Goal: Transaction & Acquisition: Purchase product/service

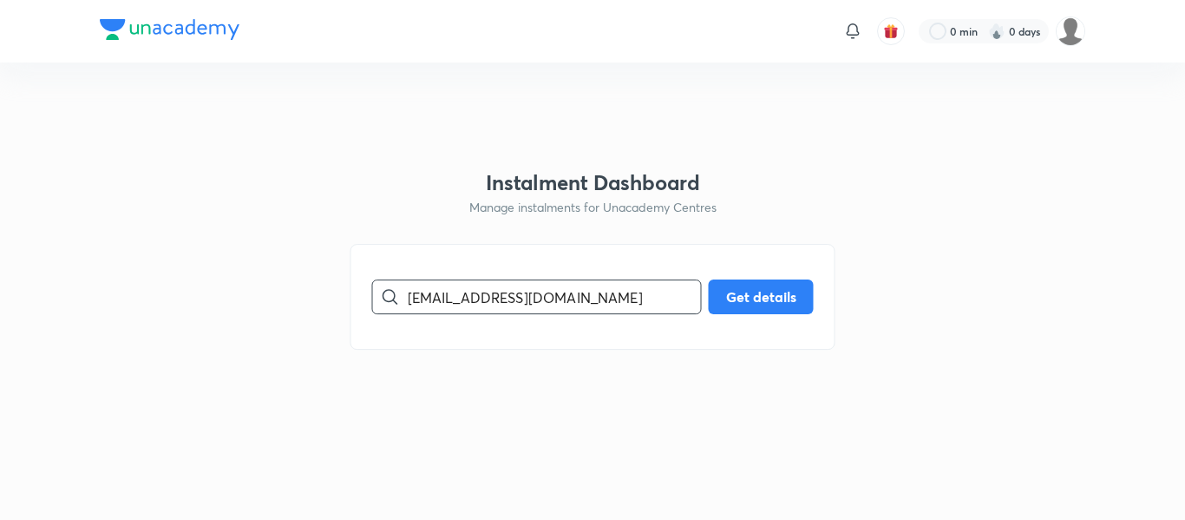
type input "[EMAIL_ADDRESS][DOMAIN_NAME]"
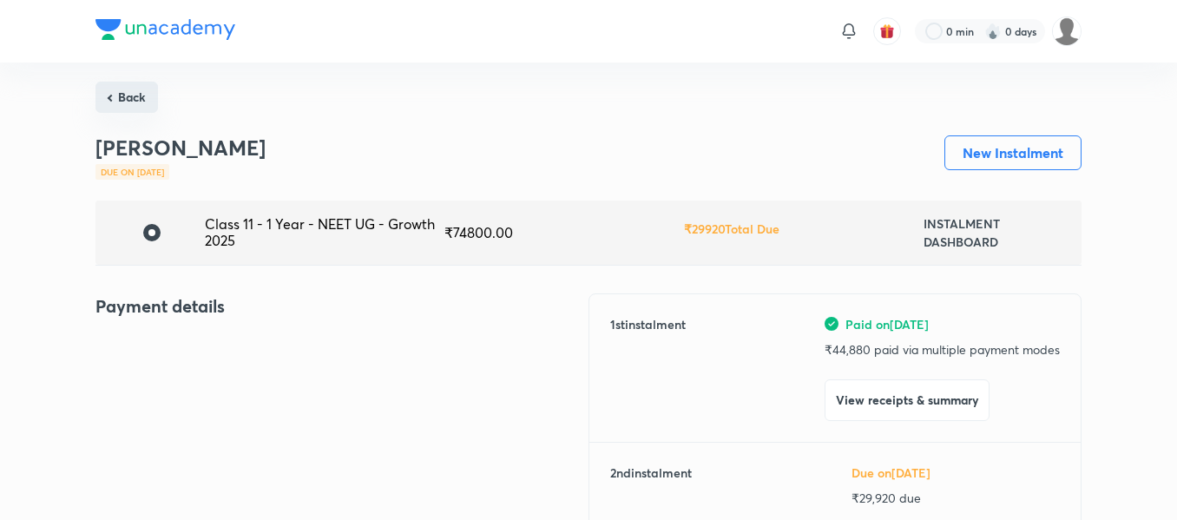
click at [142, 92] on button "Back" at bounding box center [126, 97] width 62 height 31
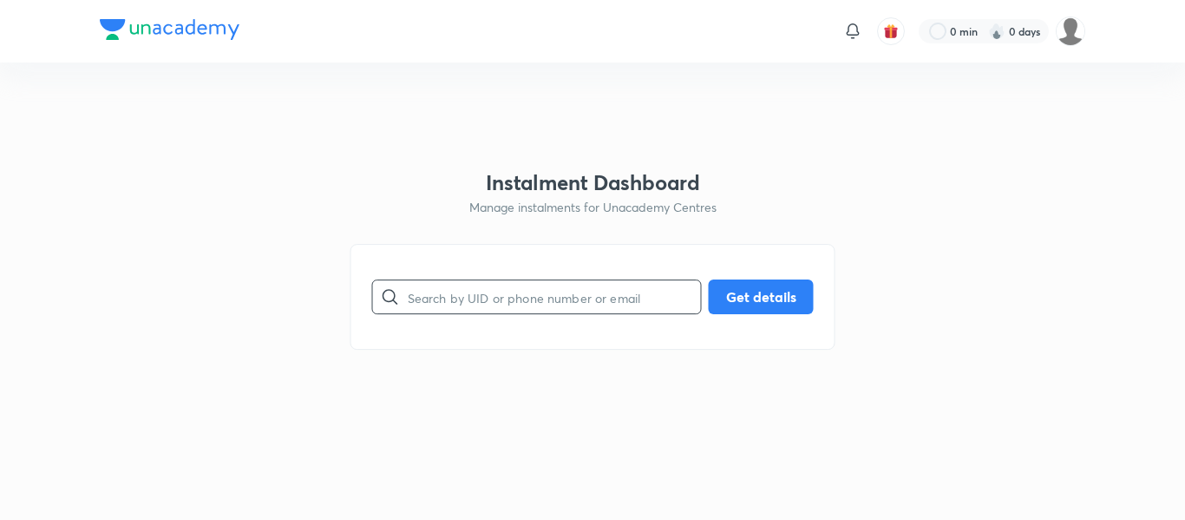
click at [413, 305] on input "text" at bounding box center [554, 297] width 293 height 44
paste input "7819940553"
type input "7819940553"
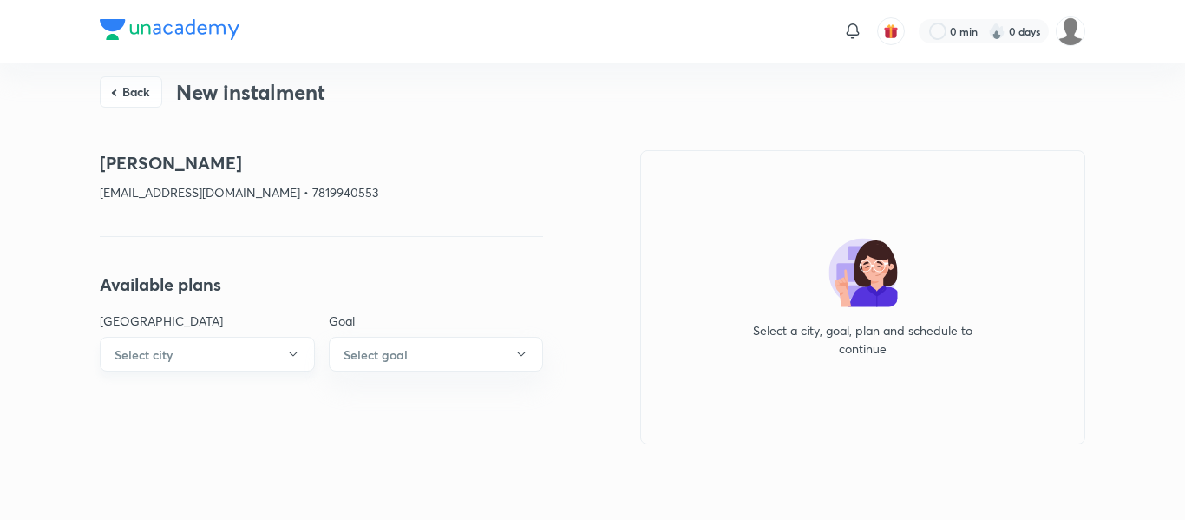
click at [291, 359] on icon "button" at bounding box center [293, 354] width 14 height 14
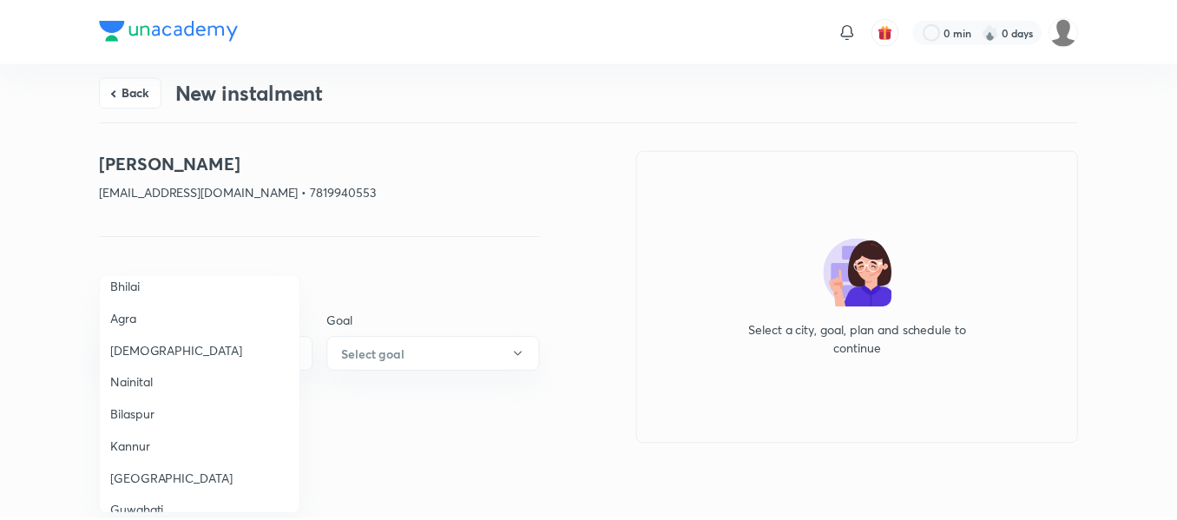
scroll to position [77, 0]
click at [124, 314] on span "Agra" at bounding box center [201, 318] width 180 height 18
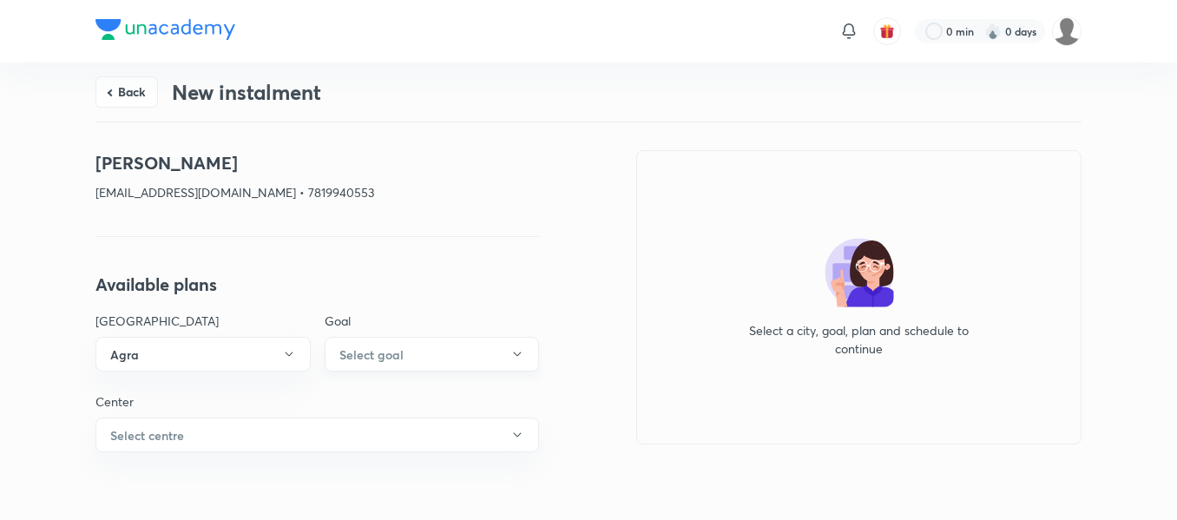
click at [377, 363] on h6 "Select goal" at bounding box center [371, 354] width 64 height 18
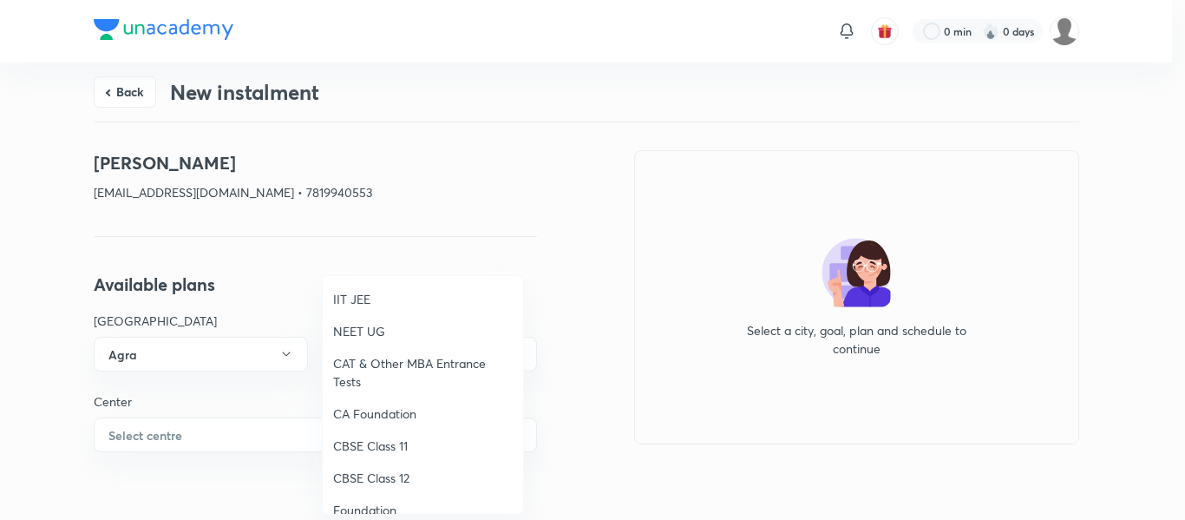
click at [353, 335] on span "NEET UG" at bounding box center [423, 331] width 180 height 18
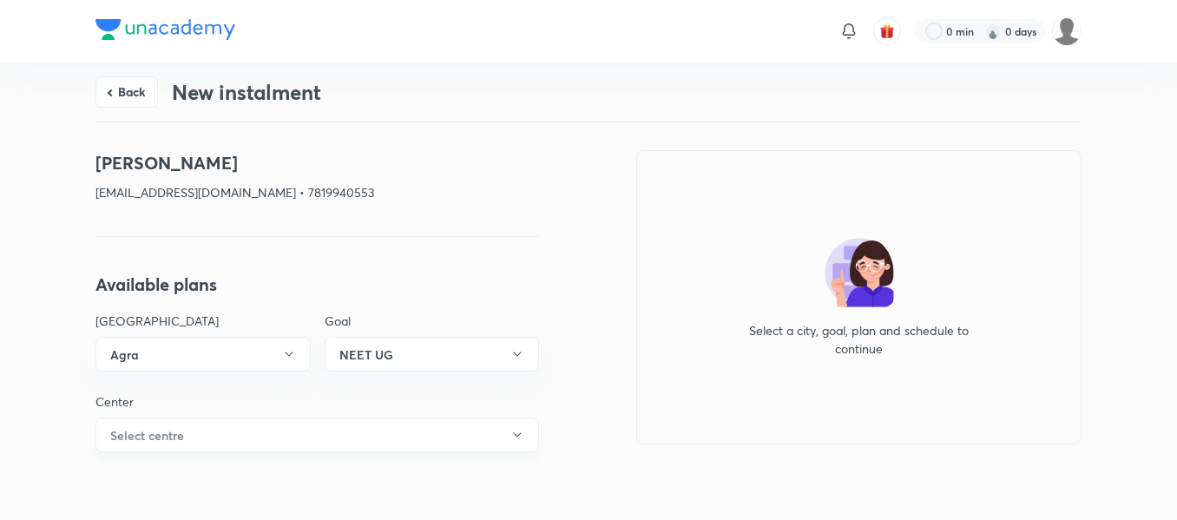
click at [246, 435] on button "Select centre" at bounding box center [316, 434] width 443 height 35
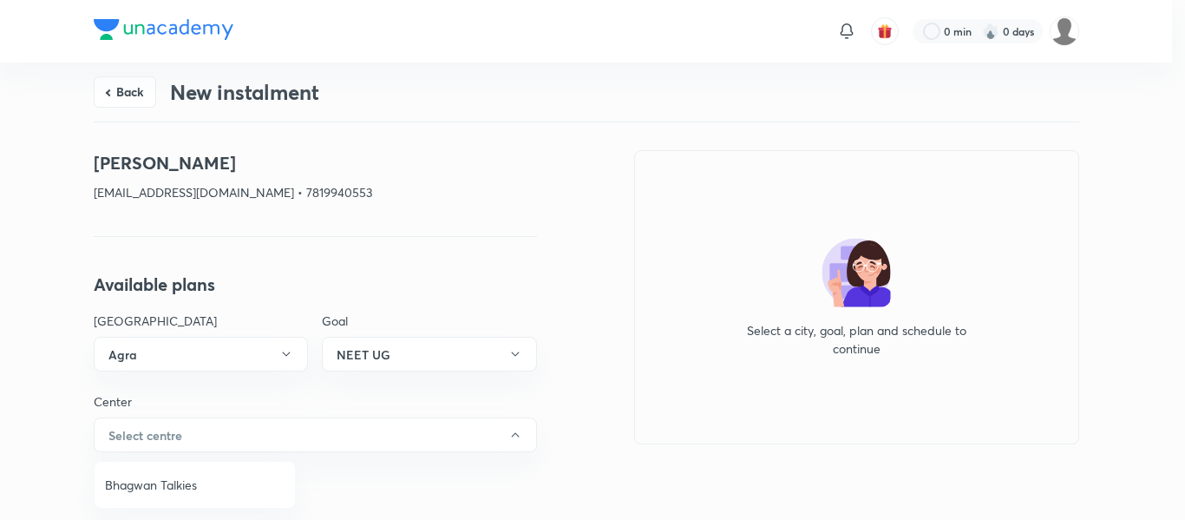
click at [180, 479] on span "Bhagwan Talkies" at bounding box center [195, 485] width 180 height 18
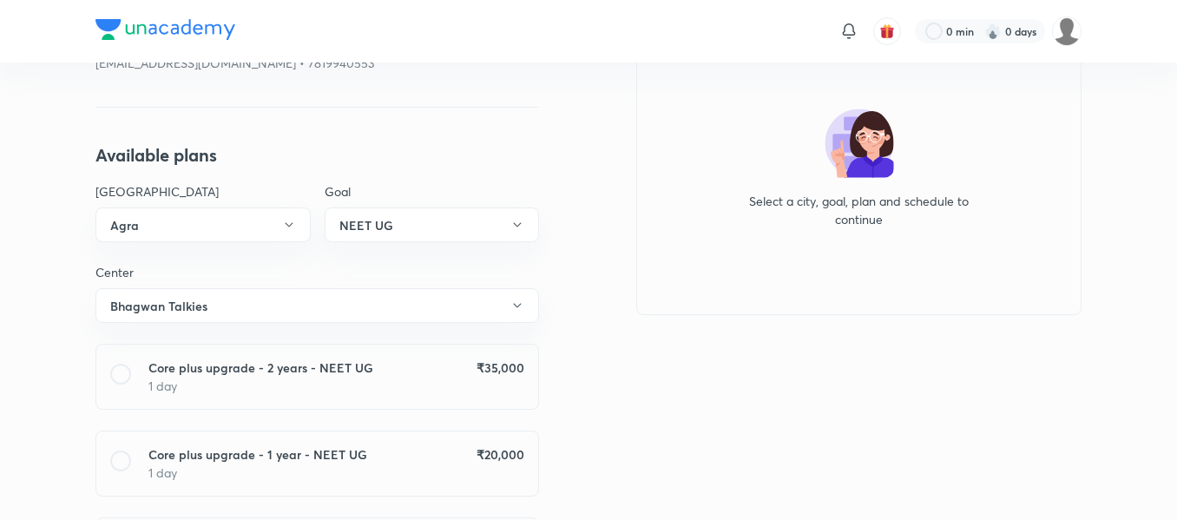
scroll to position [0, 0]
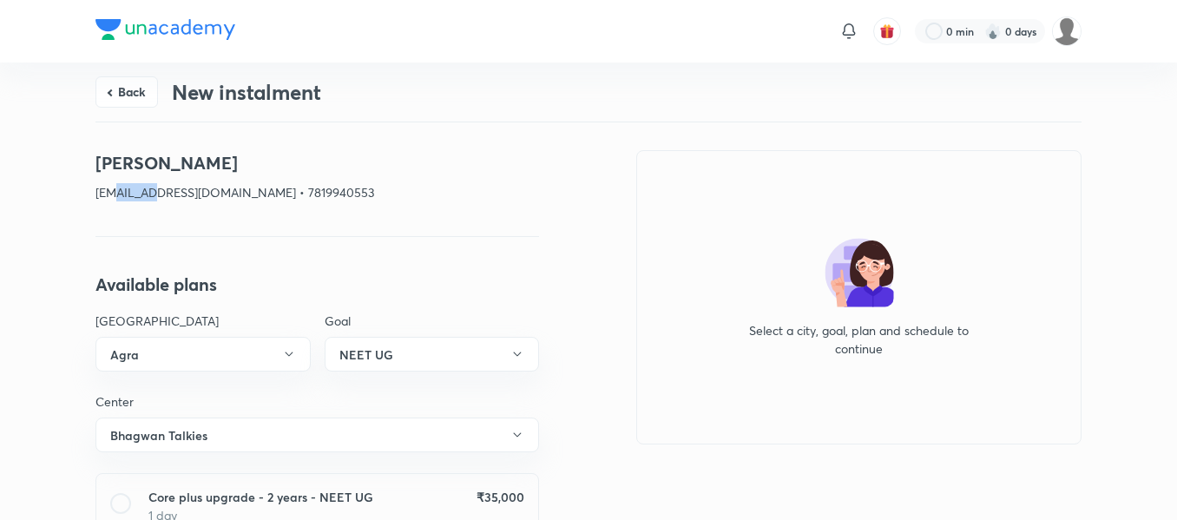
drag, startPoint x: 122, startPoint y: 193, endPoint x: 155, endPoint y: 195, distance: 33.1
click at [155, 195] on p "[EMAIL_ADDRESS][DOMAIN_NAME] • 7819940553" at bounding box center [316, 192] width 443 height 18
click at [147, 90] on button "Back" at bounding box center [126, 90] width 62 height 31
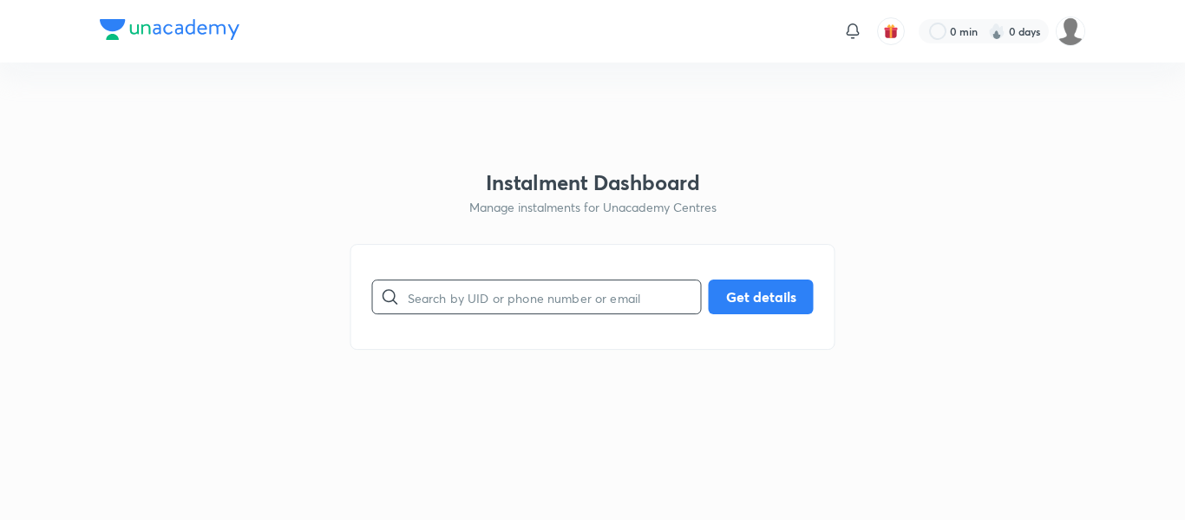
click at [410, 288] on input "text" at bounding box center [554, 297] width 293 height 44
paste input "[EMAIL_ADDRESS][DOMAIN_NAME]"
type input "[EMAIL_ADDRESS][DOMAIN_NAME]"
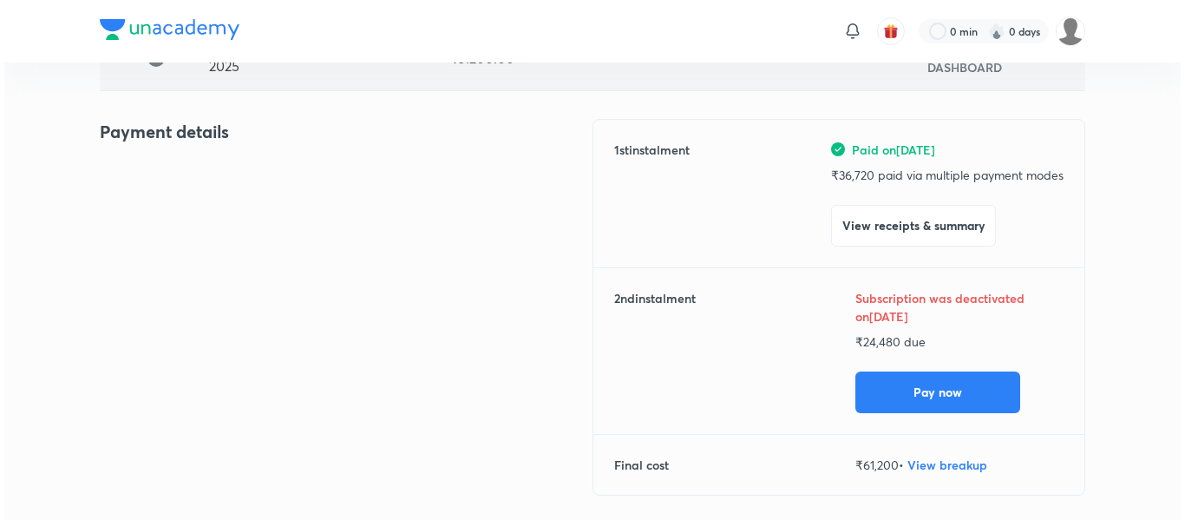
scroll to position [194, 0]
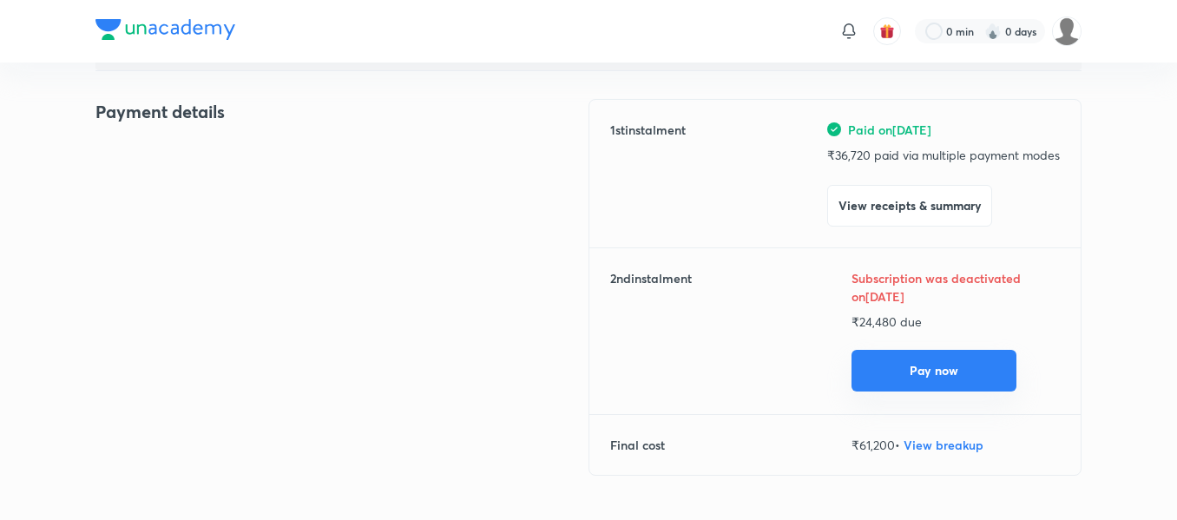
click at [892, 383] on button "Pay now" at bounding box center [933, 371] width 165 height 42
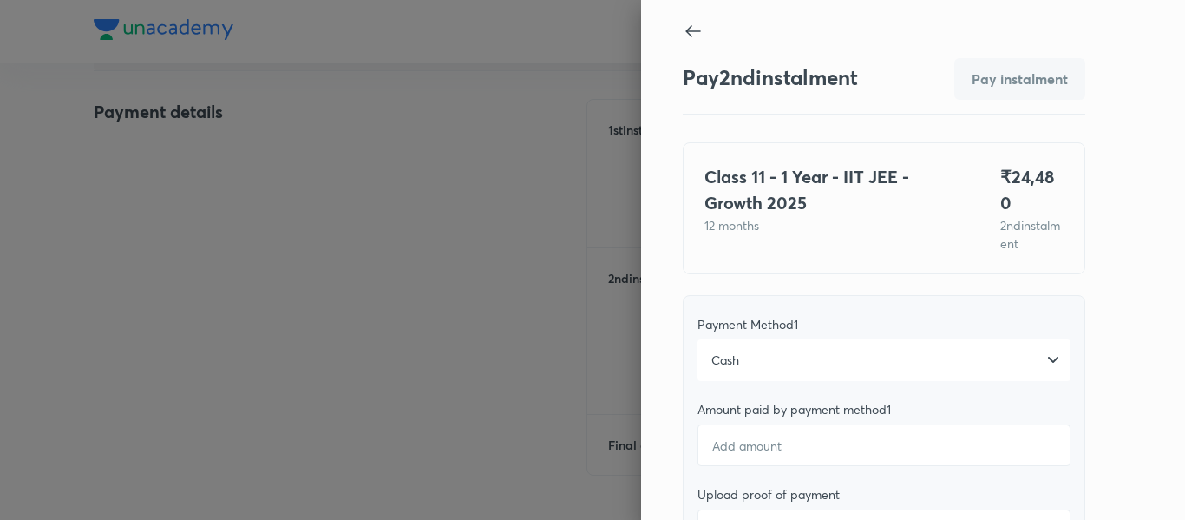
click at [816, 346] on div "Cash" at bounding box center [884, 360] width 373 height 42
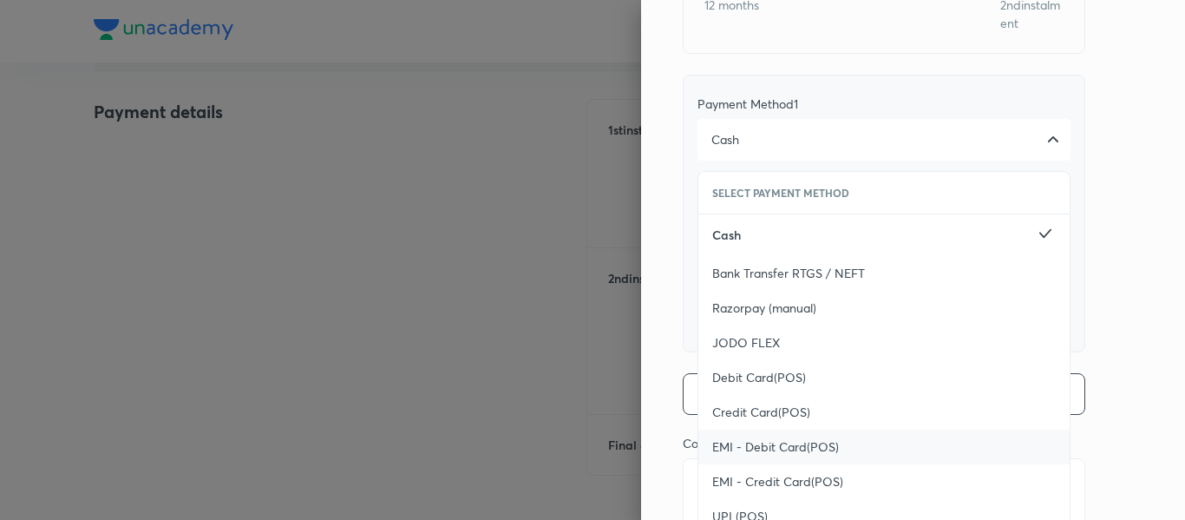
scroll to position [227, 0]
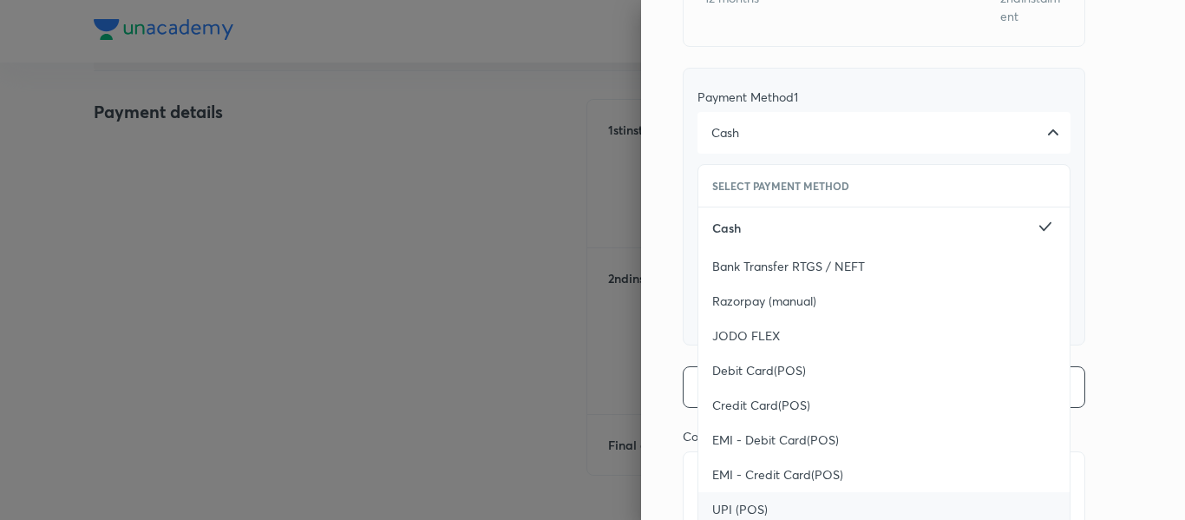
click at [725, 492] on div "UPI (POS)" at bounding box center [884, 509] width 371 height 35
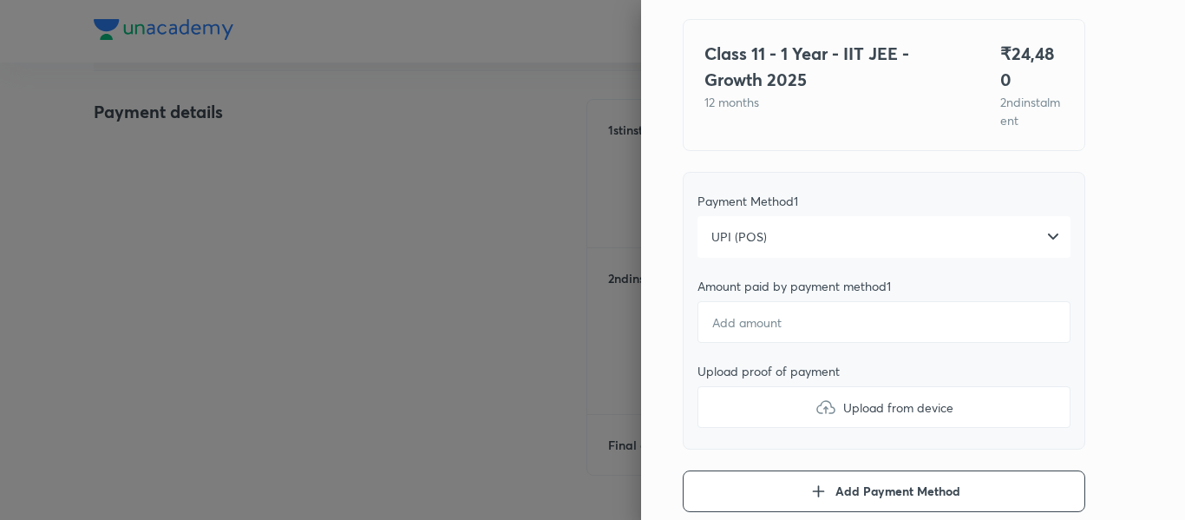
scroll to position [115, 0]
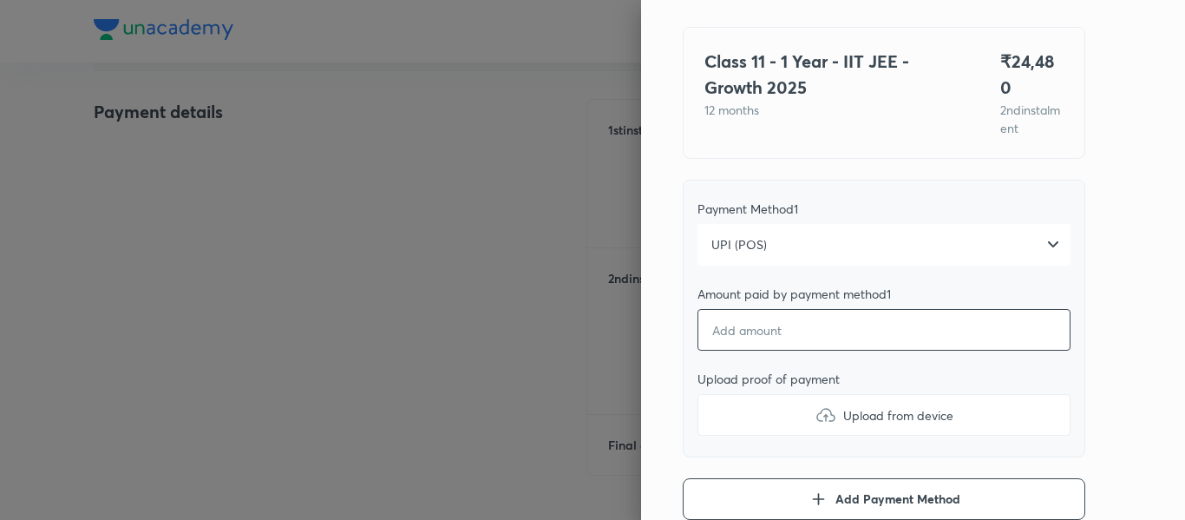
click at [733, 331] on input "number" at bounding box center [884, 330] width 373 height 42
type textarea "x"
type input "2"
type textarea "x"
type input "24"
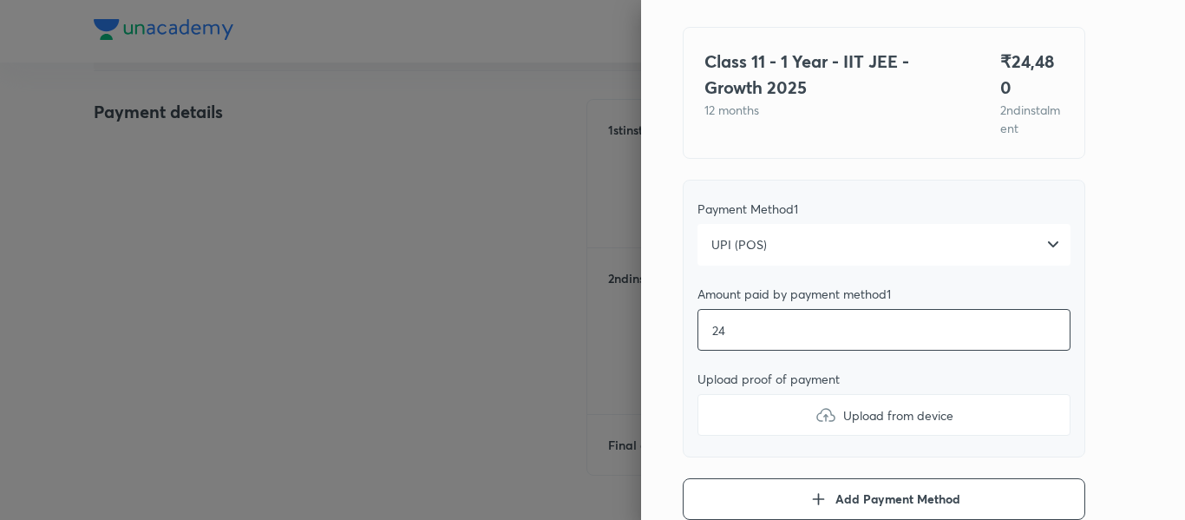
type textarea "x"
type input "244"
type textarea "x"
type input "2448"
type textarea "x"
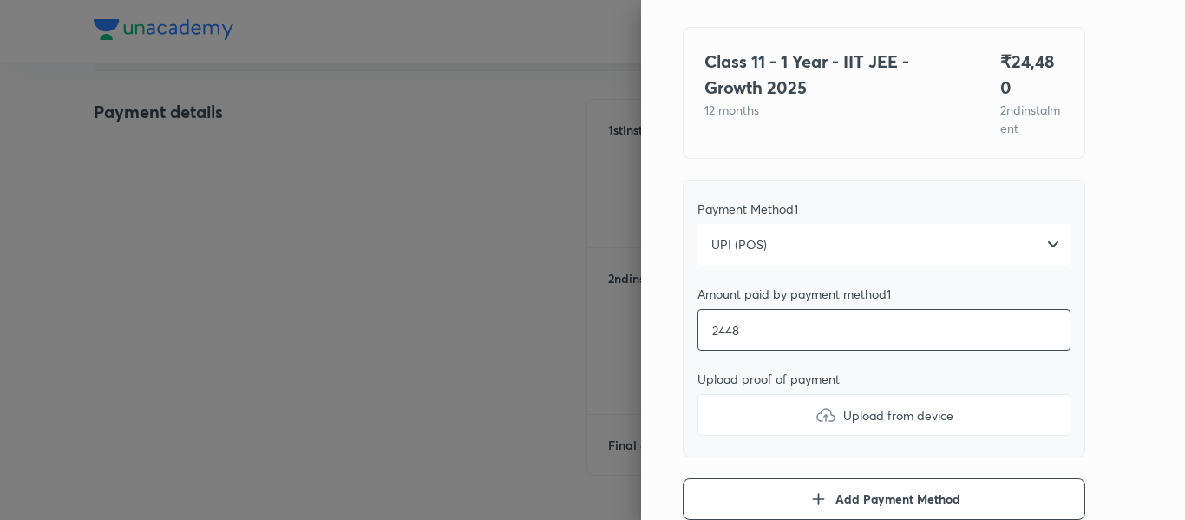
type input "24480"
type textarea "x"
type input "24480"
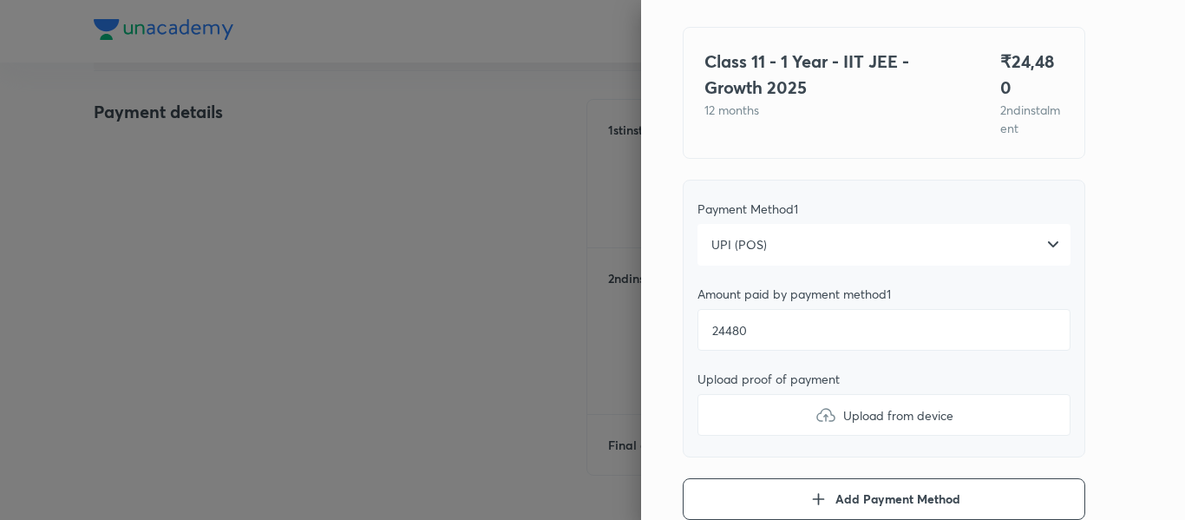
click at [719, 397] on label "Upload from device" at bounding box center [884, 415] width 373 height 42
click at [0, 0] on input "Upload from device" at bounding box center [0, 0] width 0 height 0
type textarea "x"
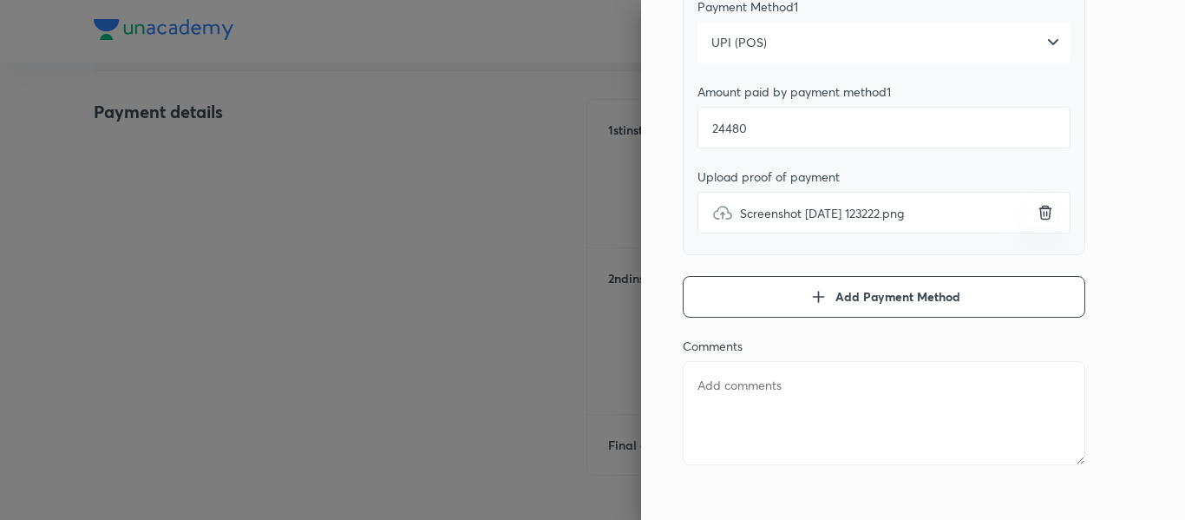
click at [832, 420] on textarea at bounding box center [884, 413] width 403 height 104
type textarea "2"
type textarea "x"
type textarea "2n"
type textarea "x"
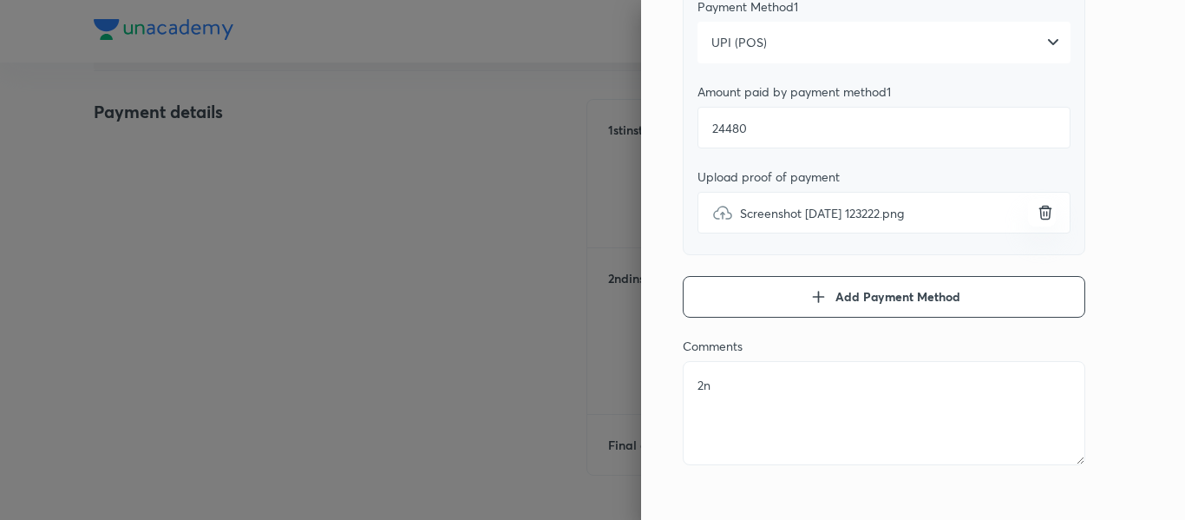
type textarea "2nd"
type textarea "x"
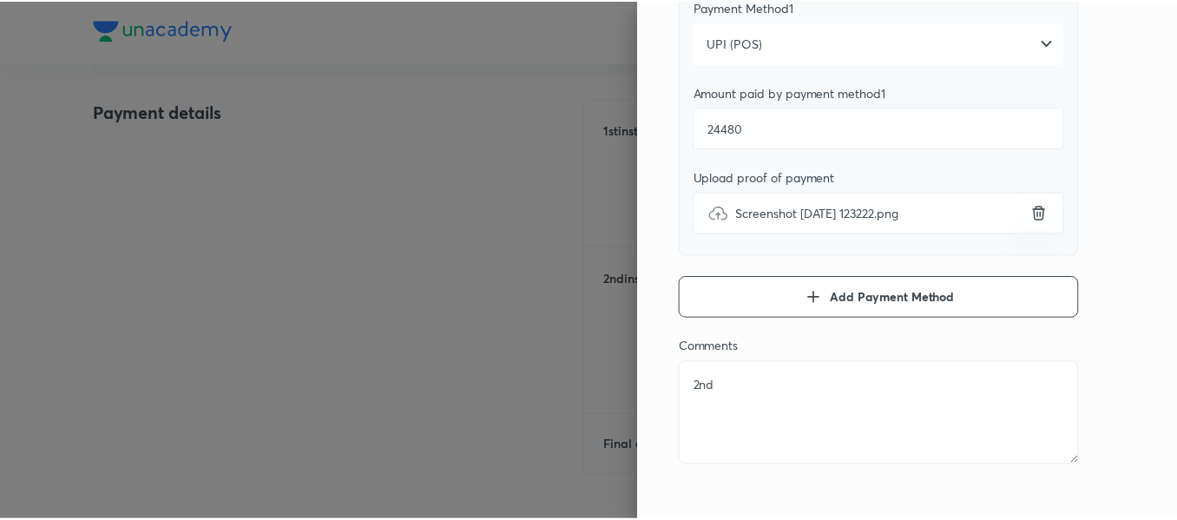
scroll to position [0, 0]
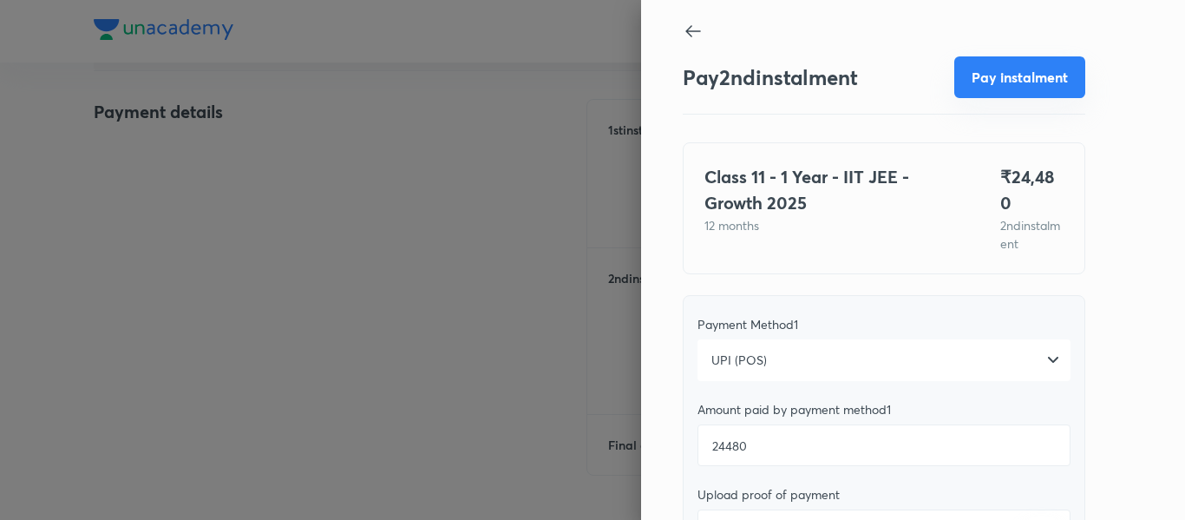
type textarea "2nd"
click at [981, 84] on button "Pay instalment" at bounding box center [1019, 77] width 131 height 42
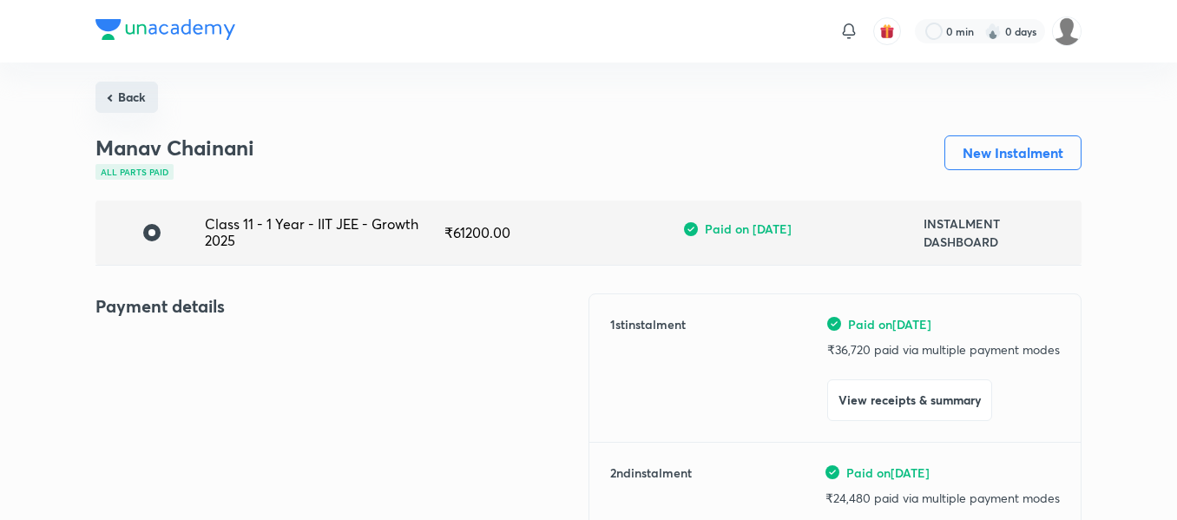
click at [144, 106] on button "Back" at bounding box center [126, 97] width 62 height 31
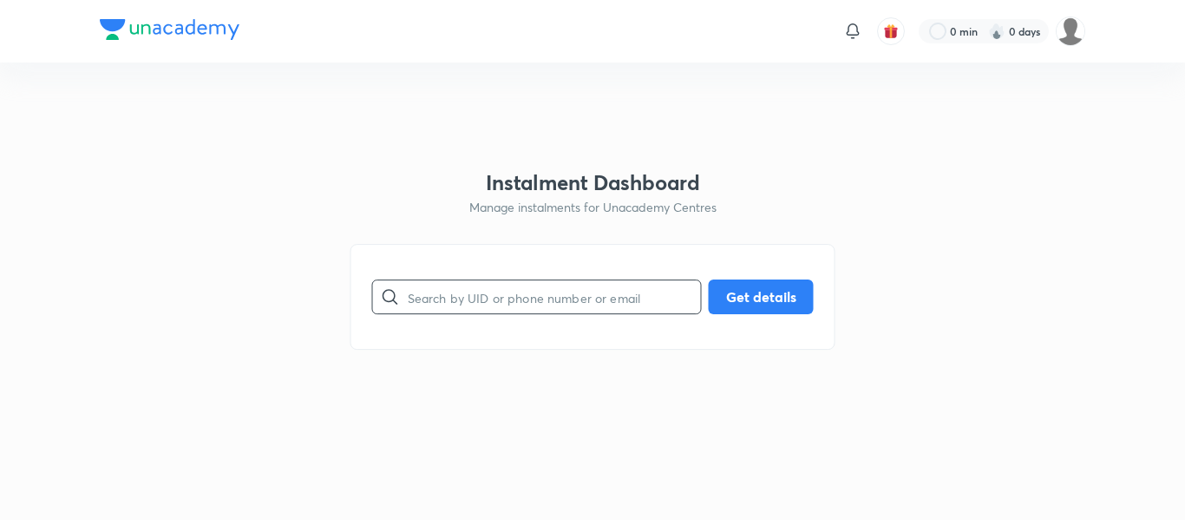
click at [468, 309] on input "text" at bounding box center [554, 297] width 293 height 44
paste input "[EMAIL_ADDRESS][DOMAIN_NAME]"
type input "[EMAIL_ADDRESS][DOMAIN_NAME]"
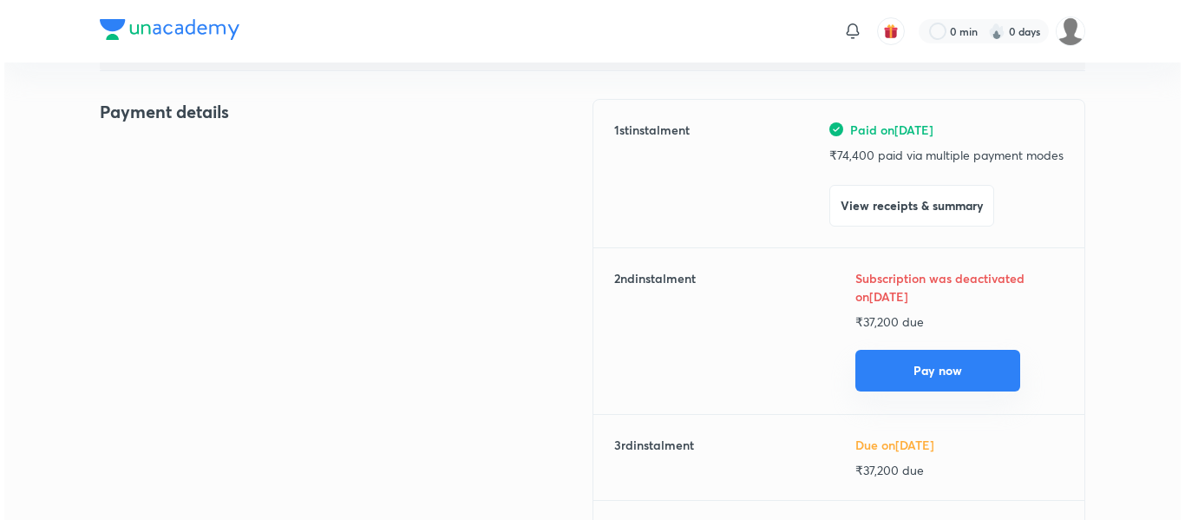
scroll to position [195, 0]
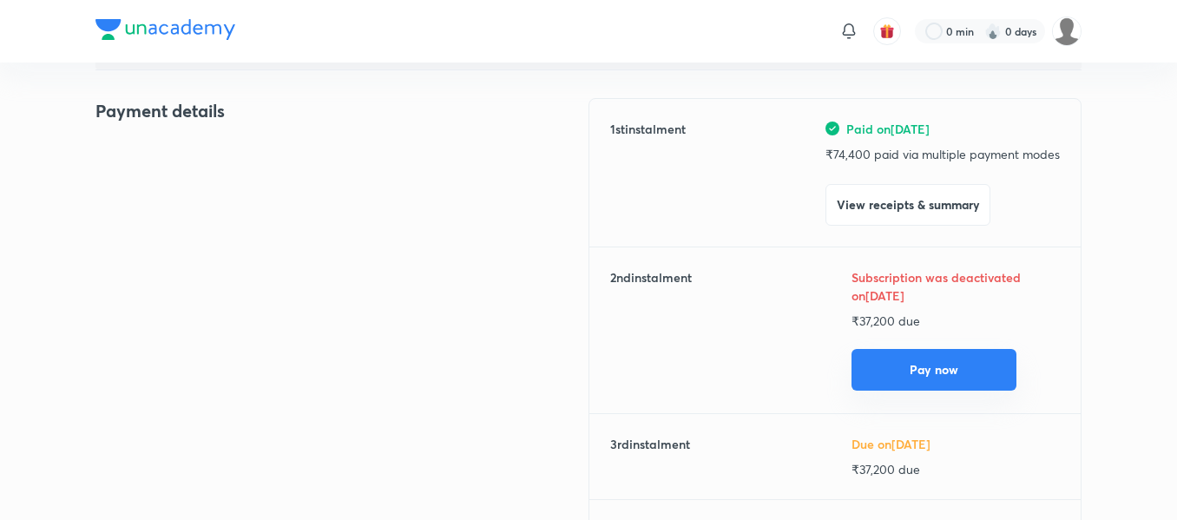
click at [902, 381] on button "Pay now" at bounding box center [933, 370] width 165 height 42
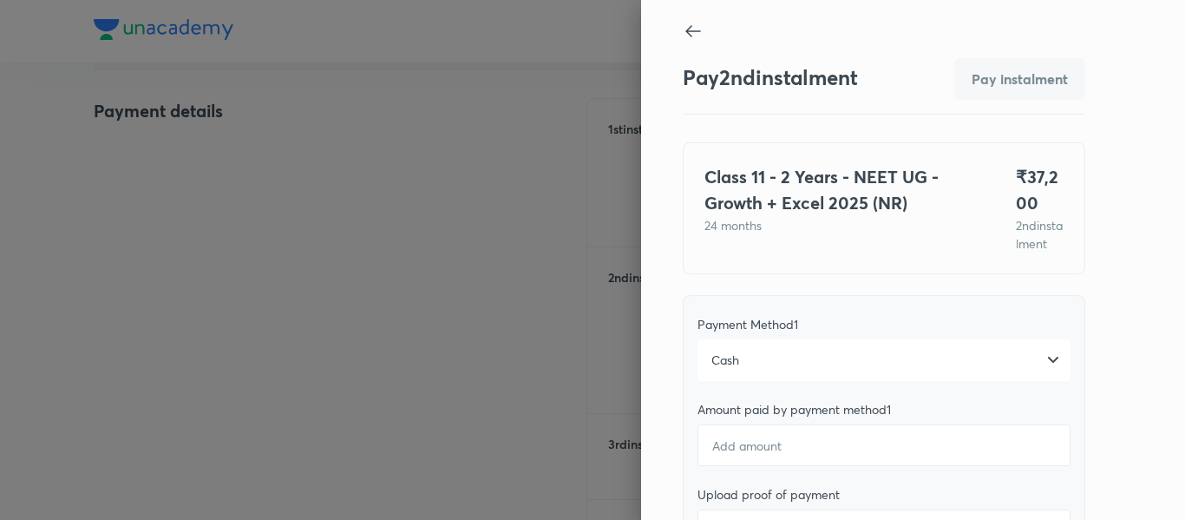
click at [741, 373] on div "Cash" at bounding box center [884, 360] width 373 height 42
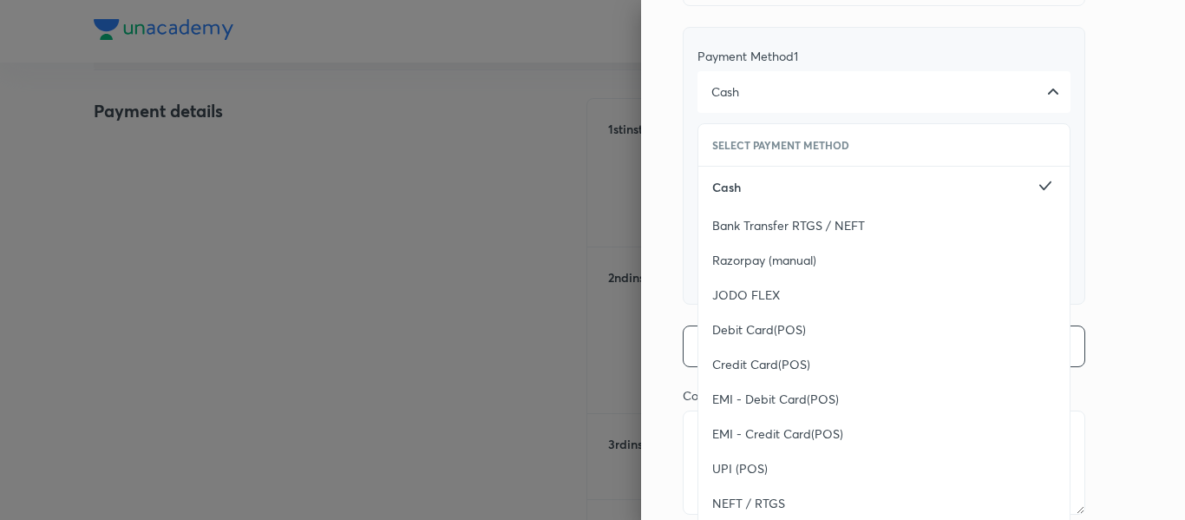
scroll to position [330, 0]
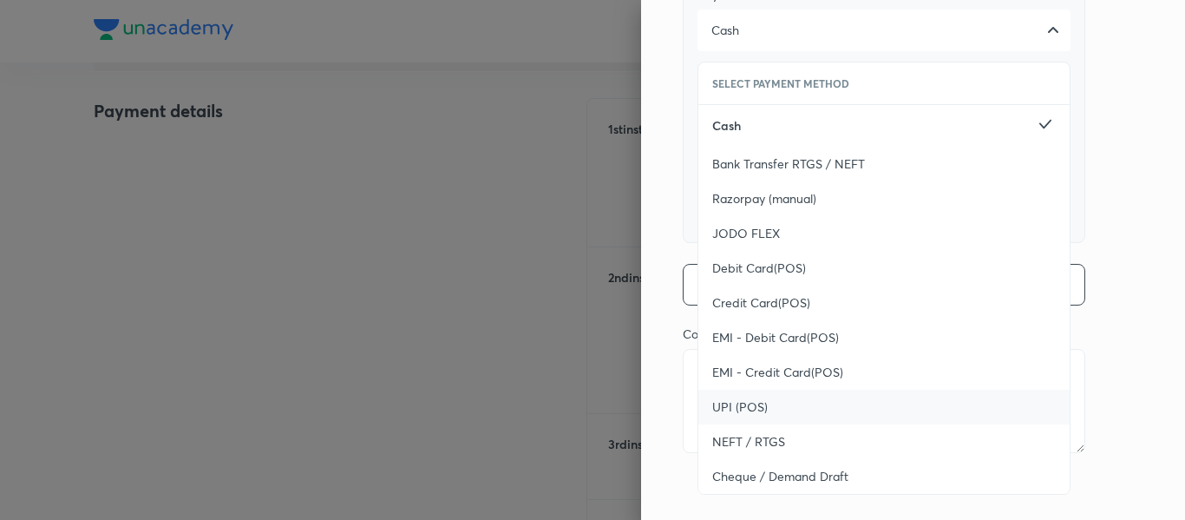
click at [731, 424] on div "UPI (POS)" at bounding box center [884, 407] width 371 height 35
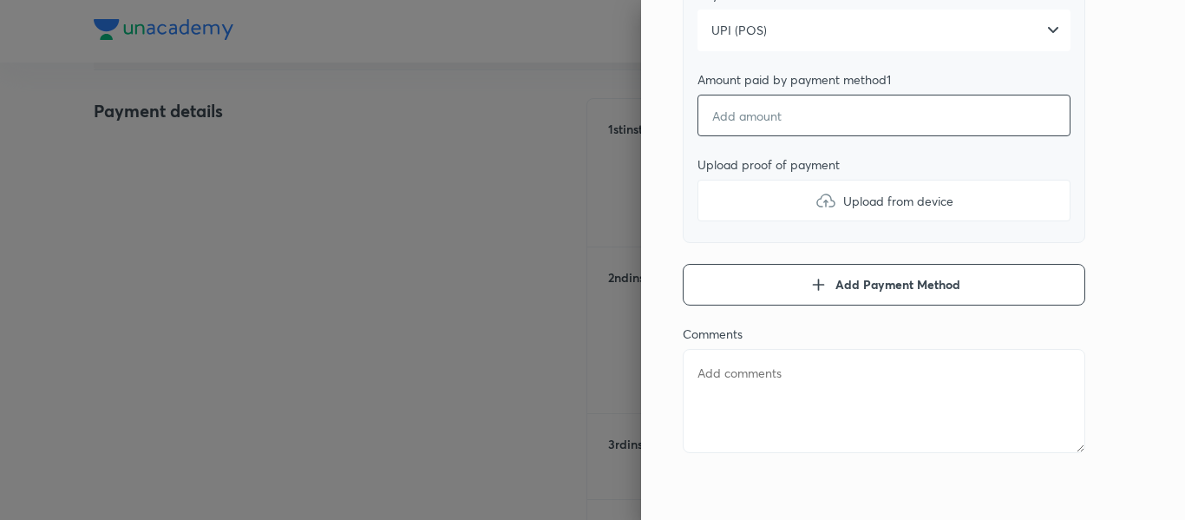
click at [746, 134] on input "number" at bounding box center [884, 116] width 373 height 42
type textarea "x"
type input "3"
type textarea "x"
type input "37"
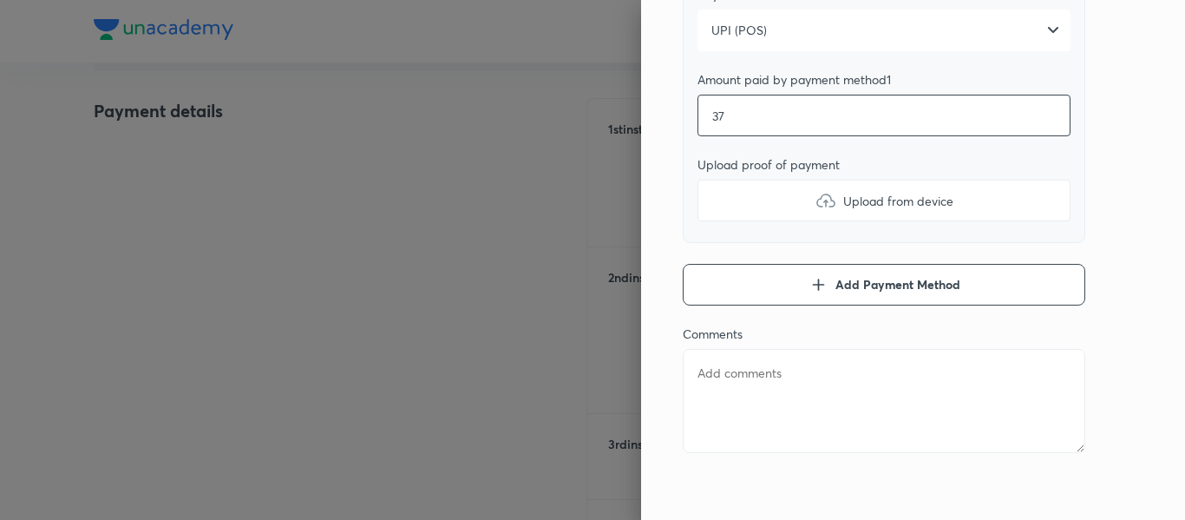
type textarea "x"
type input "372"
type textarea "x"
type input "3720"
type textarea "x"
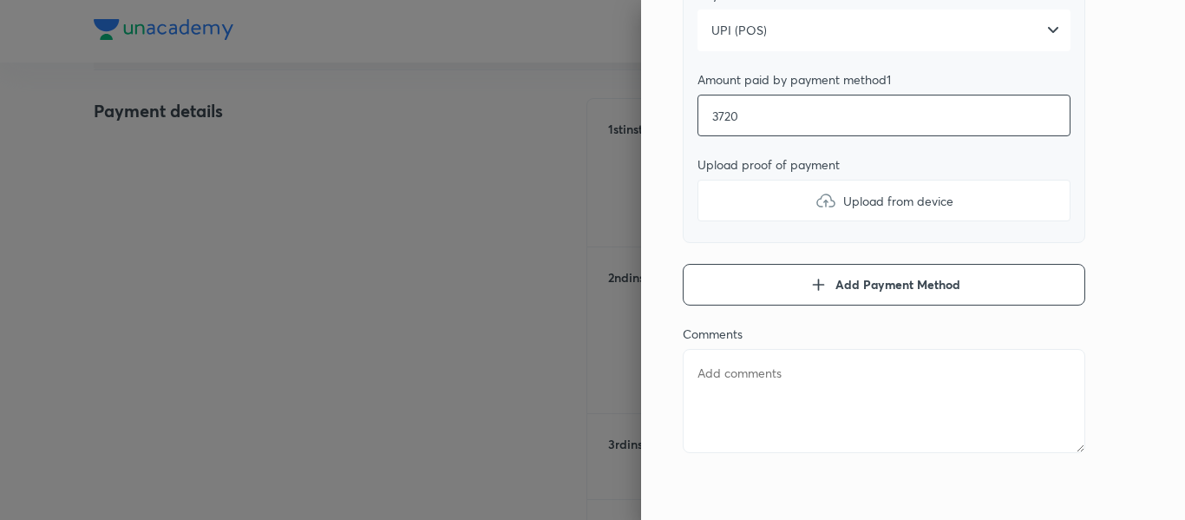
type input "37200"
type textarea "x"
type input "37200"
click at [736, 220] on label "Upload from device" at bounding box center [884, 201] width 373 height 42
click at [0, 0] on input "Upload from device" at bounding box center [0, 0] width 0 height 0
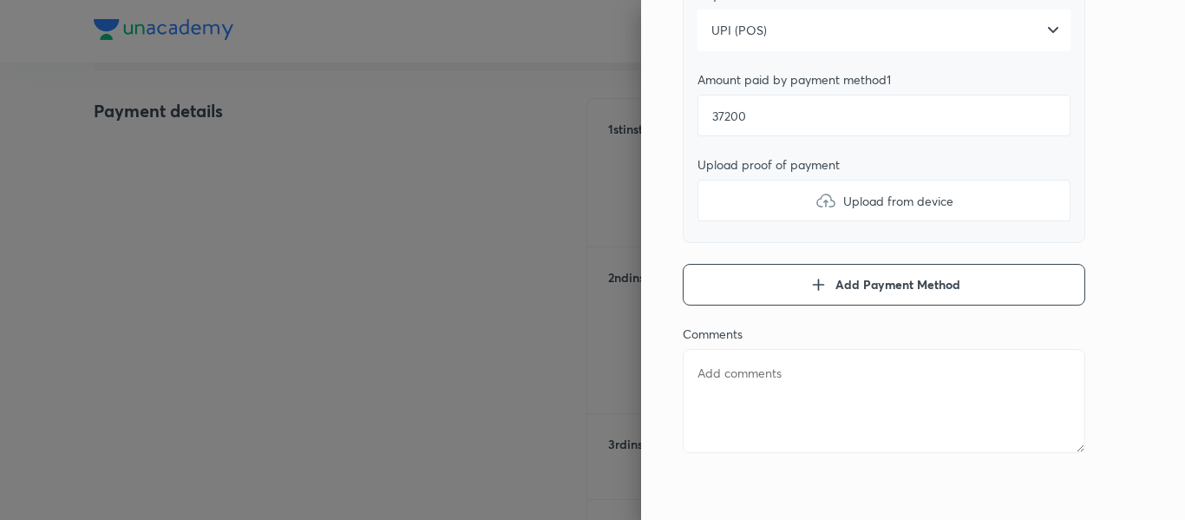
type textarea "x"
click at [752, 383] on textarea at bounding box center [884, 401] width 403 height 104
type textarea "2"
type textarea "x"
type textarea "2n"
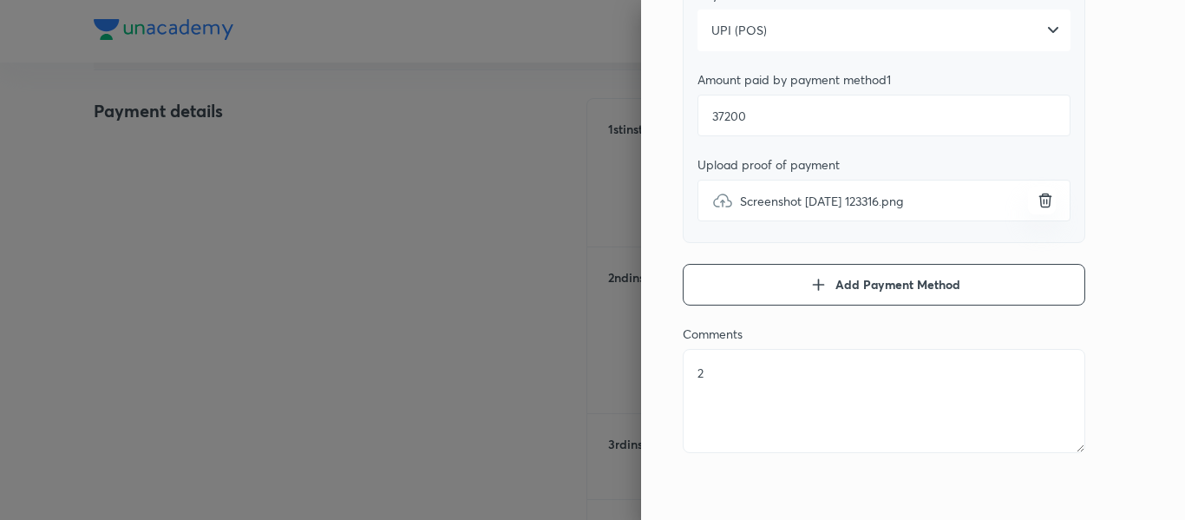
type textarea "x"
type textarea "2nd"
type textarea "x"
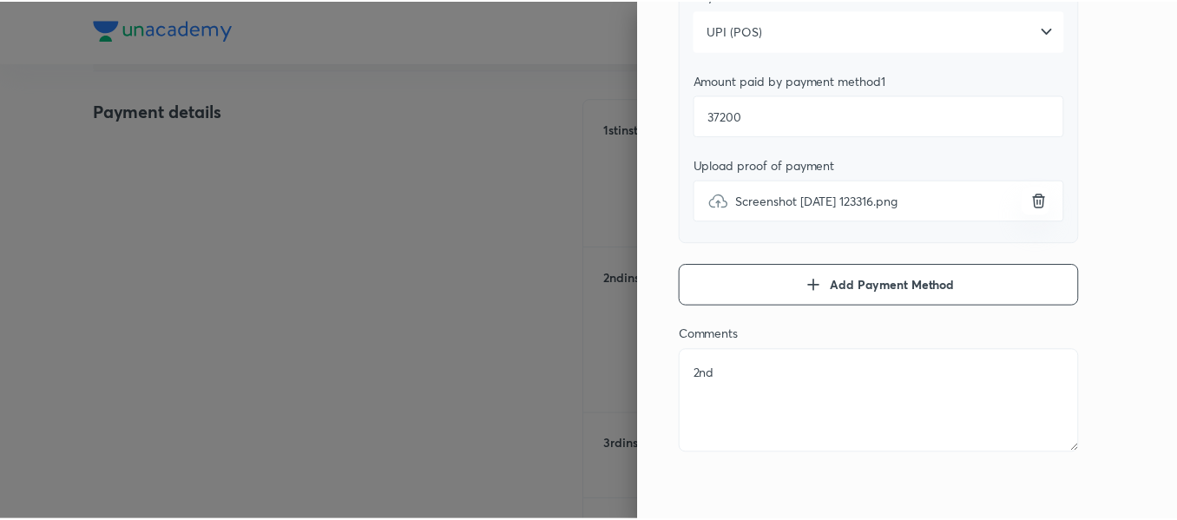
scroll to position [0, 0]
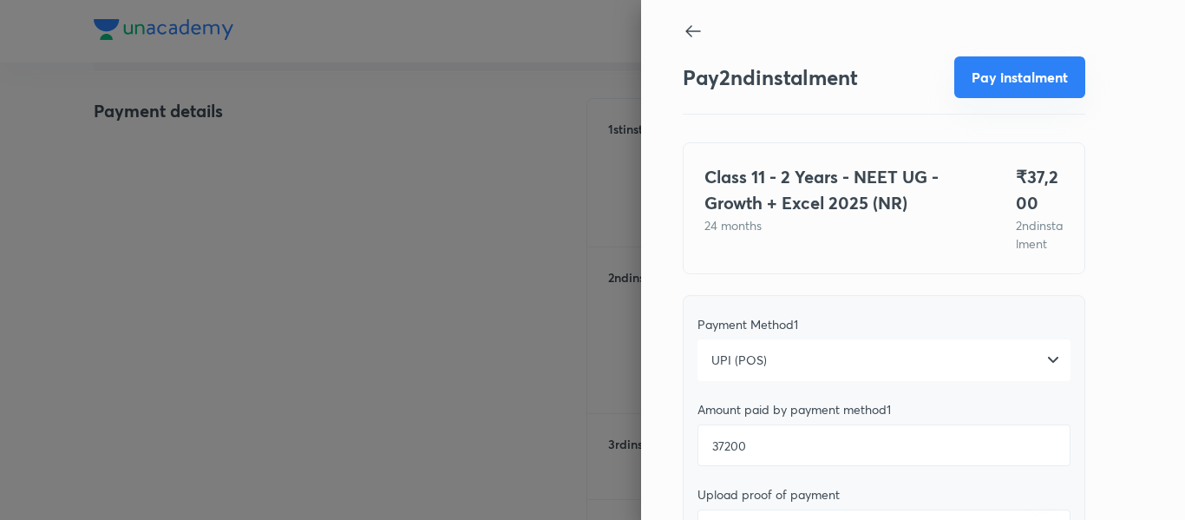
type textarea "2nd"
click at [1018, 96] on button "Pay instalment" at bounding box center [1019, 77] width 131 height 42
type textarea "x"
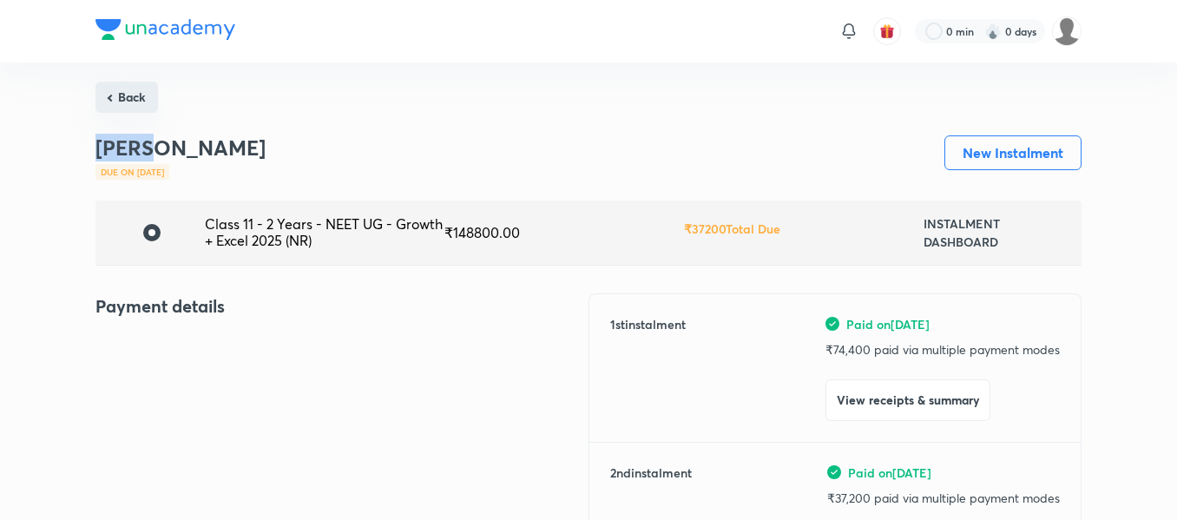
drag, startPoint x: 148, startPoint y: 115, endPoint x: 134, endPoint y: 103, distance: 17.2
click at [134, 103] on button "Back" at bounding box center [126, 97] width 62 height 31
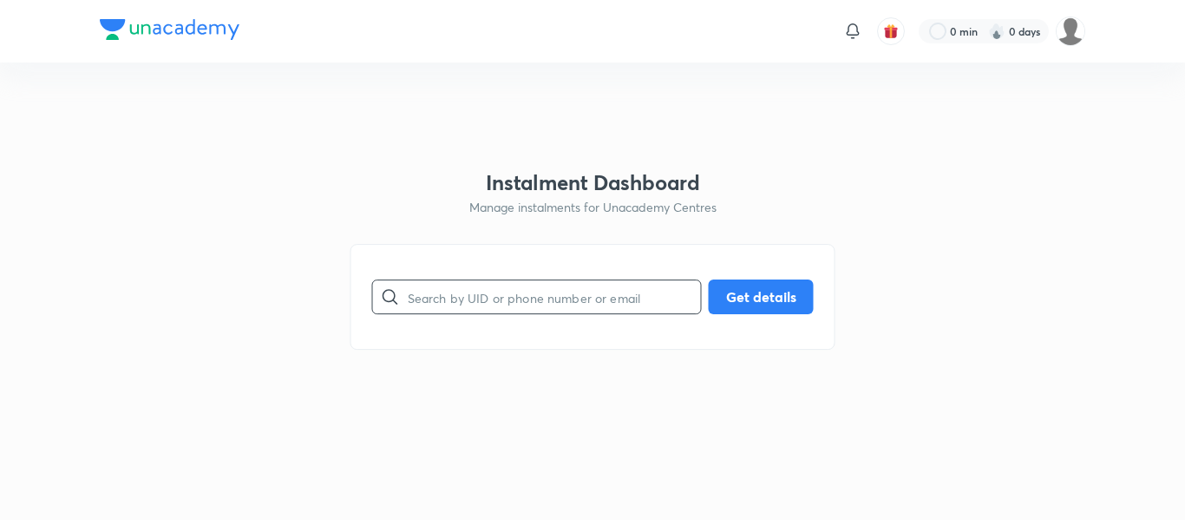
click at [561, 305] on input "text" at bounding box center [554, 297] width 293 height 44
paste input "[EMAIL_ADDRESS][DOMAIN_NAME]"
type input "[EMAIL_ADDRESS][DOMAIN_NAME]"
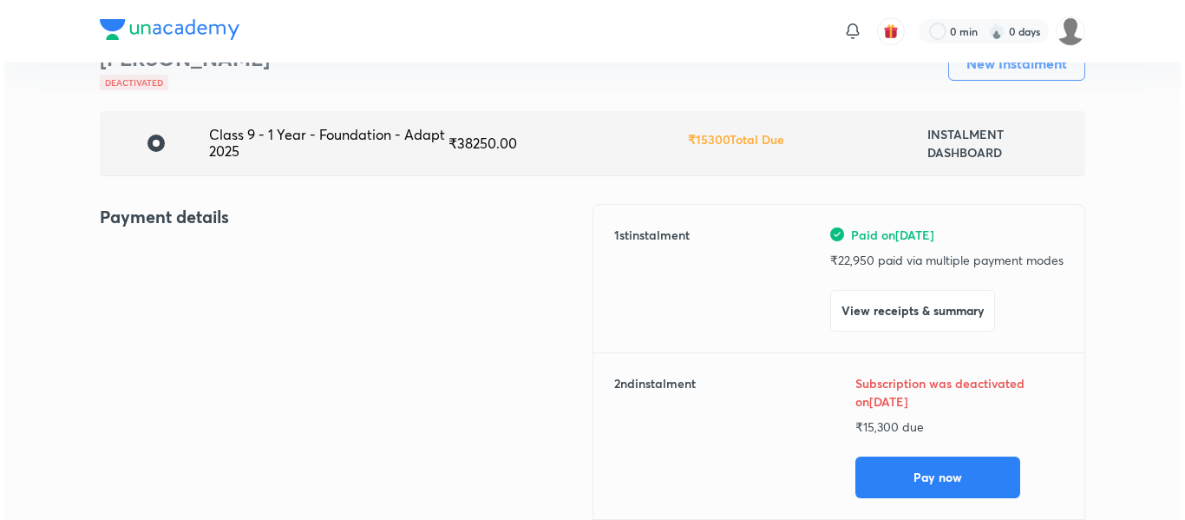
scroll to position [95, 0]
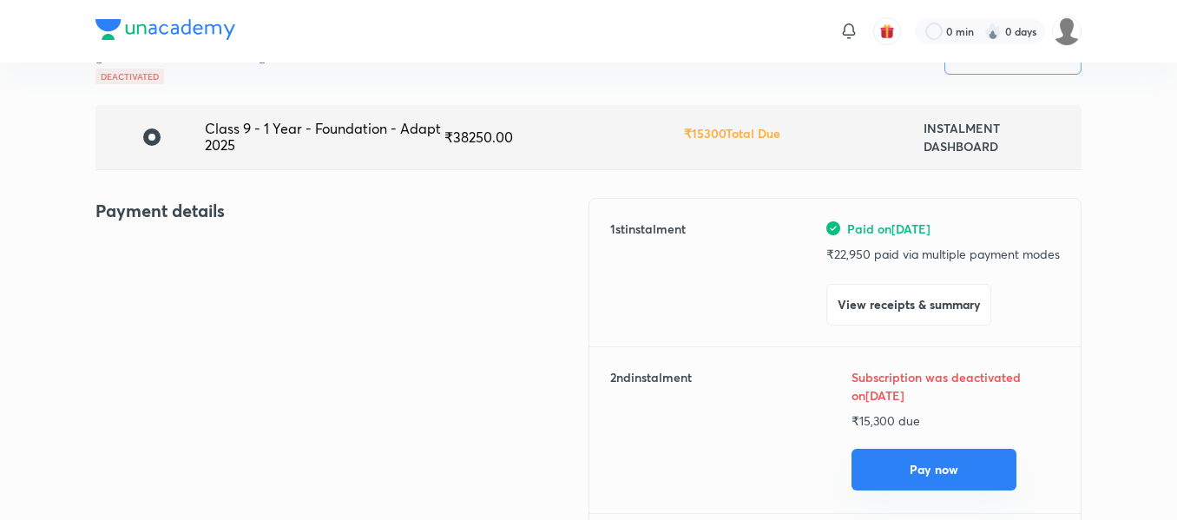
click at [896, 459] on button "Pay now" at bounding box center [933, 470] width 165 height 42
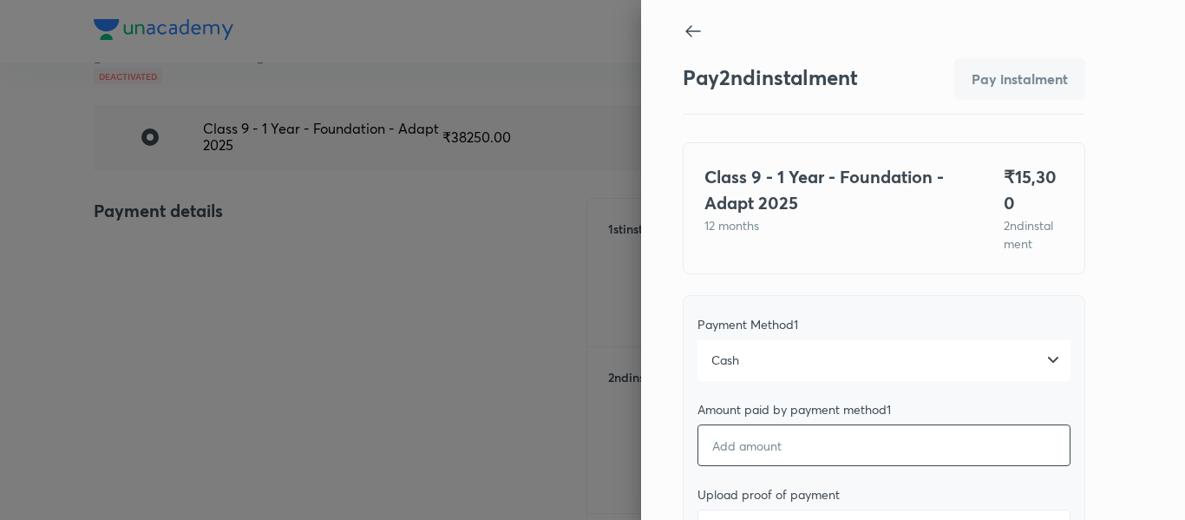
click at [731, 427] on input "number" at bounding box center [884, 445] width 373 height 42
type textarea "x"
type input "1"
type textarea "x"
type input "15"
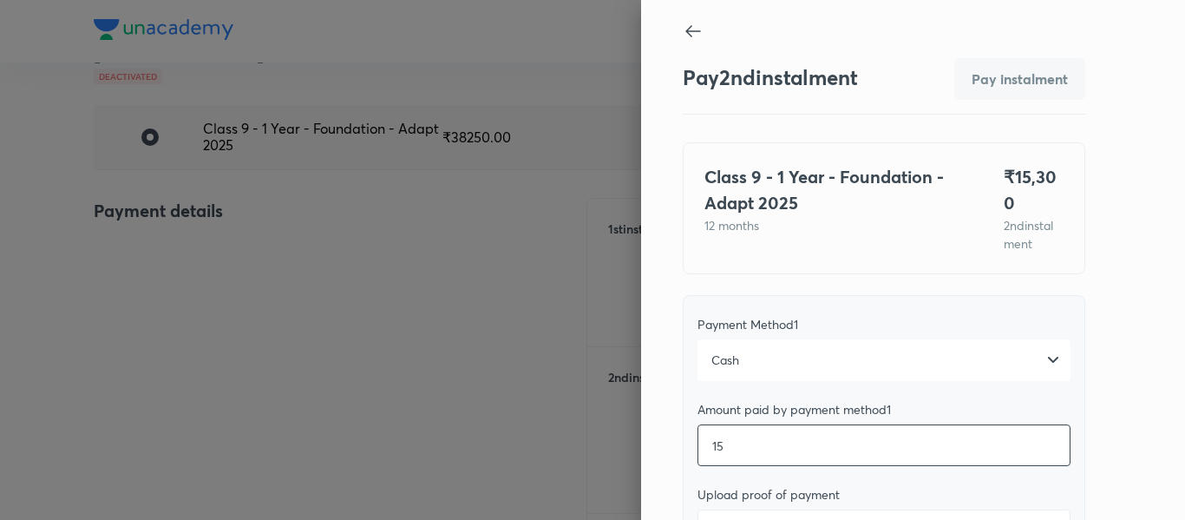
type textarea "x"
type input "153"
type textarea "x"
type input "1530"
type textarea "x"
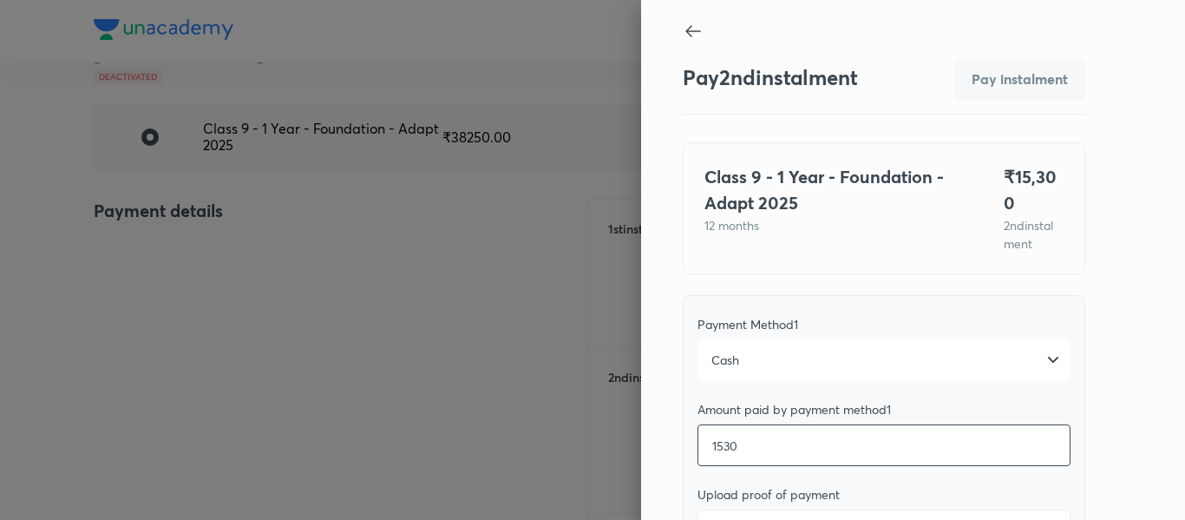
type input "15300"
type textarea "x"
type input "15300"
click at [735, 509] on label "Upload from device" at bounding box center [884, 530] width 373 height 42
click at [0, 0] on input "Upload from device" at bounding box center [0, 0] width 0 height 0
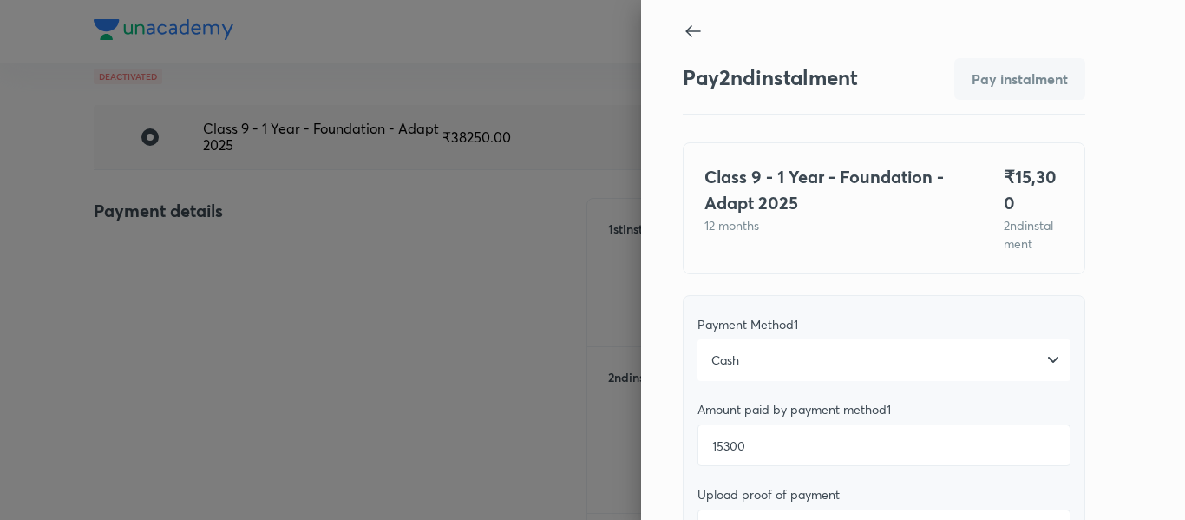
type textarea "x"
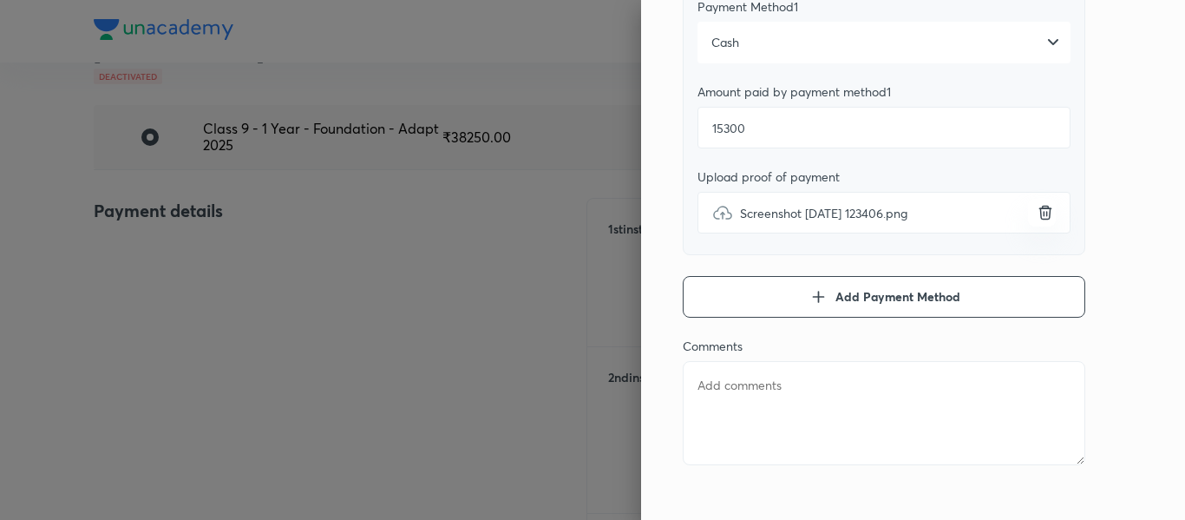
click at [770, 373] on textarea at bounding box center [884, 413] width 403 height 104
type textarea "2"
type textarea "x"
type textarea "2n"
type textarea "x"
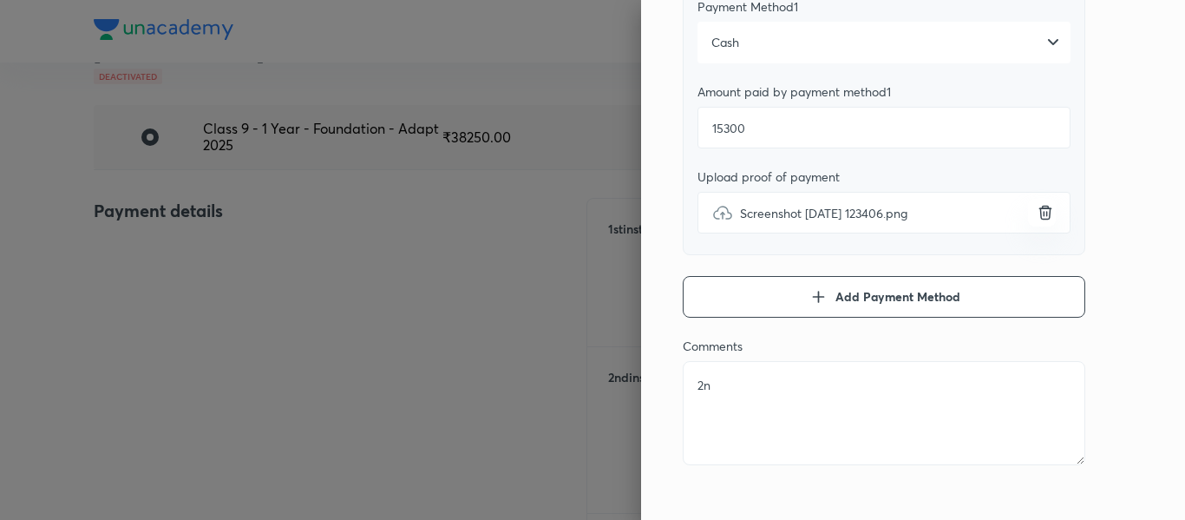
type textarea "2nd"
type textarea "x"
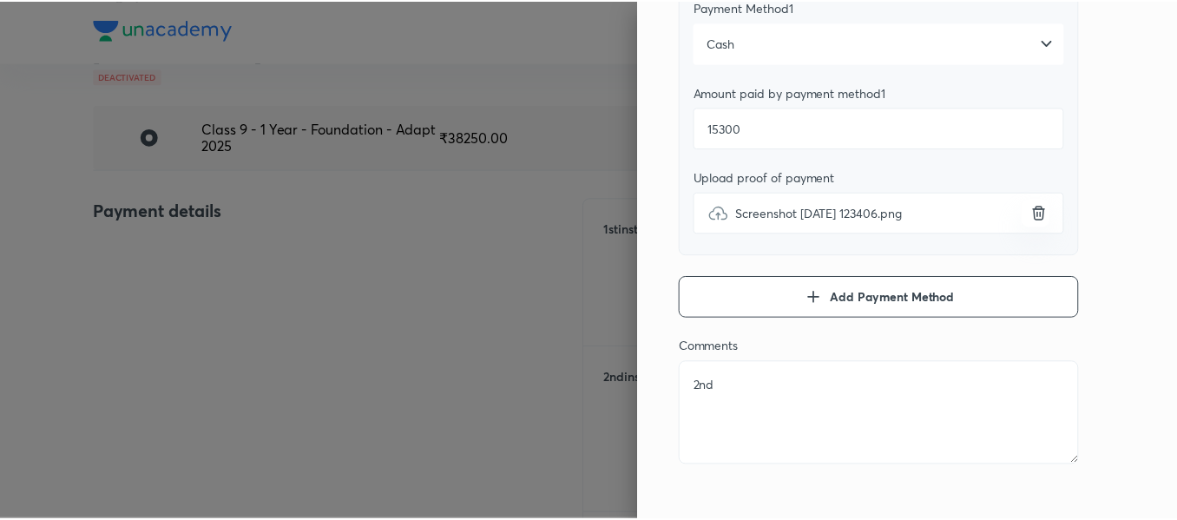
scroll to position [0, 0]
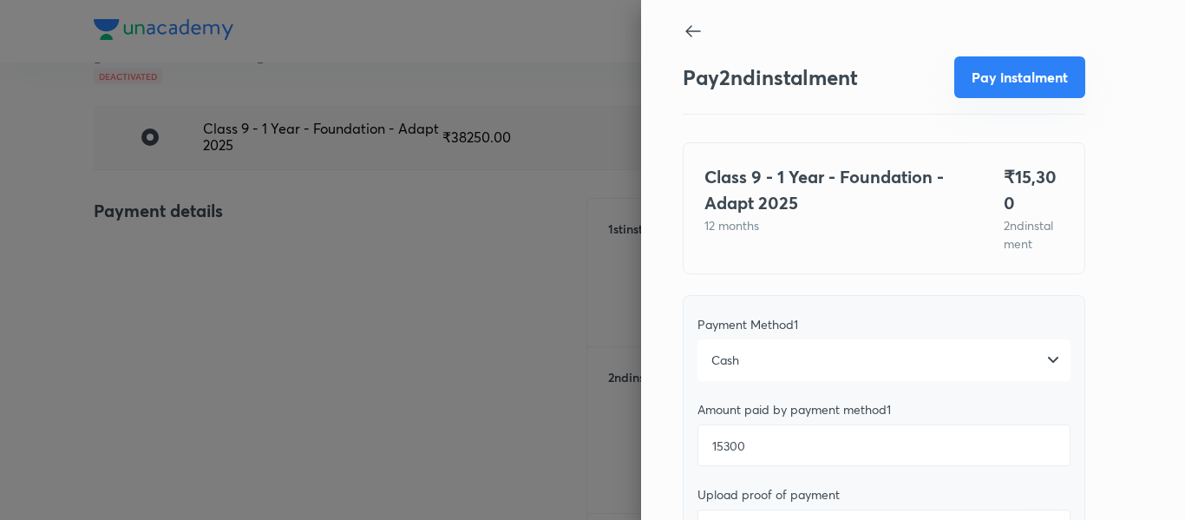
type textarea "2nd"
click at [998, 66] on button "Pay instalment" at bounding box center [1019, 77] width 131 height 42
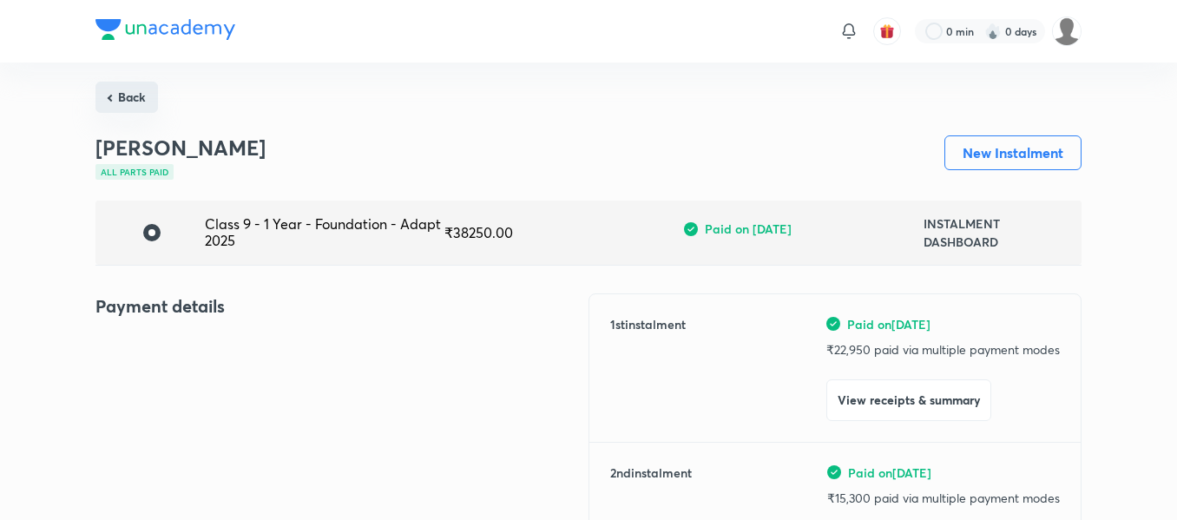
click at [133, 92] on button "Back" at bounding box center [126, 97] width 62 height 31
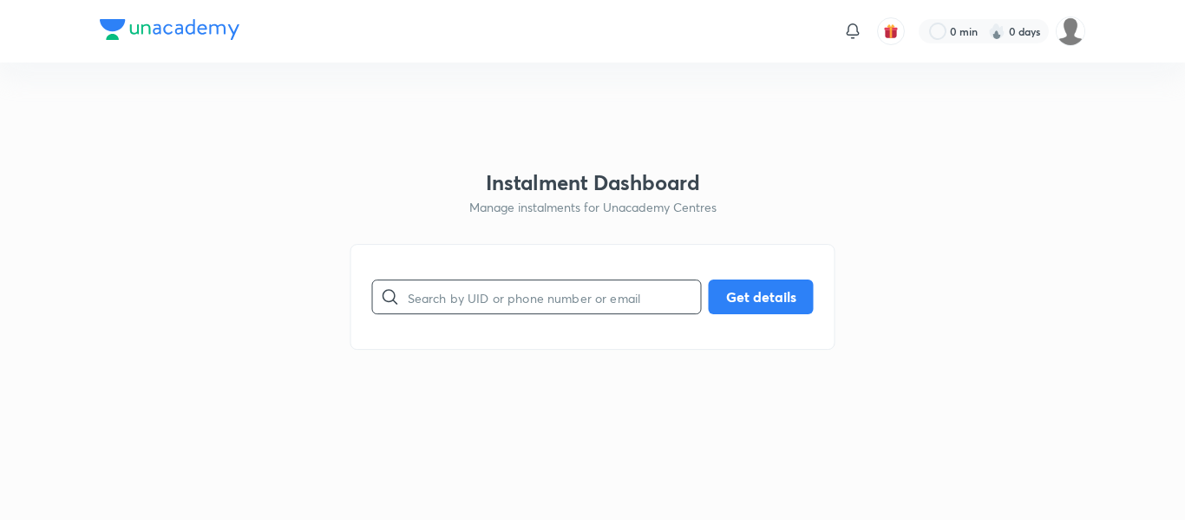
click at [488, 297] on input "text" at bounding box center [554, 297] width 293 height 44
paste input "[EMAIL_ADDRESS][DOMAIN_NAME]"
type input "[EMAIL_ADDRESS][DOMAIN_NAME]"
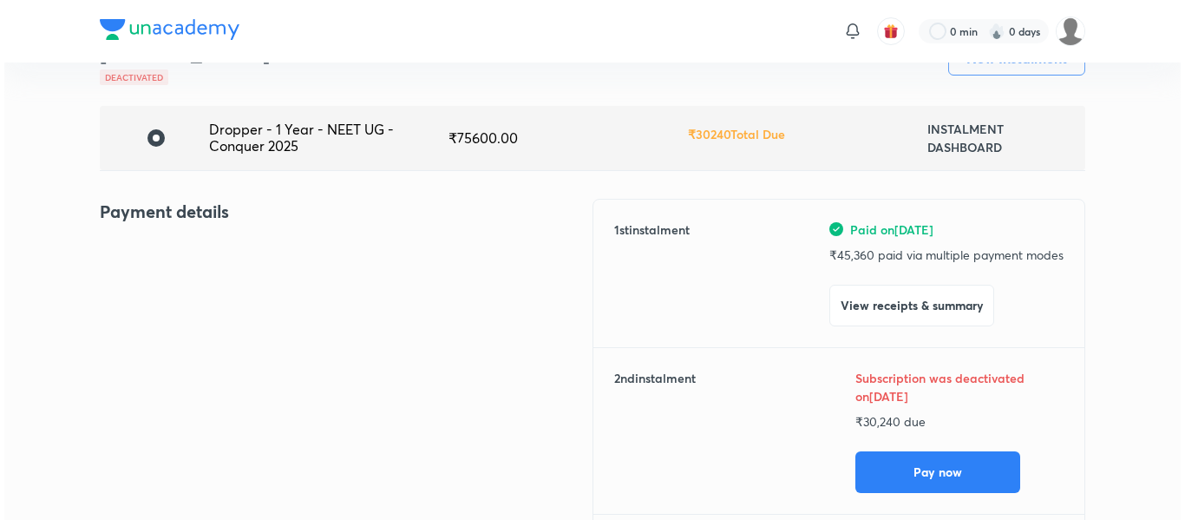
scroll to position [95, 0]
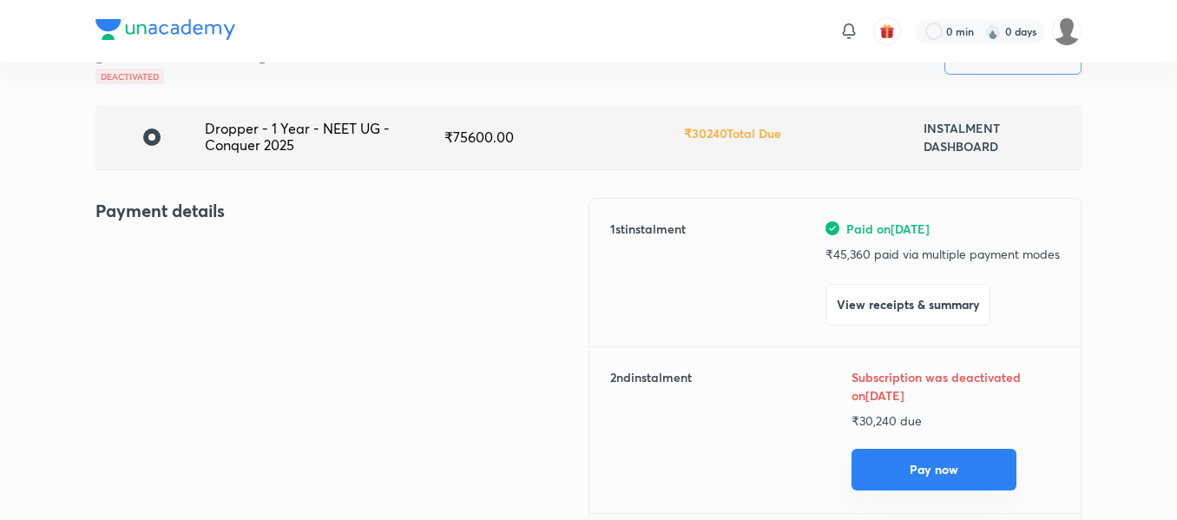
click at [876, 462] on button "Pay now" at bounding box center [933, 470] width 165 height 42
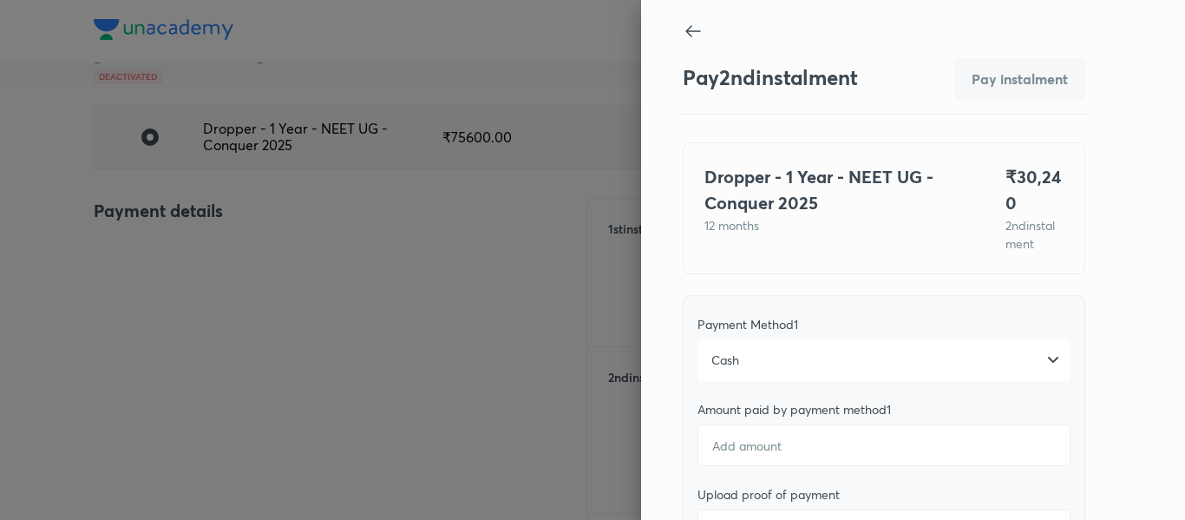
scroll to position [40, 0]
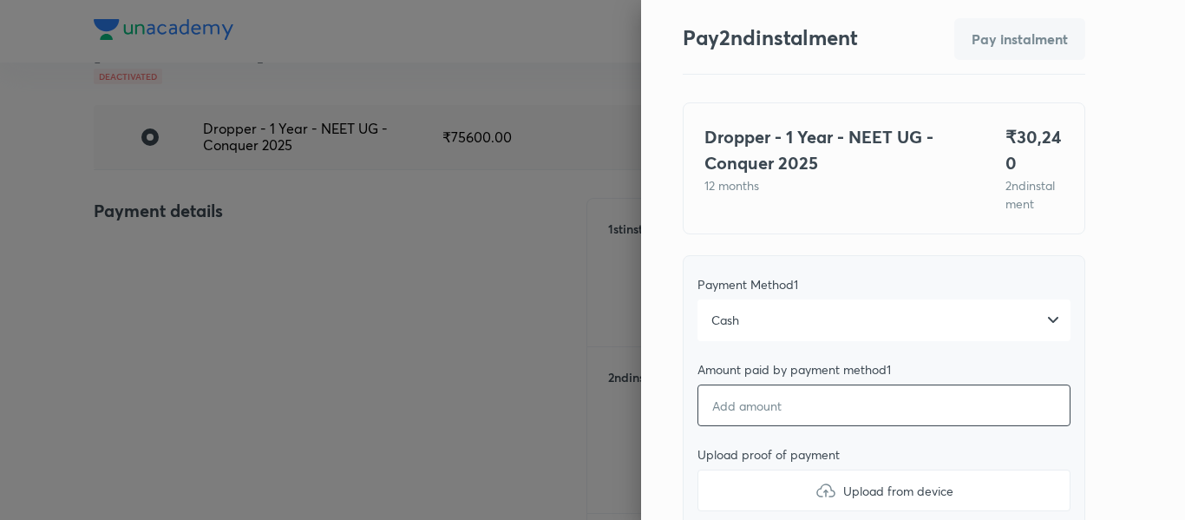
click at [731, 411] on input "number" at bounding box center [884, 405] width 373 height 42
type textarea "x"
type input "3"
type textarea "x"
type input "30"
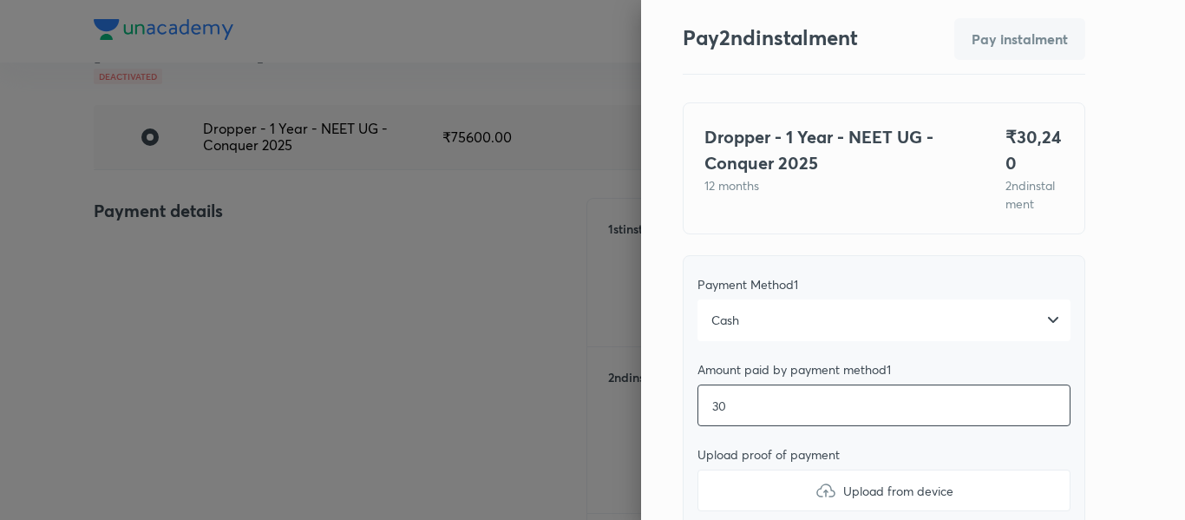
type textarea "x"
type input "302"
type textarea "x"
type input "3024"
type textarea "x"
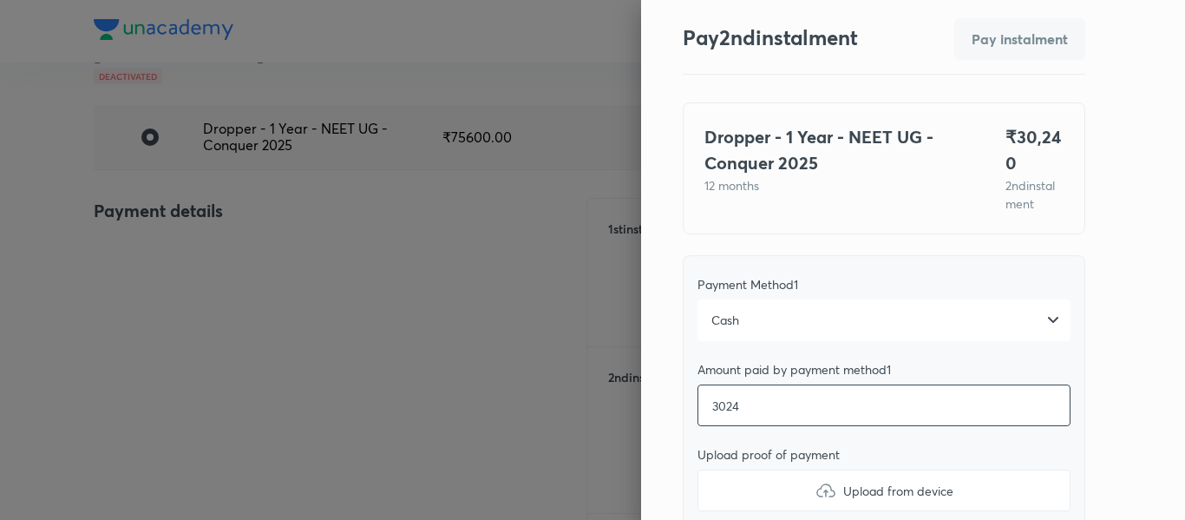
type input "30240"
type textarea "x"
type input "30240"
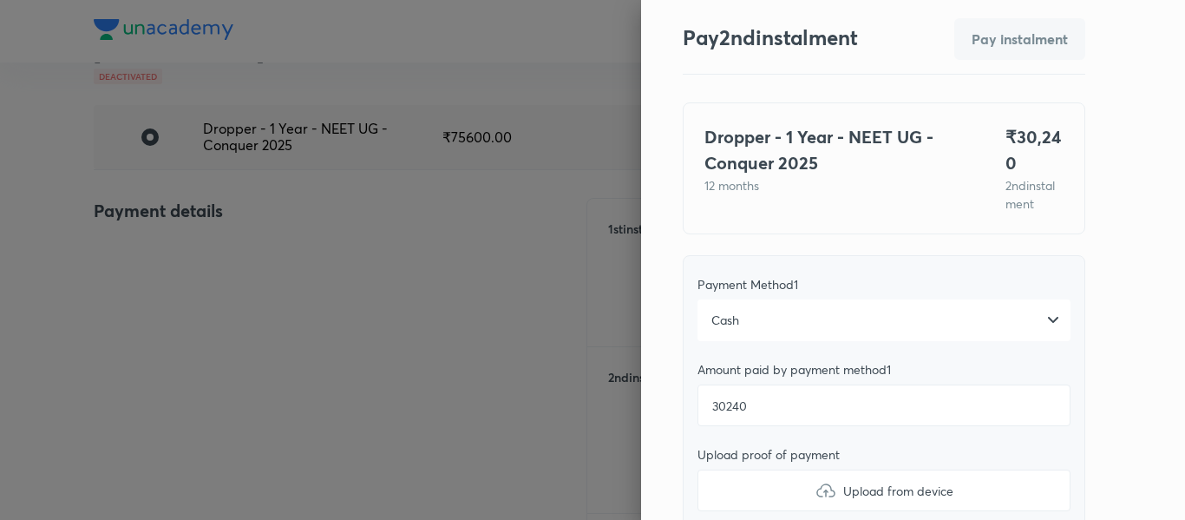
click at [718, 473] on label "Upload from device" at bounding box center [884, 490] width 373 height 42
click at [0, 0] on input "Upload from device" at bounding box center [0, 0] width 0 height 0
type textarea "x"
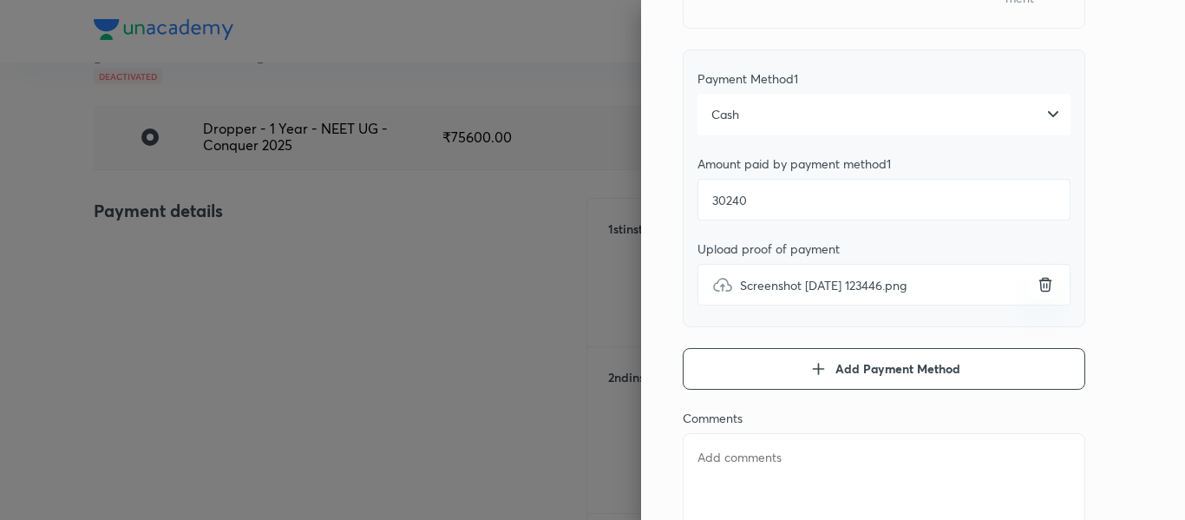
scroll to position [250, 0]
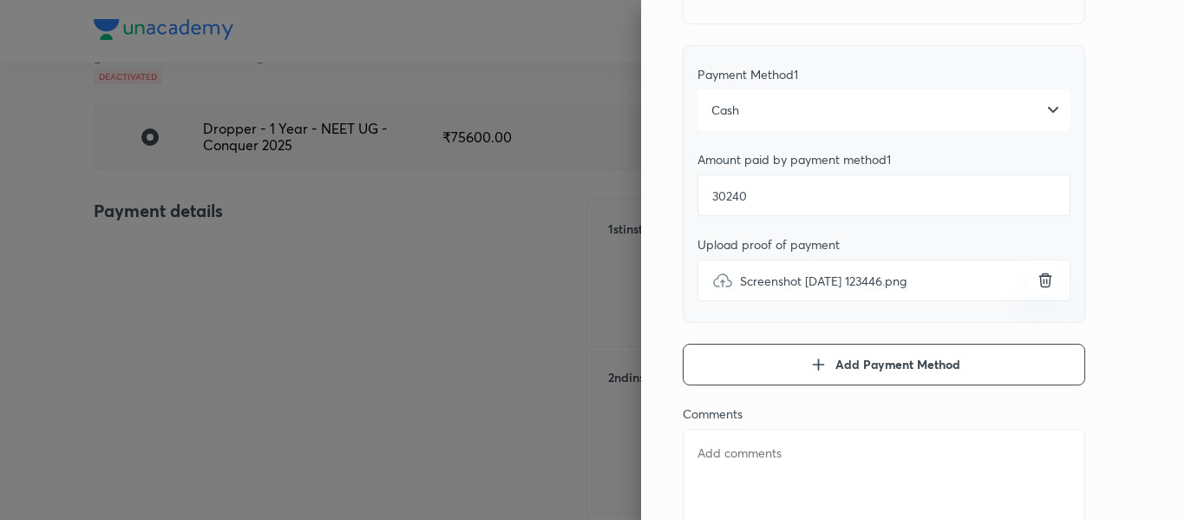
click at [761, 427] on div "Comments x" at bounding box center [884, 470] width 403 height 129
click at [744, 450] on textarea at bounding box center [884, 481] width 403 height 104
type textarea "2"
type textarea "x"
type textarea "2n"
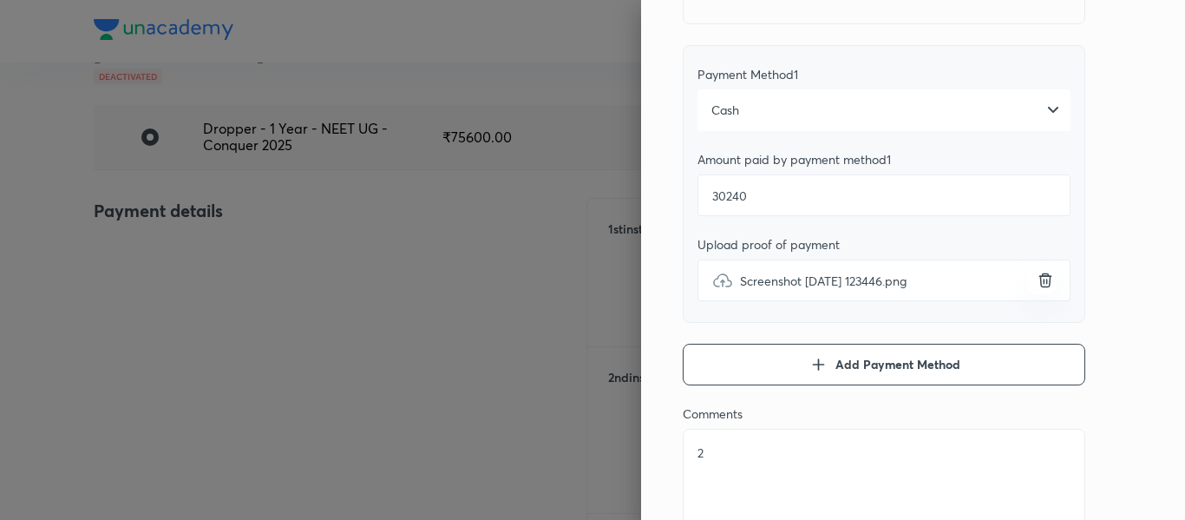
type textarea "x"
type textarea "2nd"
type textarea "x"
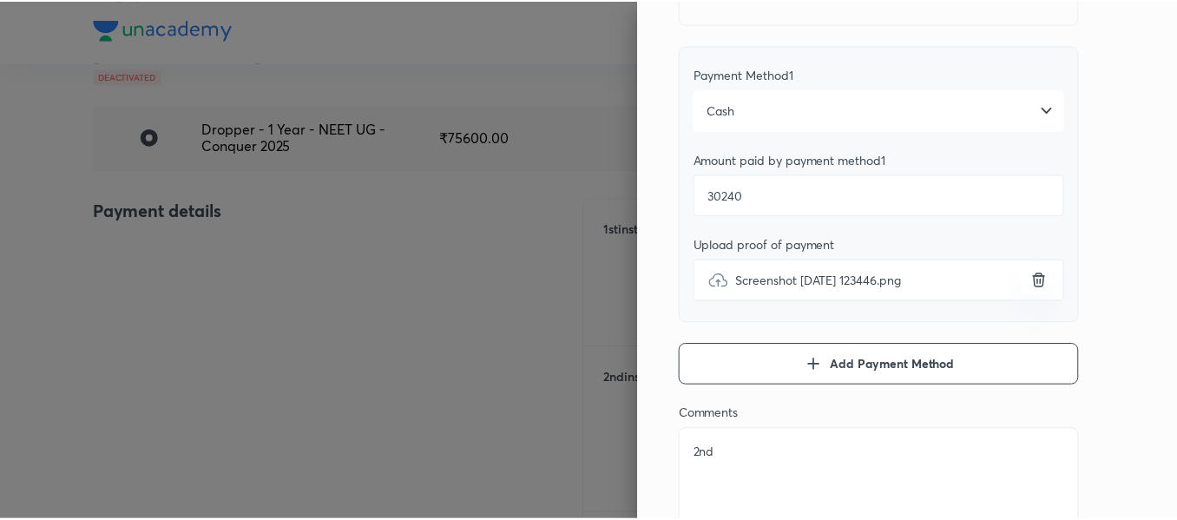
scroll to position [0, 0]
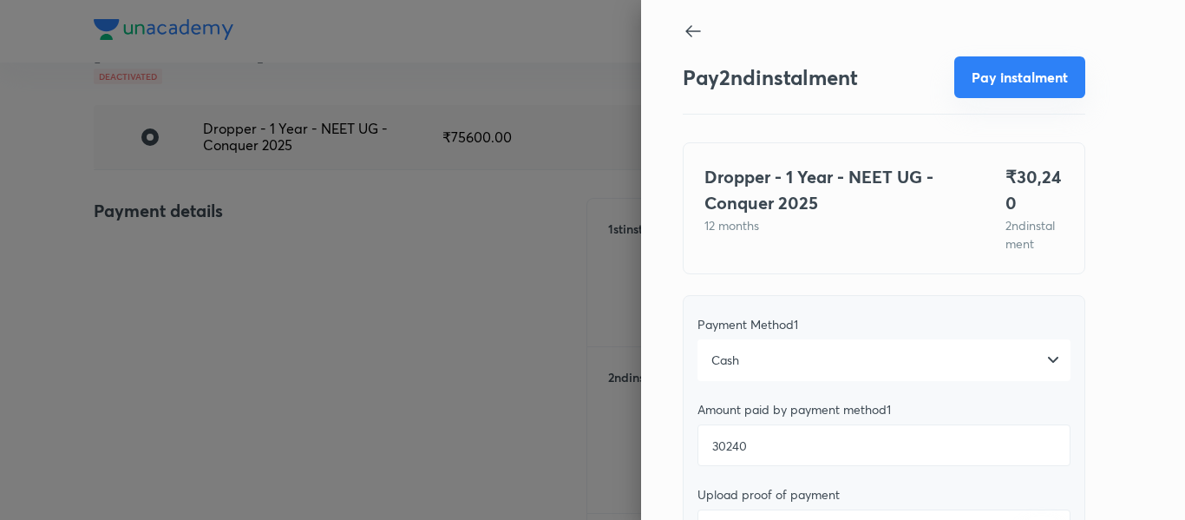
type textarea "2nd"
click at [994, 75] on button "Pay instalment" at bounding box center [1019, 77] width 131 height 42
type textarea "x"
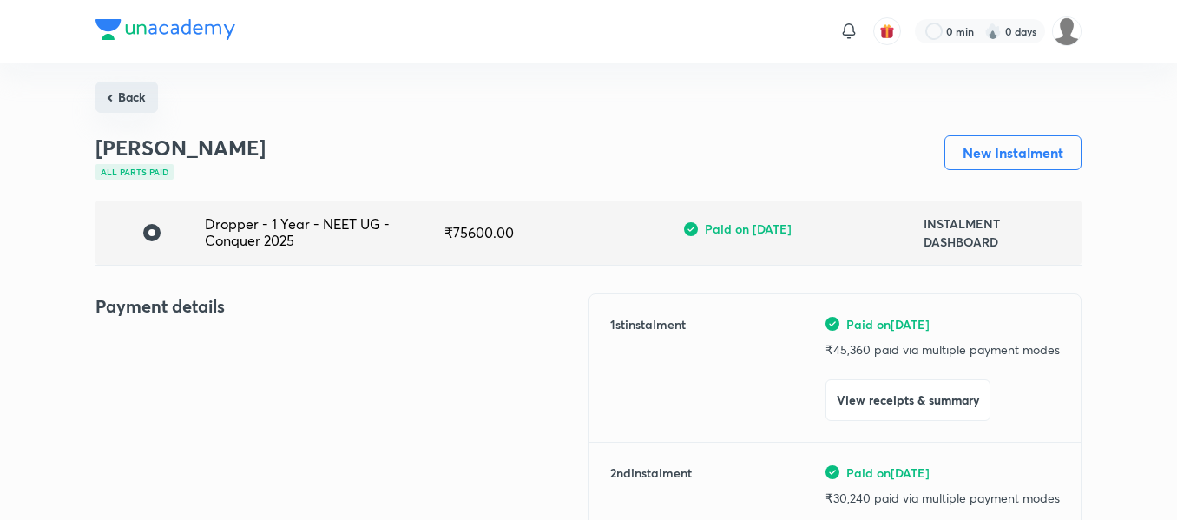
click at [115, 89] on button "Back" at bounding box center [126, 97] width 62 height 31
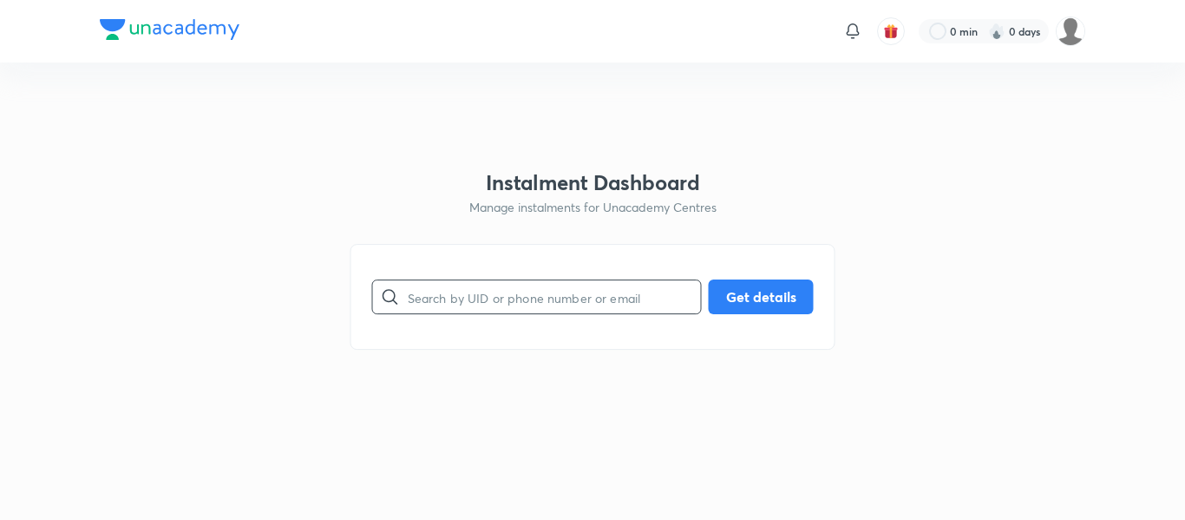
click at [451, 286] on input "text" at bounding box center [554, 297] width 293 height 44
paste input "[EMAIL_ADDRESS][DOMAIN_NAME]"
type input "[EMAIL_ADDRESS][DOMAIN_NAME]"
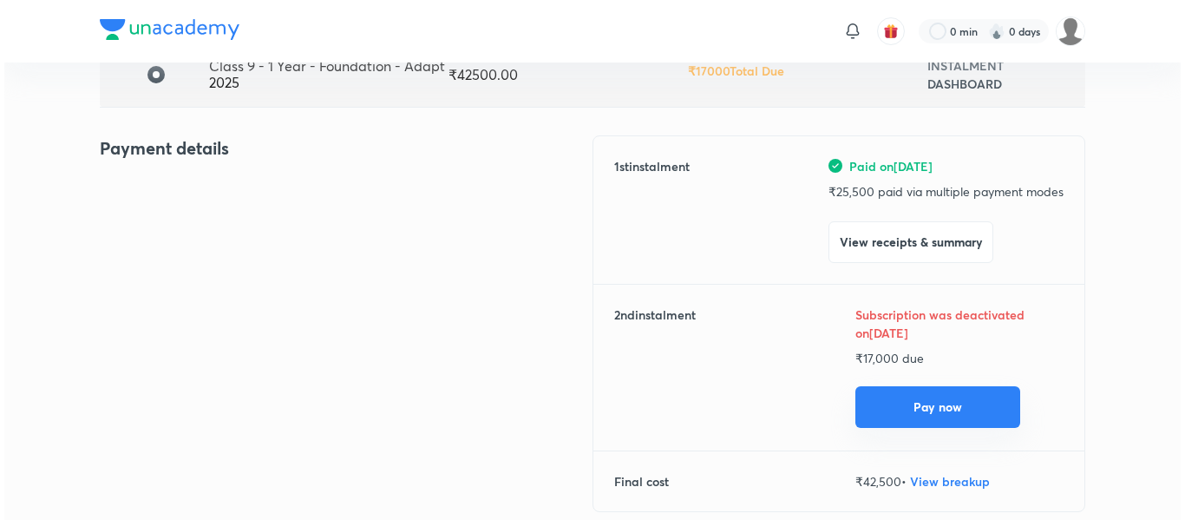
scroll to position [159, 0]
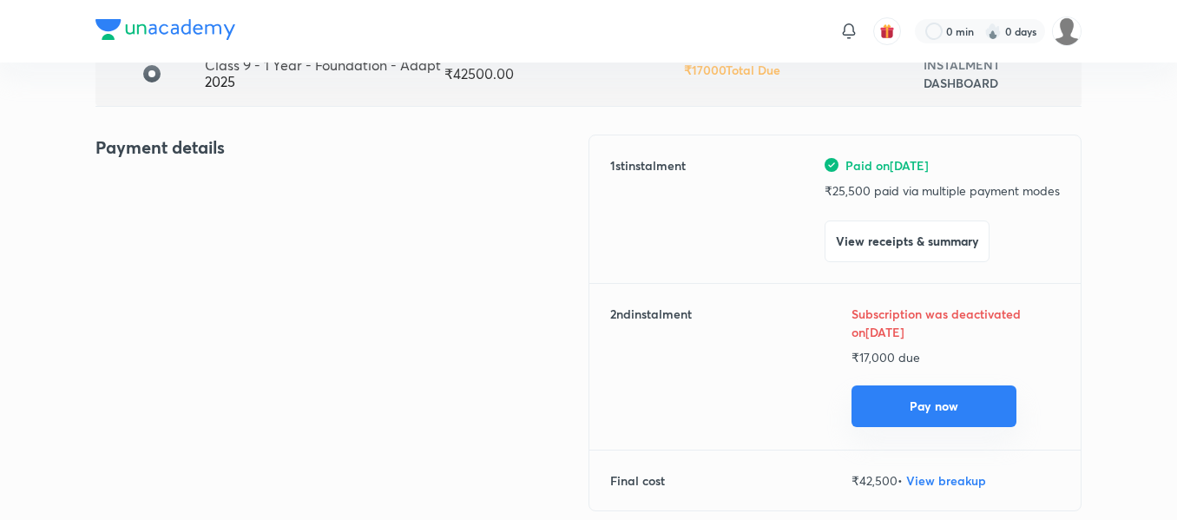
click at [887, 414] on button "Pay now" at bounding box center [933, 406] width 165 height 42
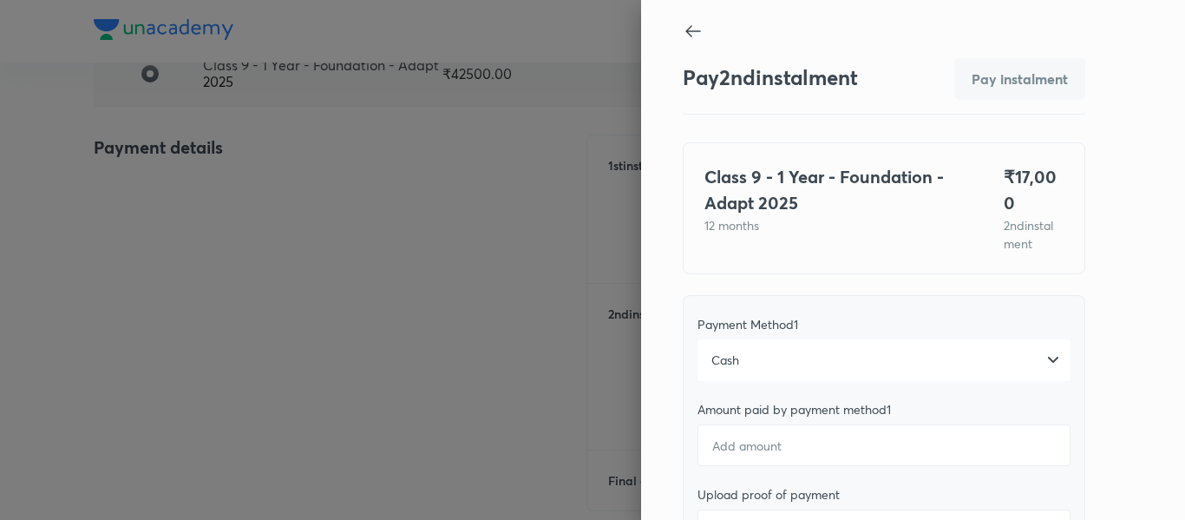
click at [797, 349] on div "Cash" at bounding box center [884, 360] width 373 height 42
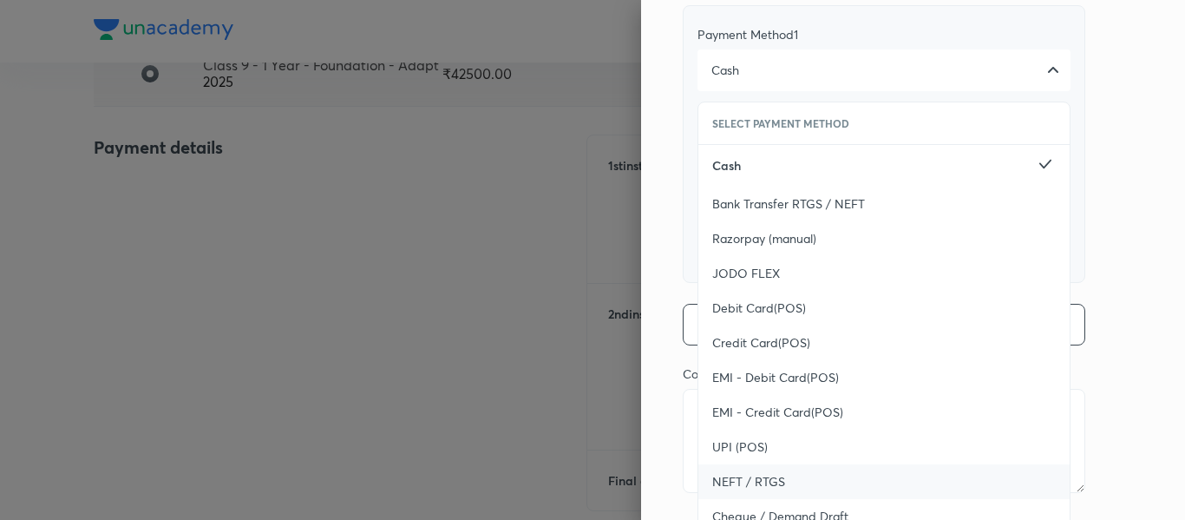
scroll to position [291, 0]
click at [755, 429] on div "UPI (POS)" at bounding box center [884, 446] width 371 height 35
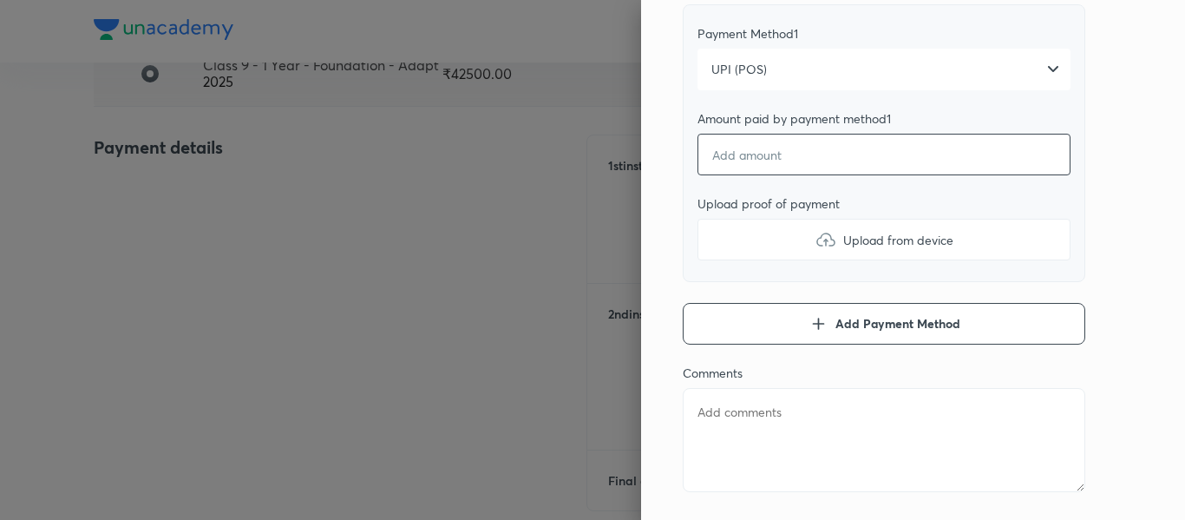
click at [748, 134] on input "number" at bounding box center [884, 155] width 373 height 42
type textarea "x"
type input "1"
type textarea "x"
type input "17"
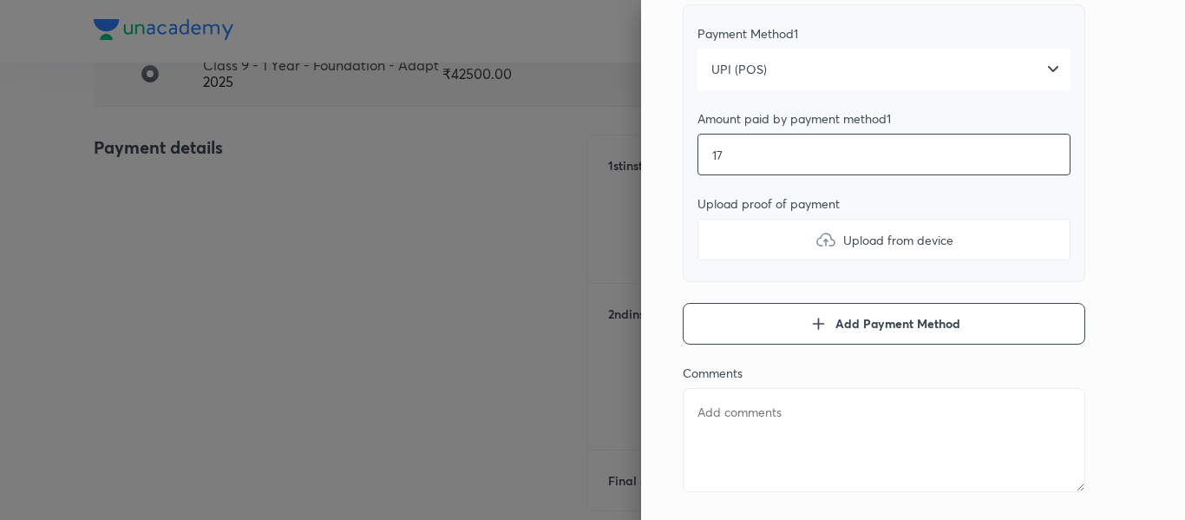
type textarea "x"
type input "170"
type textarea "x"
type input "1700"
type textarea "x"
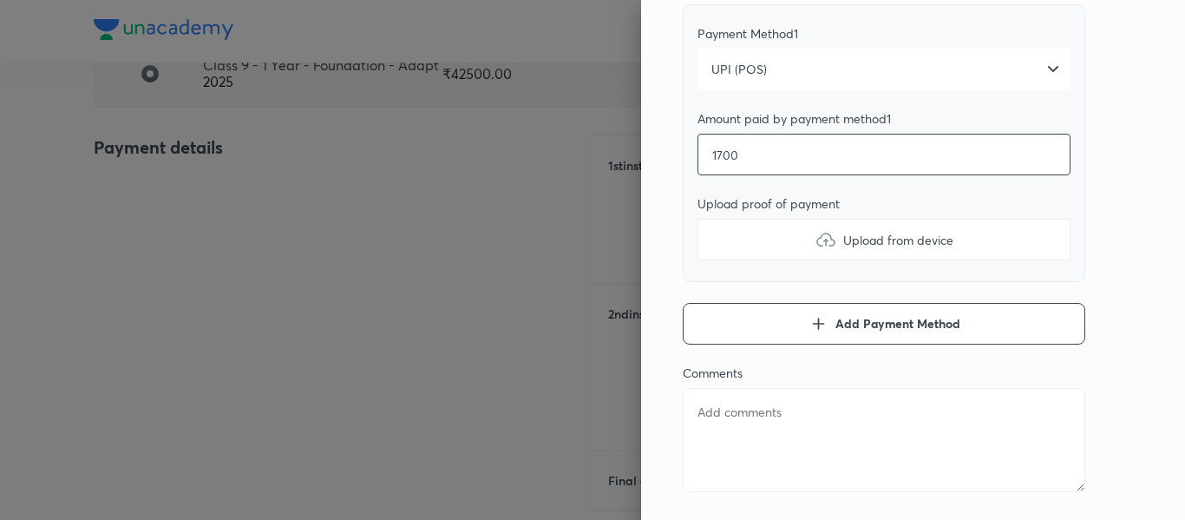
type input "17000"
type textarea "x"
type input "17000"
click at [732, 219] on label "Upload from device" at bounding box center [884, 240] width 373 height 42
click at [0, 0] on input "Upload from device" at bounding box center [0, 0] width 0 height 0
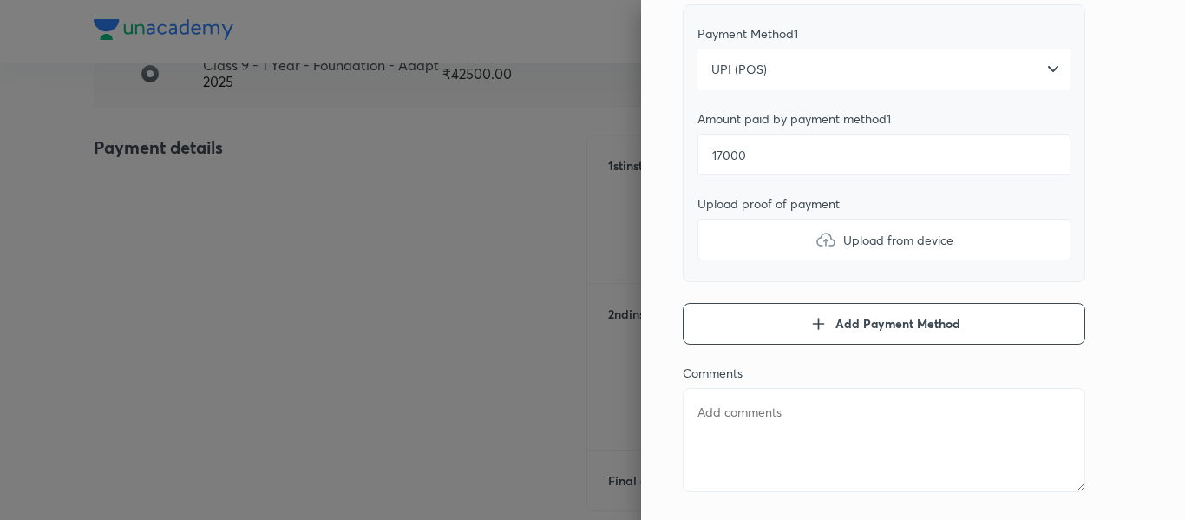
type textarea "x"
click at [786, 417] on textarea at bounding box center [884, 440] width 403 height 104
type textarea "2"
type textarea "x"
type textarea "2n"
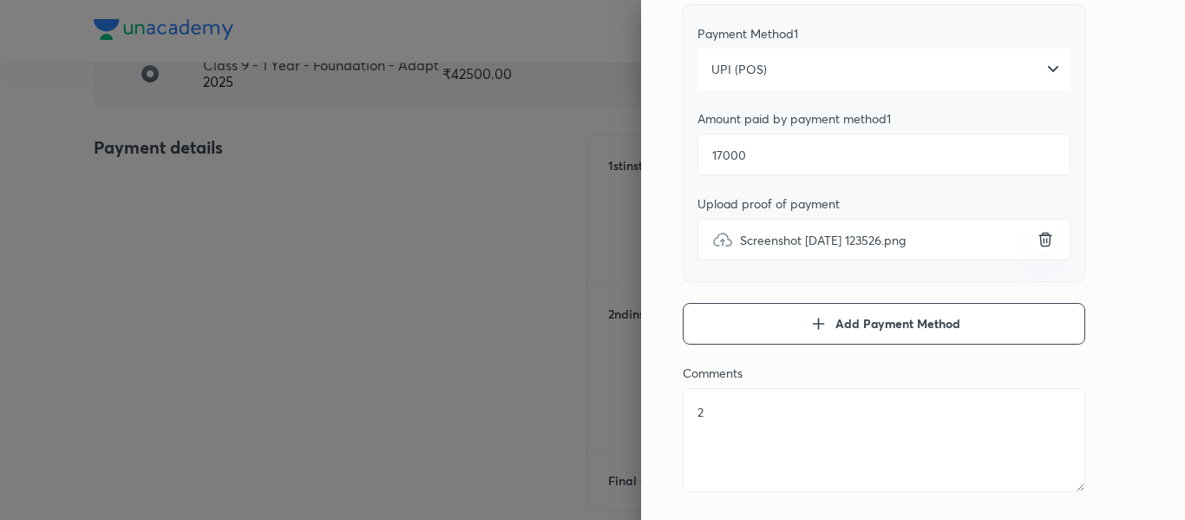
type textarea "x"
type textarea "2nd"
type textarea "x"
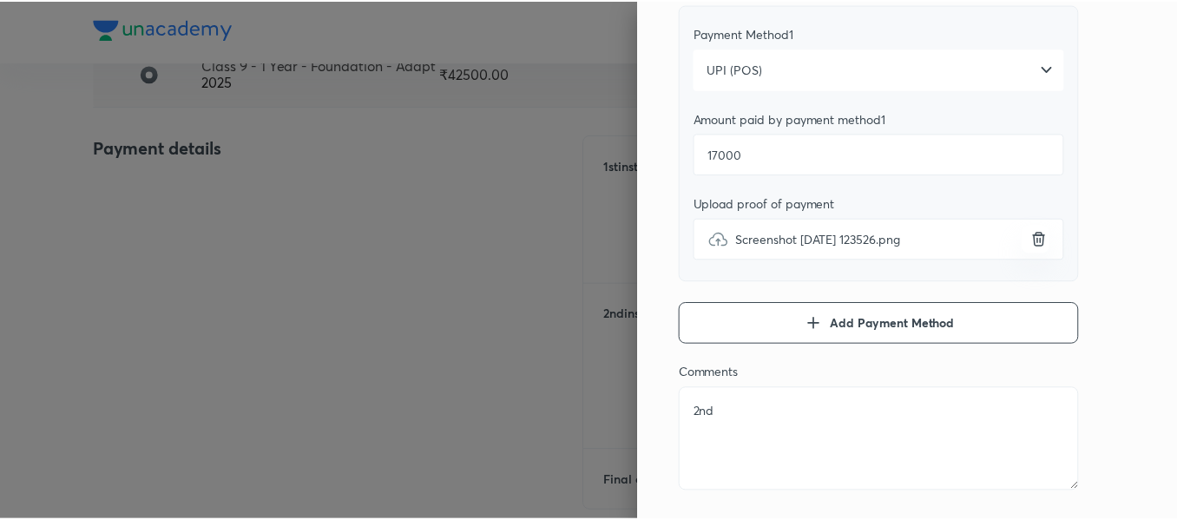
scroll to position [0, 0]
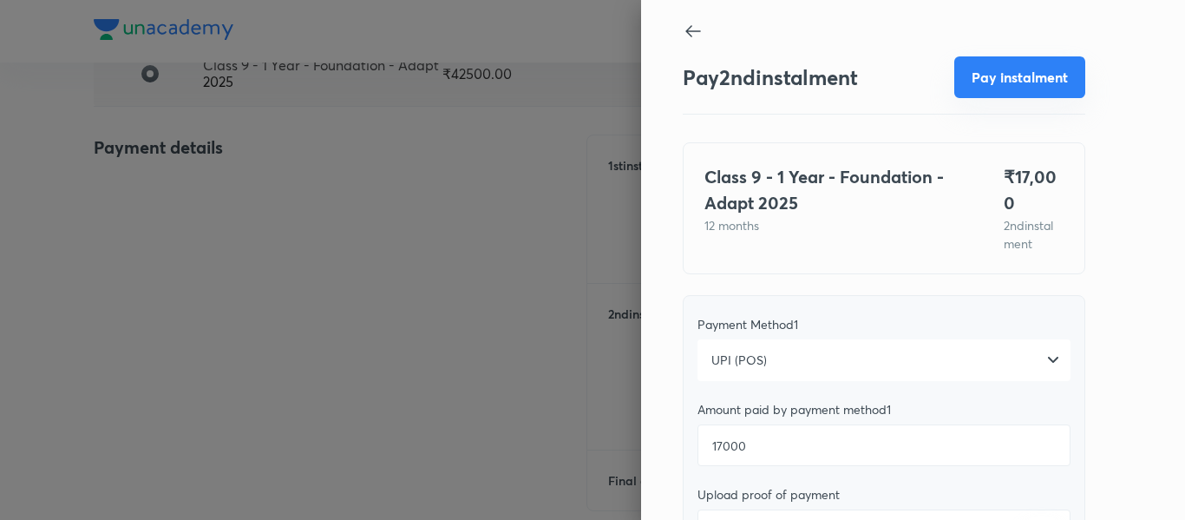
type textarea "2nd"
click at [983, 69] on button "Pay instalment" at bounding box center [1019, 77] width 131 height 42
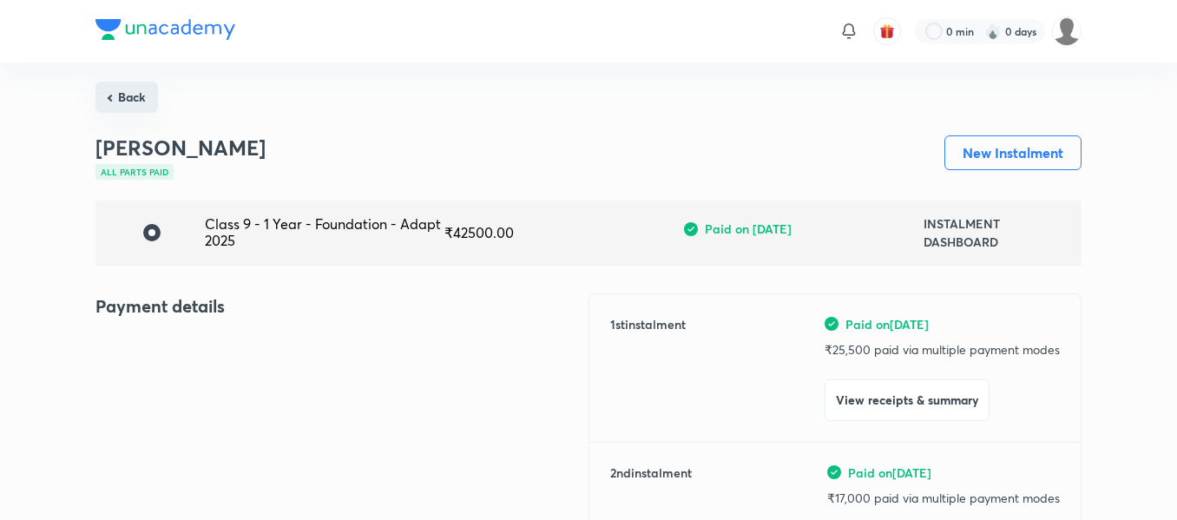
click at [129, 95] on button "Back" at bounding box center [126, 97] width 62 height 31
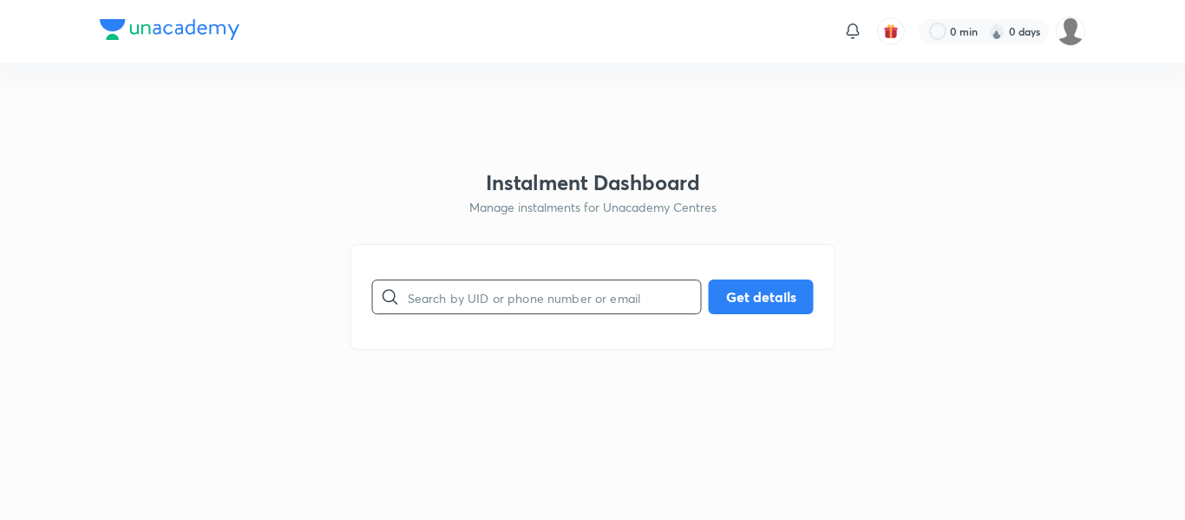
click at [476, 289] on input "text" at bounding box center [554, 297] width 293 height 44
paste input "[EMAIL_ADDRESS][DOMAIN_NAME]"
type input "[EMAIL_ADDRESS][DOMAIN_NAME]"
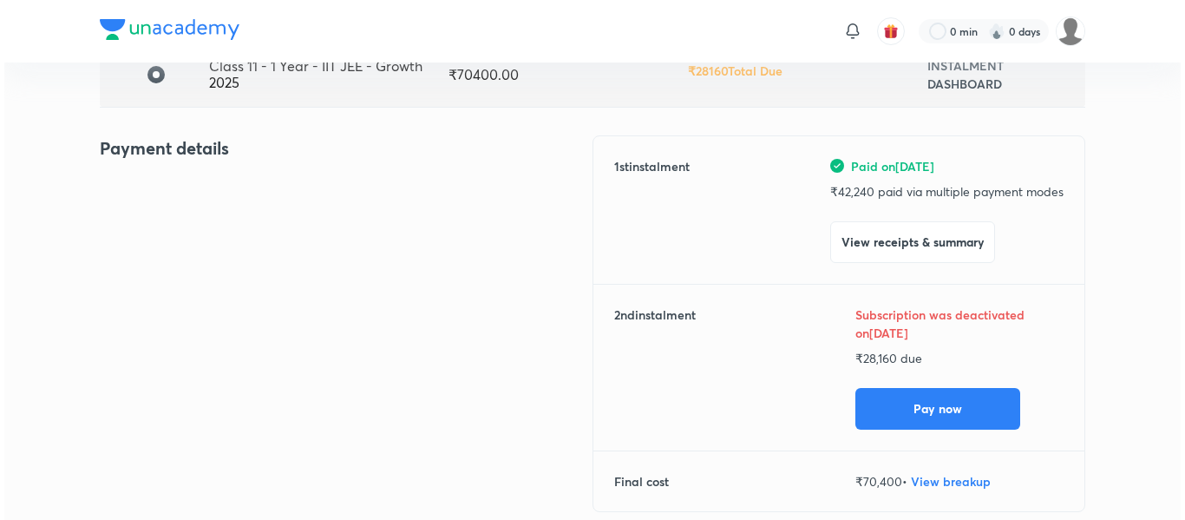
scroll to position [185, 0]
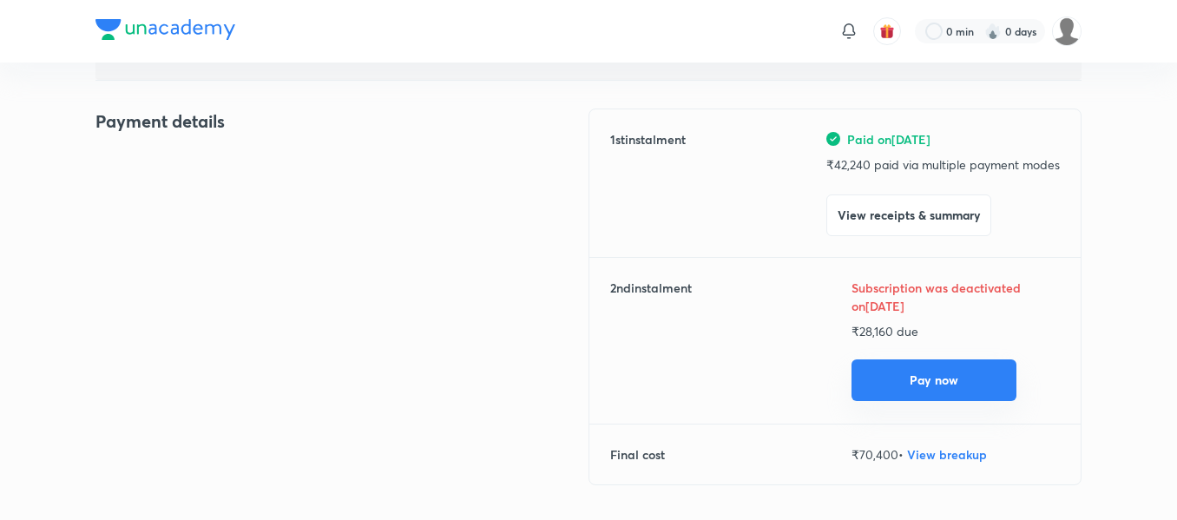
click at [885, 380] on button "Pay now" at bounding box center [933, 380] width 165 height 42
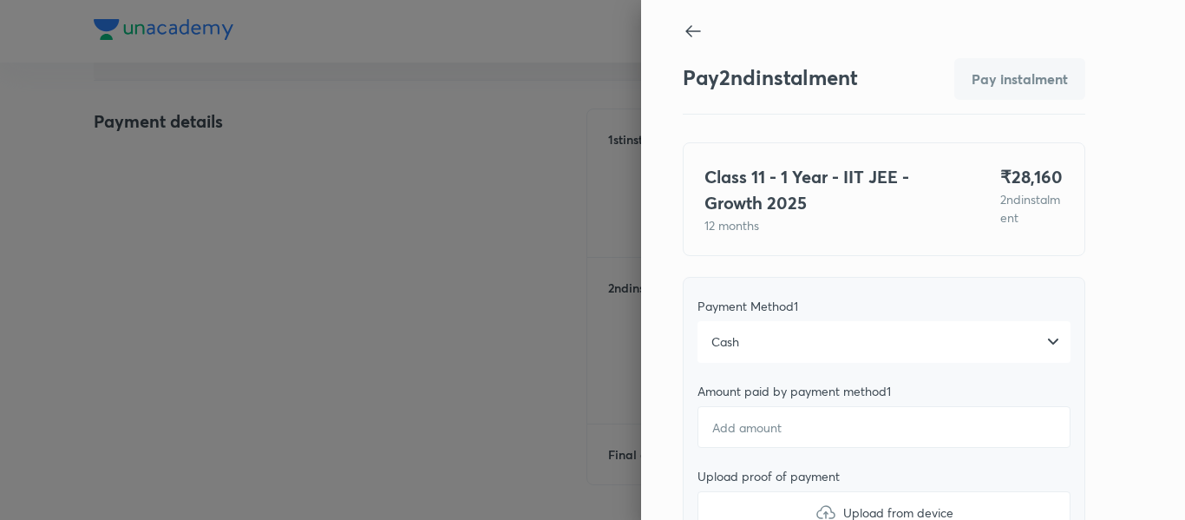
click at [705, 331] on div "Cash" at bounding box center [884, 342] width 373 height 42
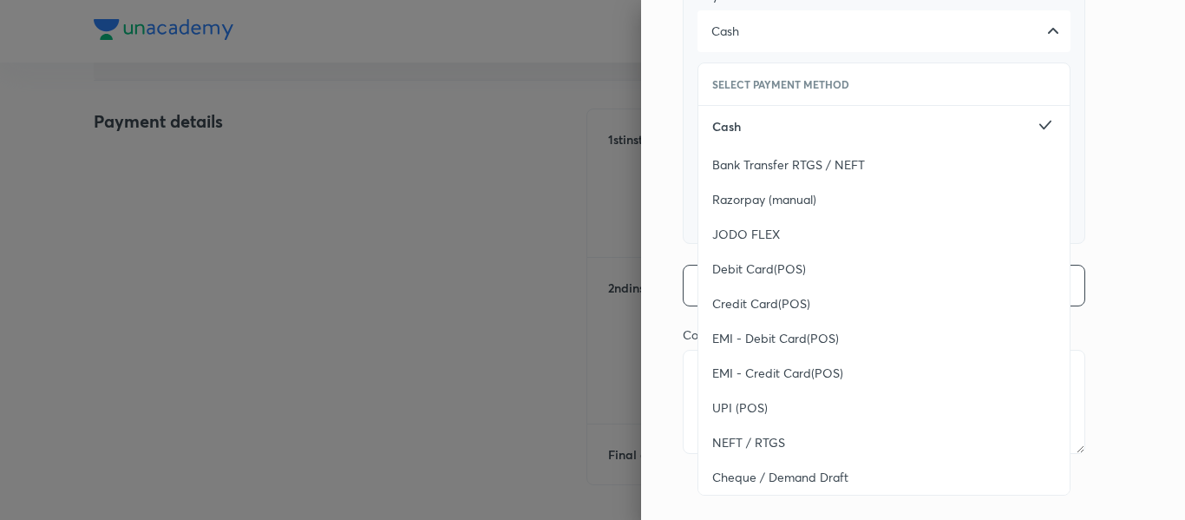
scroll to position [315, 0]
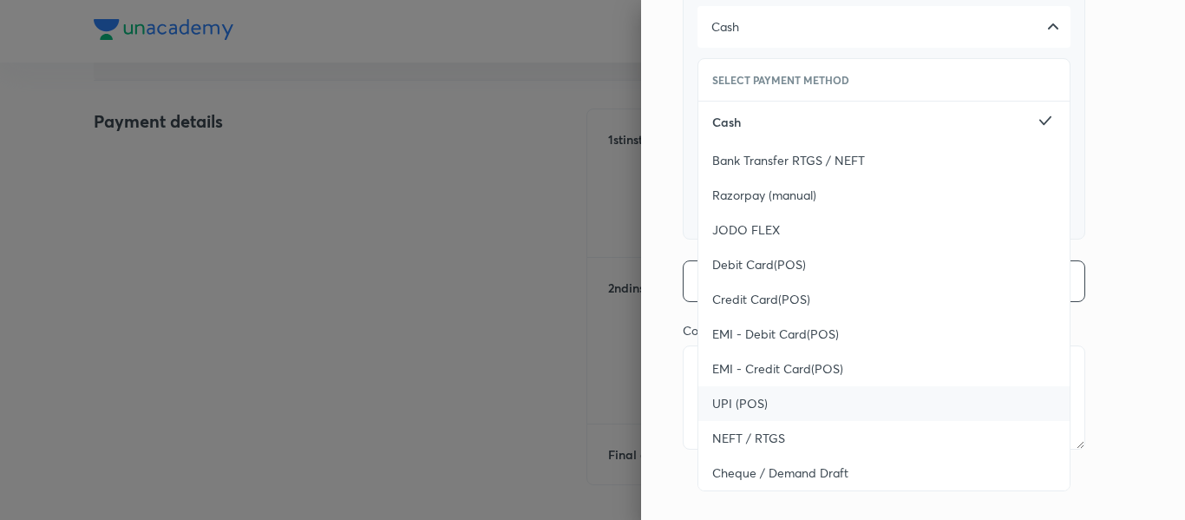
click at [714, 396] on span "UPI (POS)" at bounding box center [740, 403] width 56 height 17
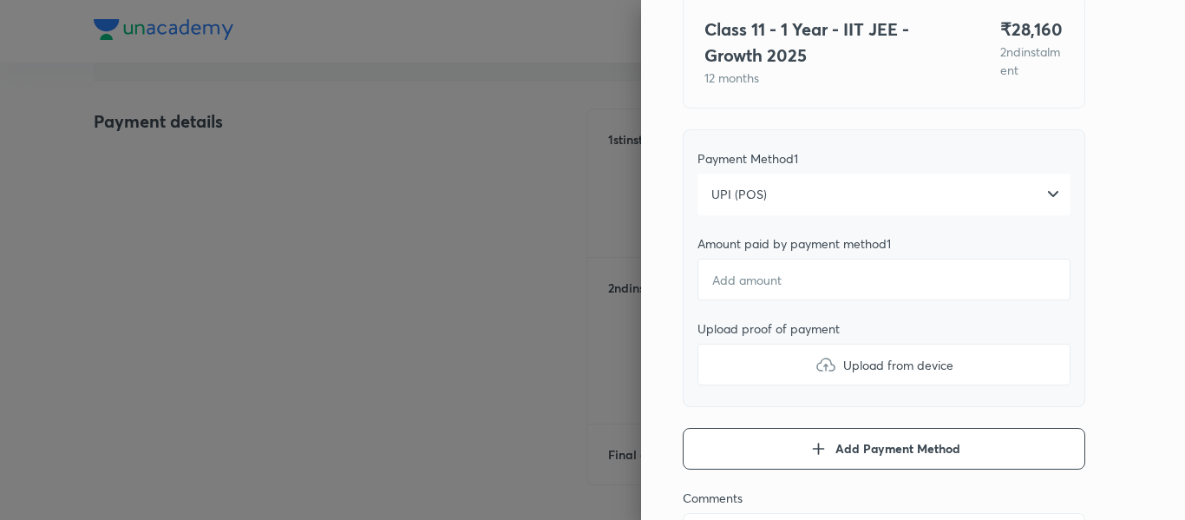
scroll to position [142, 0]
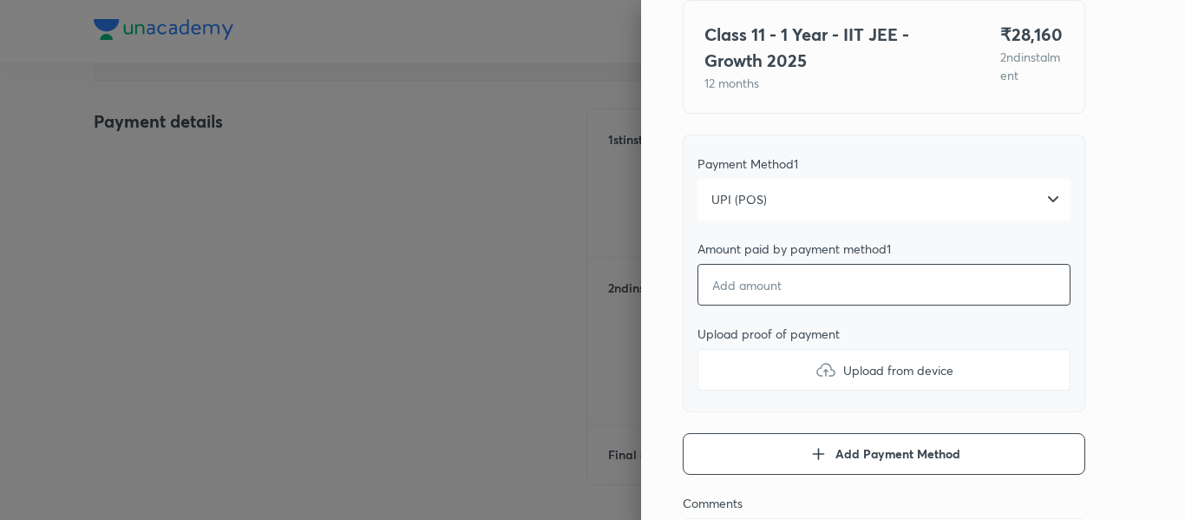
click at [720, 292] on input "number" at bounding box center [884, 285] width 373 height 42
type textarea "x"
type input "2"
type textarea "x"
type input "28"
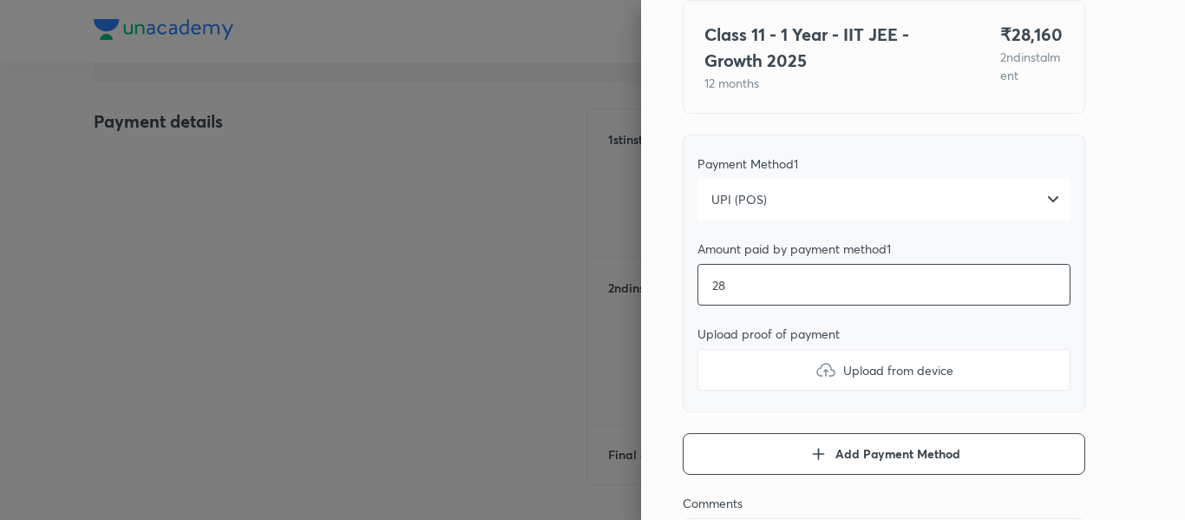
type textarea "x"
type input "281"
type textarea "x"
type input "2816"
type textarea "x"
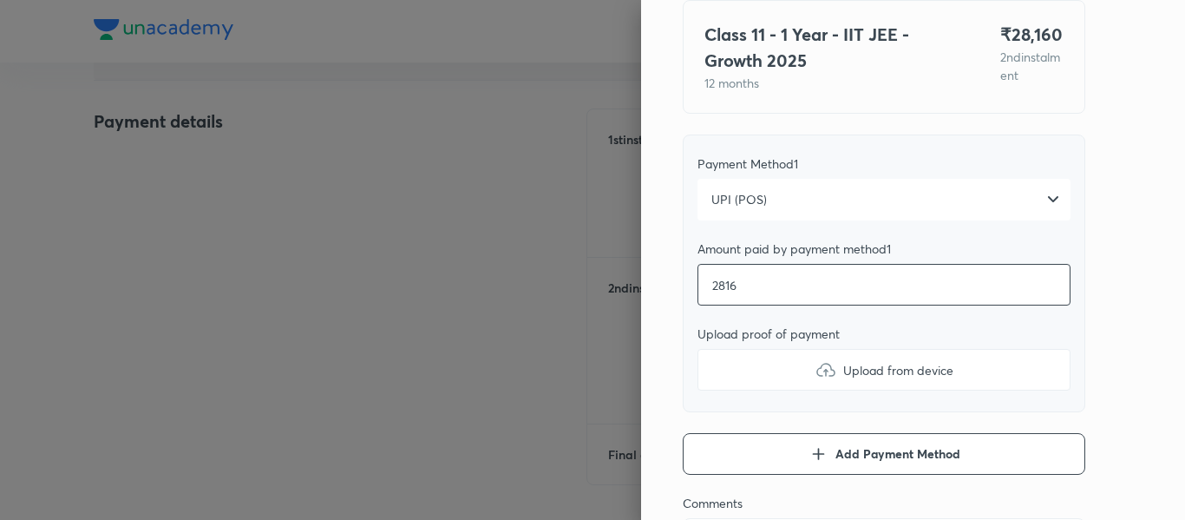
type input "28160"
type textarea "x"
type input "28160"
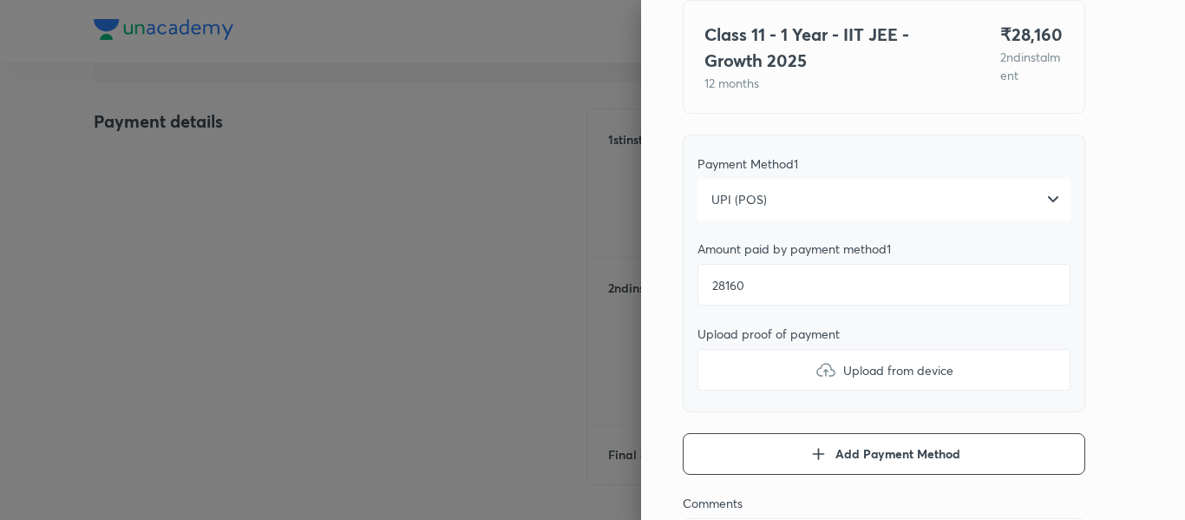
click at [720, 369] on label "Upload from device" at bounding box center [884, 370] width 373 height 42
click at [0, 0] on input "Upload from device" at bounding box center [0, 0] width 0 height 0
type textarea "x"
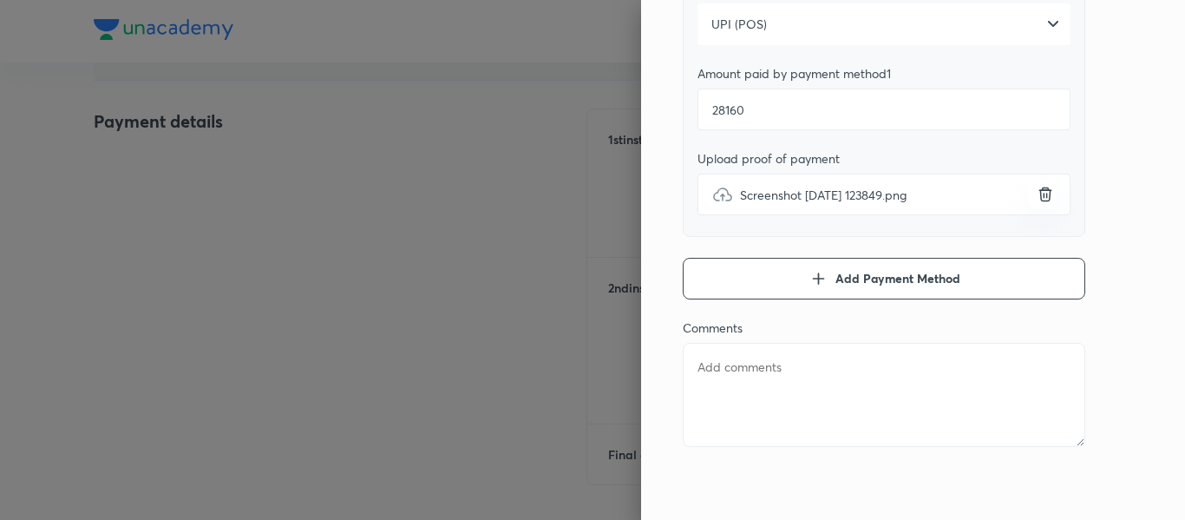
click at [749, 415] on textarea at bounding box center [884, 395] width 403 height 104
type textarea "2"
type textarea "x"
type textarea "2n"
type textarea "x"
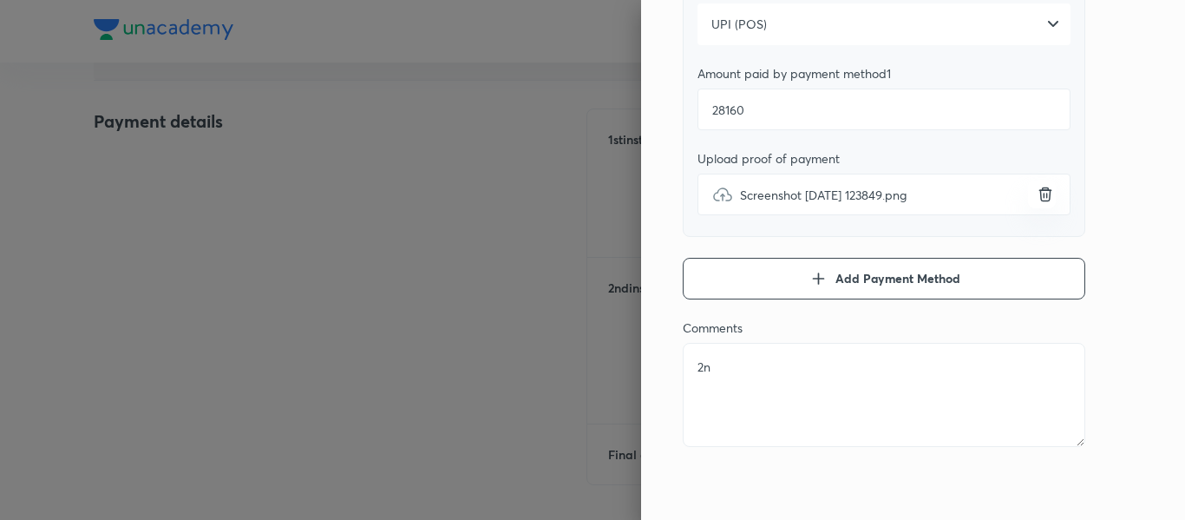
type textarea "2nd"
type textarea "x"
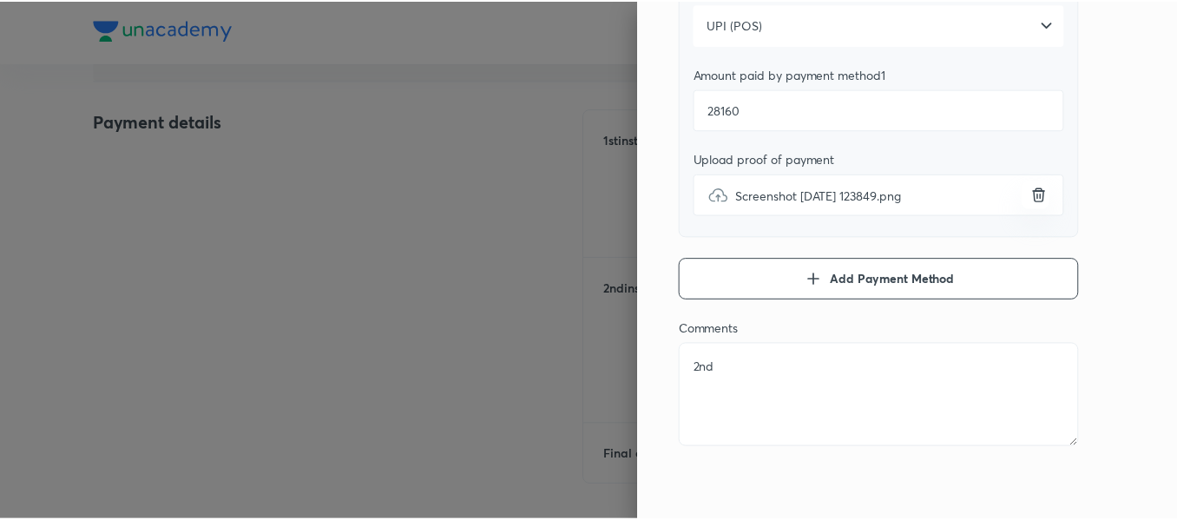
scroll to position [0, 0]
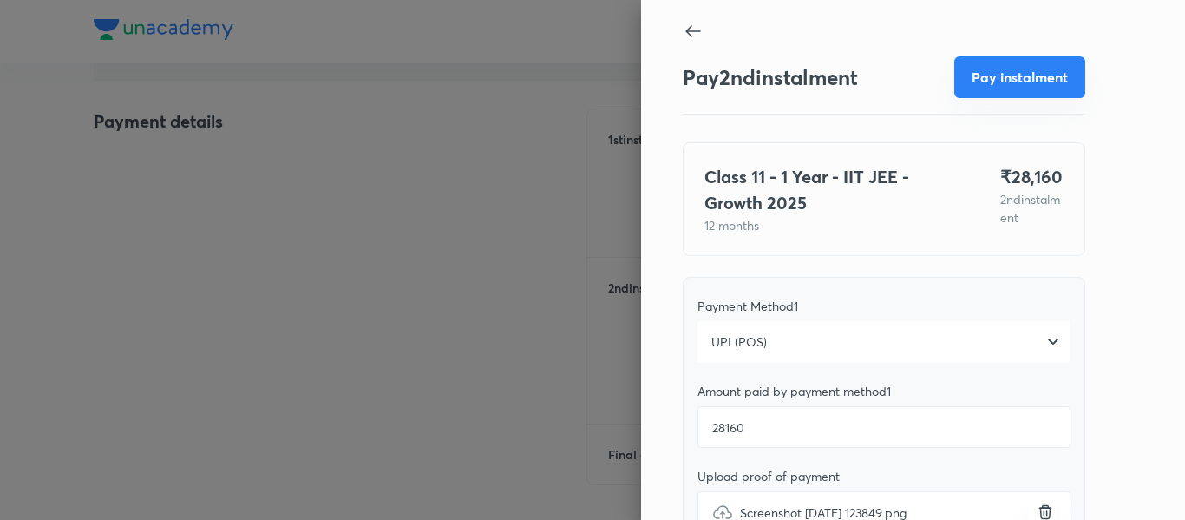
type textarea "2nd"
click at [1007, 75] on button "Pay instalment" at bounding box center [1019, 77] width 131 height 42
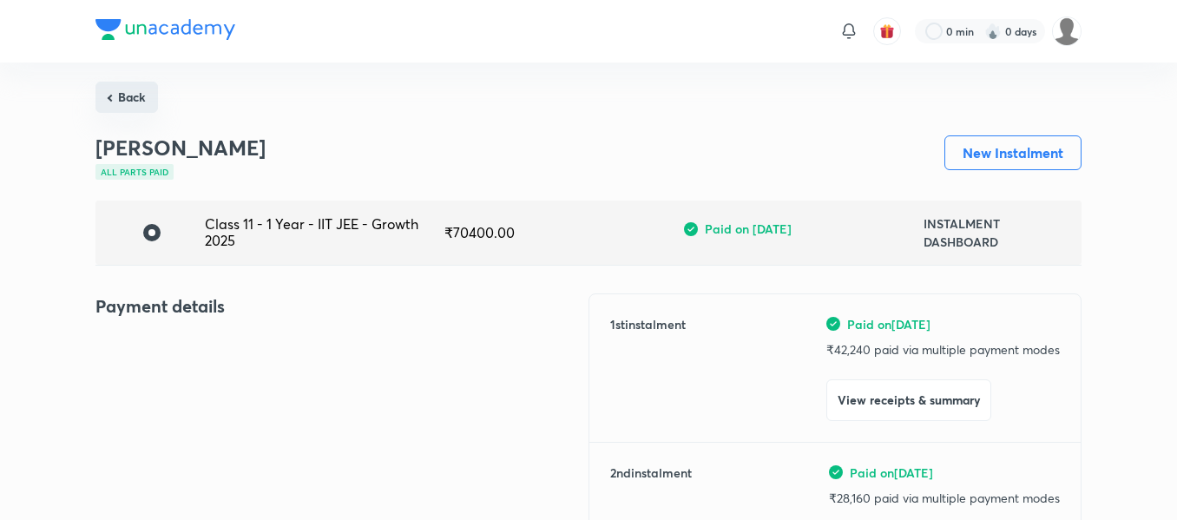
click at [144, 90] on button "Back" at bounding box center [126, 97] width 62 height 31
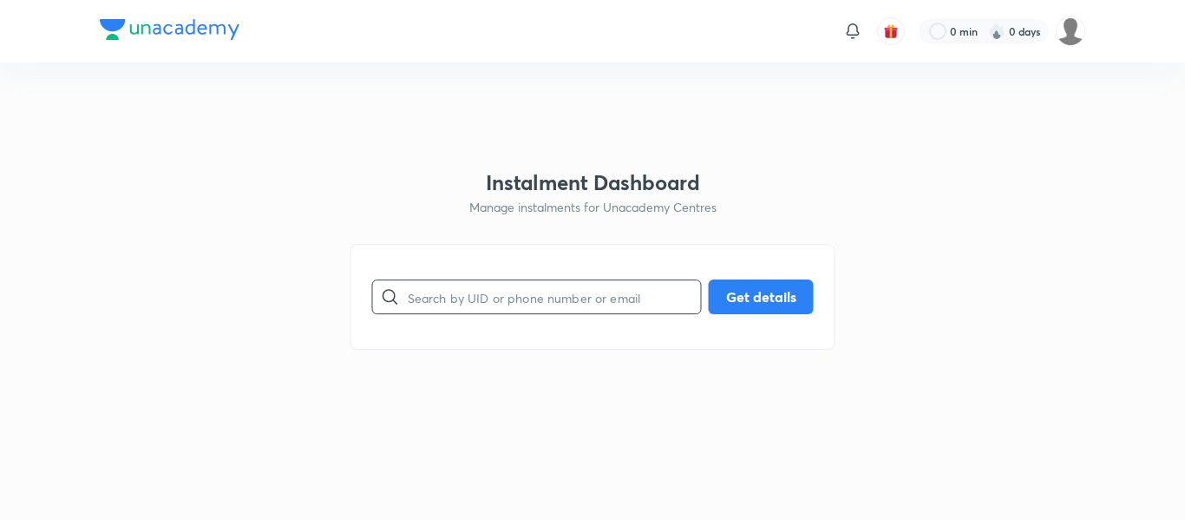
click at [453, 292] on input "text" at bounding box center [554, 297] width 293 height 44
paste input "[EMAIL_ADDRESS][DOMAIN_NAME]"
type input "[EMAIL_ADDRESS][DOMAIN_NAME]"
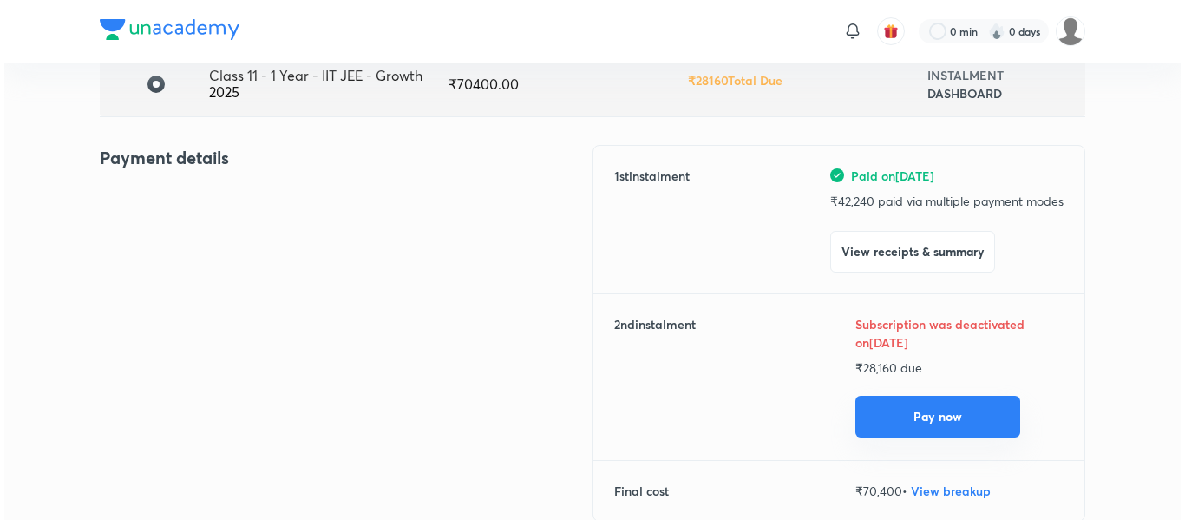
scroll to position [149, 0]
click at [887, 404] on button "Pay now" at bounding box center [933, 416] width 165 height 42
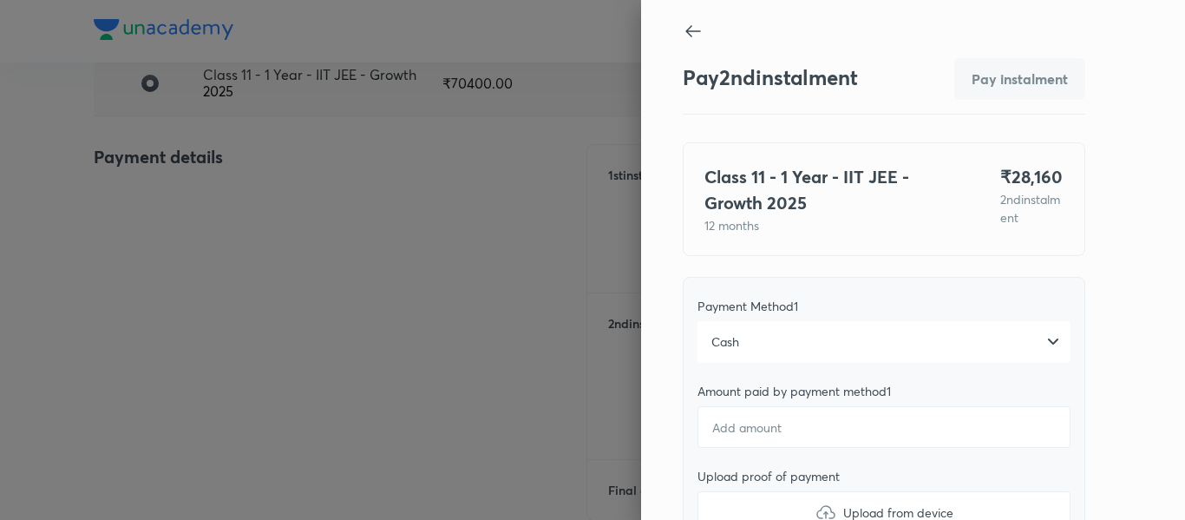
click at [795, 344] on div "Cash" at bounding box center [884, 342] width 373 height 42
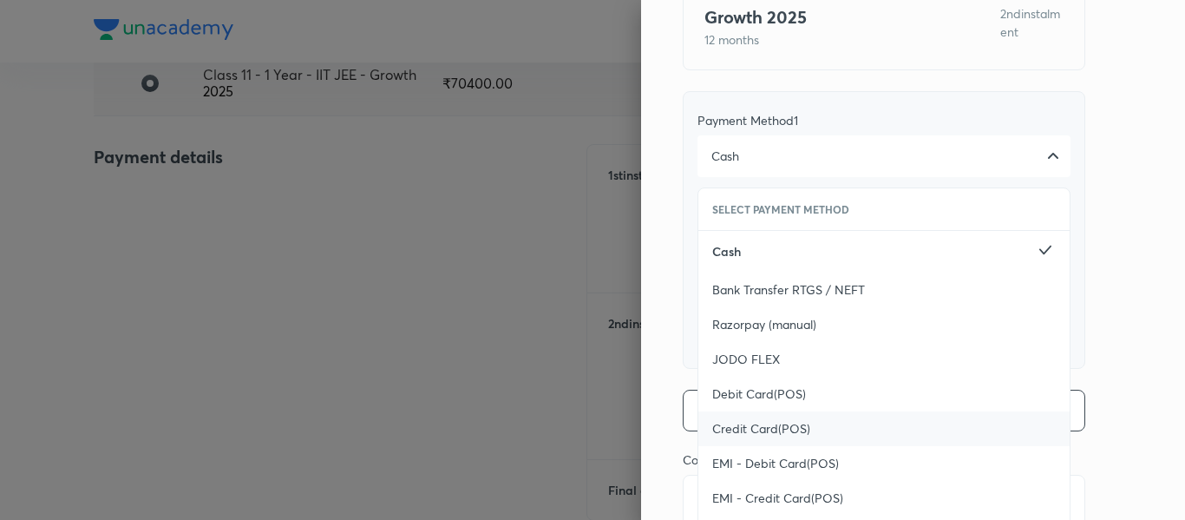
scroll to position [214, 0]
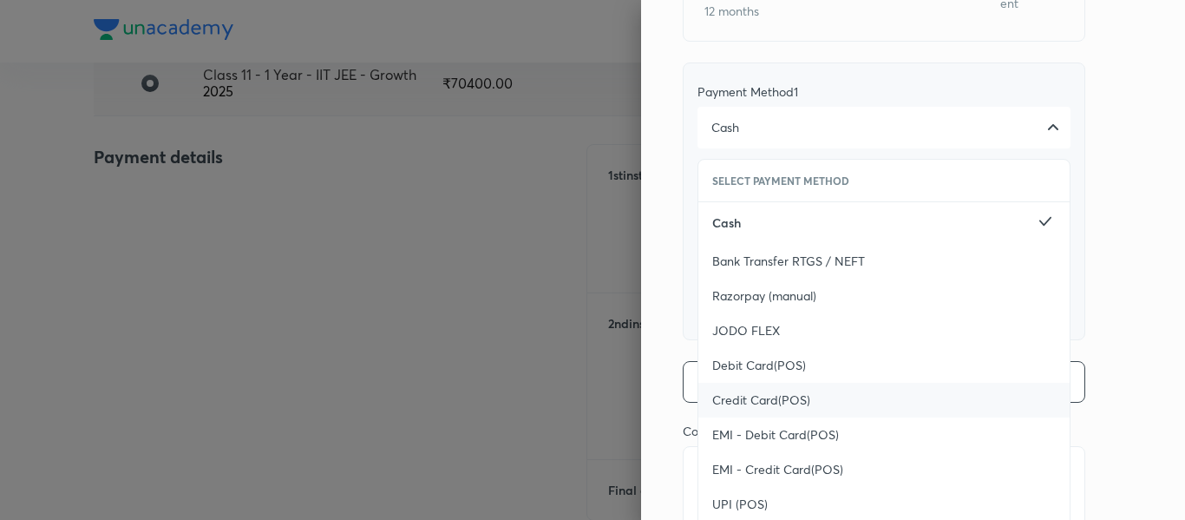
click at [752, 402] on span "Credit Card(POS)" at bounding box center [761, 399] width 98 height 17
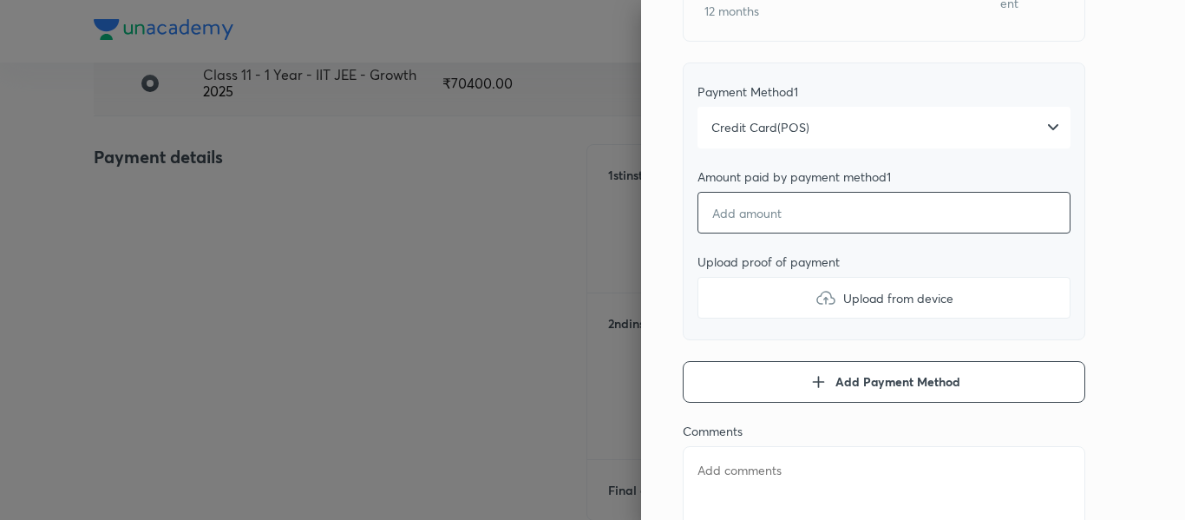
click at [738, 219] on input "number" at bounding box center [884, 213] width 373 height 42
type textarea "x"
type input "2"
type textarea "x"
type input "28"
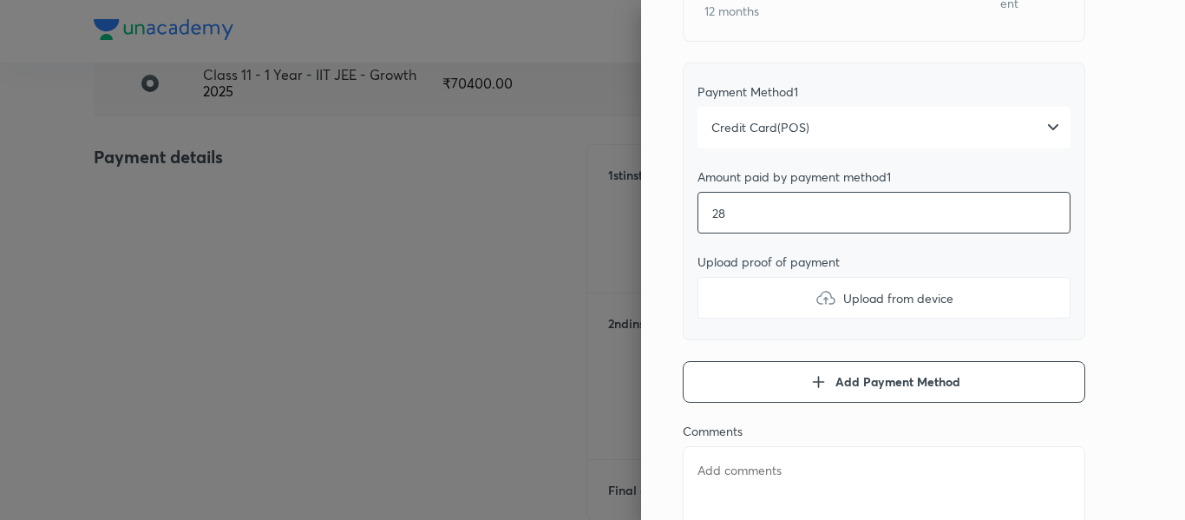
type textarea "x"
type input "281"
type textarea "x"
type input "2816"
type textarea "x"
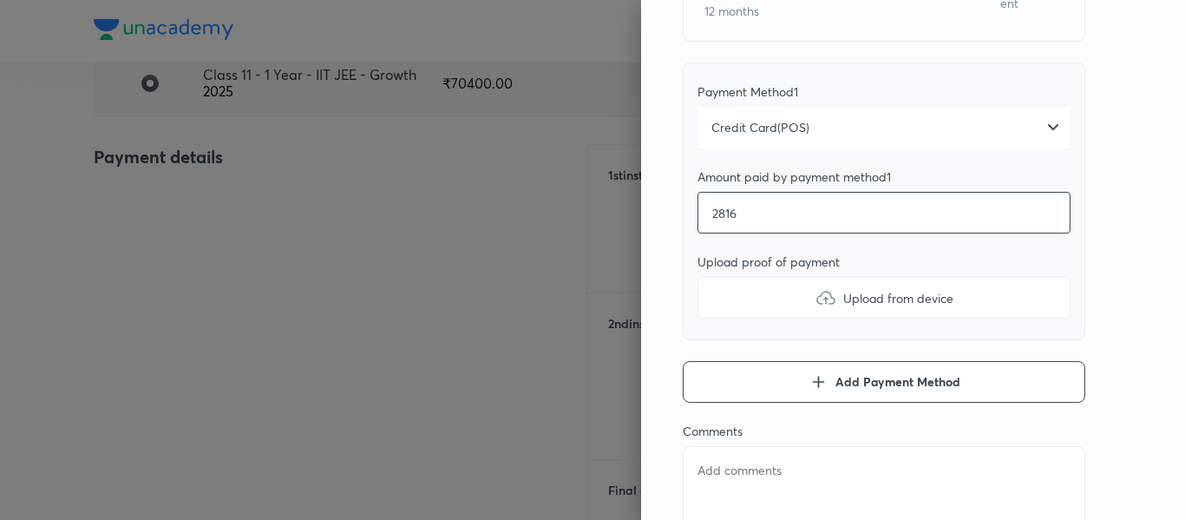
type input "28160"
type textarea "x"
type input "28160"
click at [753, 309] on label "Upload from device" at bounding box center [884, 298] width 373 height 42
click at [0, 0] on input "Upload from device" at bounding box center [0, 0] width 0 height 0
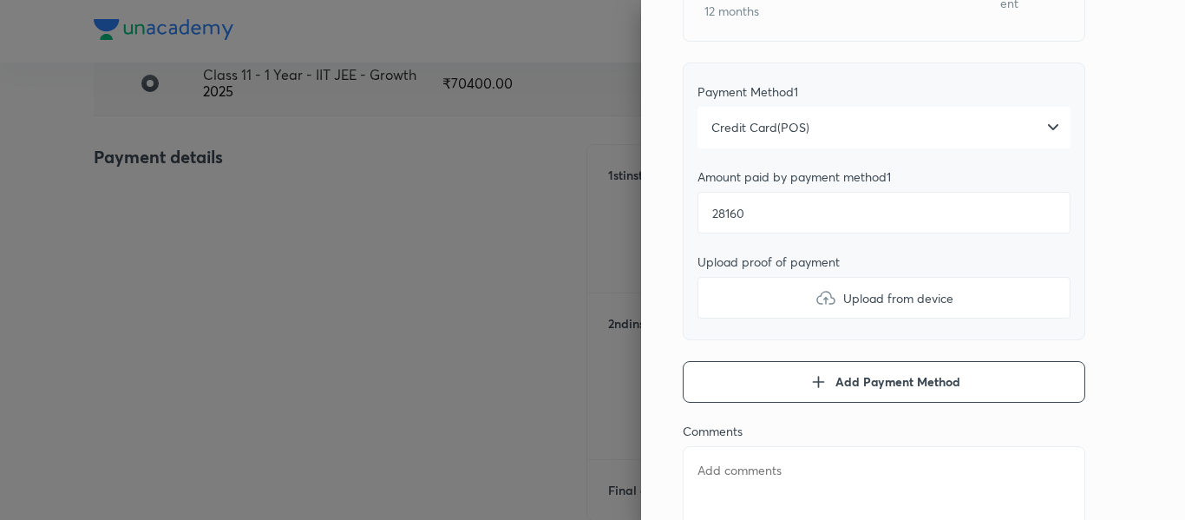
type textarea "x"
click at [711, 461] on textarea at bounding box center [884, 498] width 403 height 104
type textarea "2"
type textarea "x"
type textarea "2n"
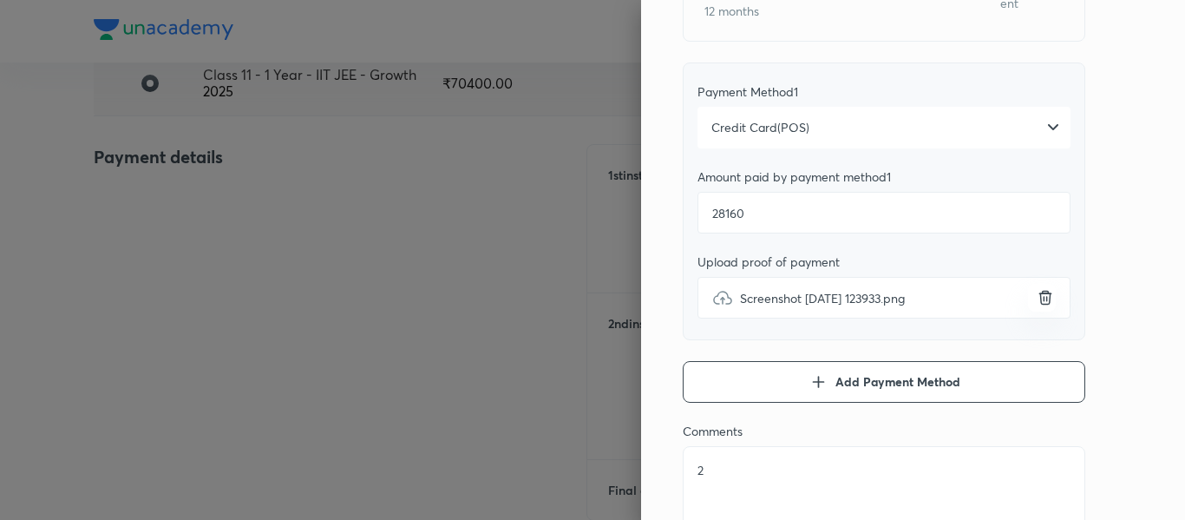
type textarea "x"
type textarea "2nd"
type textarea "x"
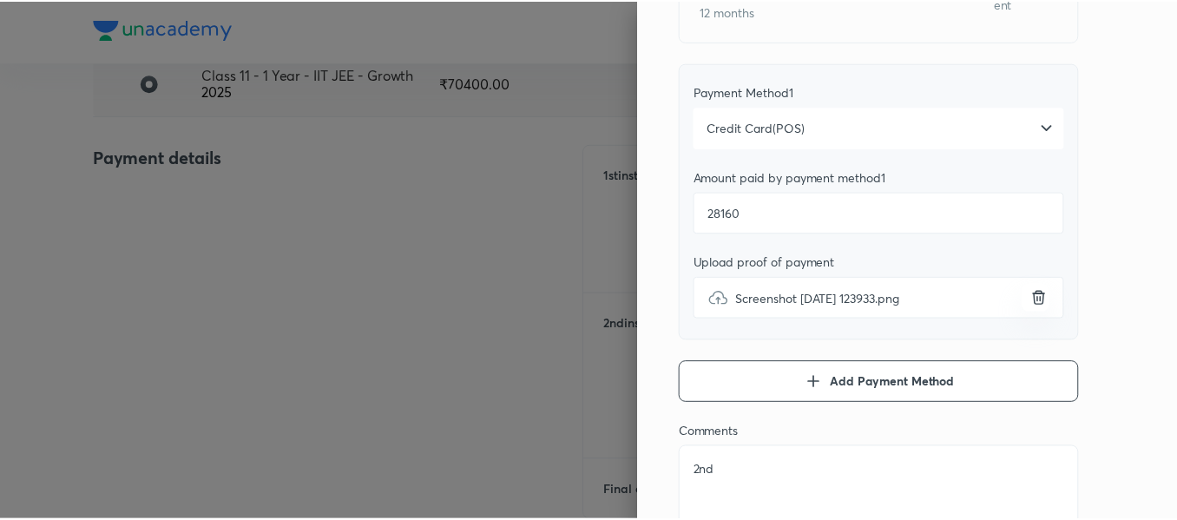
scroll to position [0, 0]
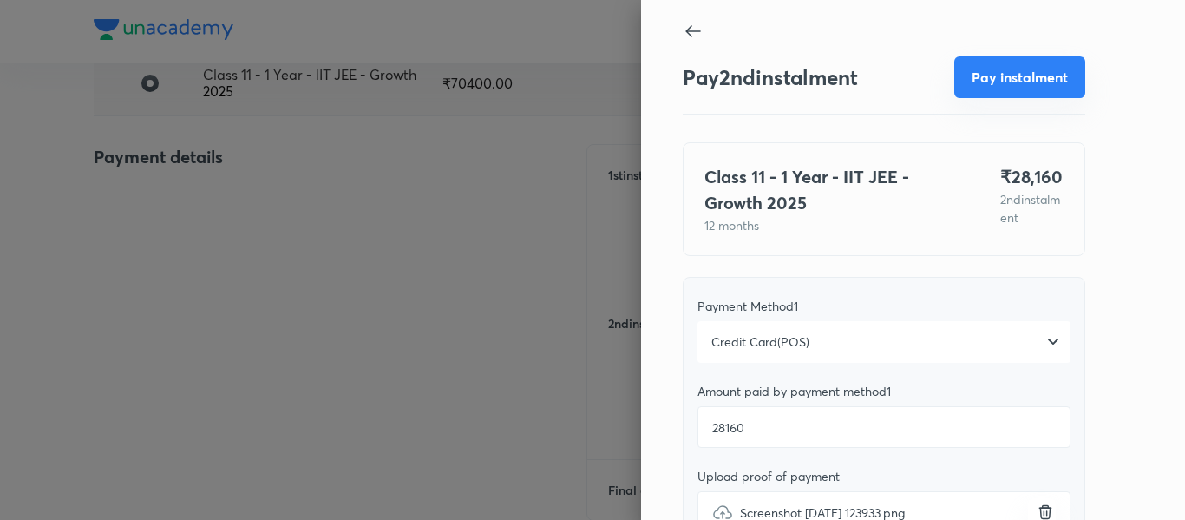
type textarea "2nd"
click at [974, 78] on button "Pay instalment" at bounding box center [1019, 77] width 131 height 42
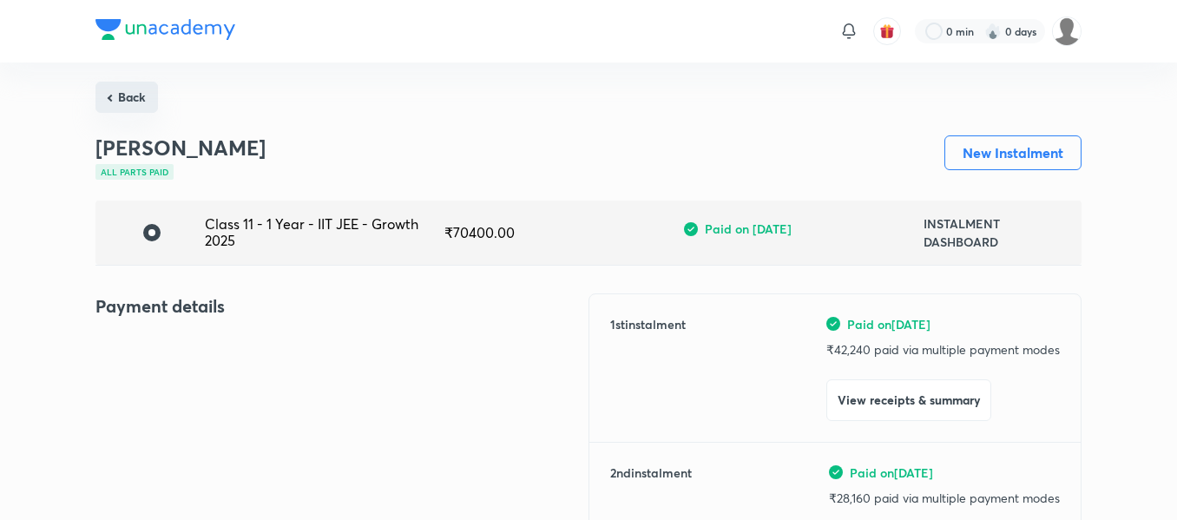
click at [146, 98] on button "Back" at bounding box center [126, 97] width 62 height 31
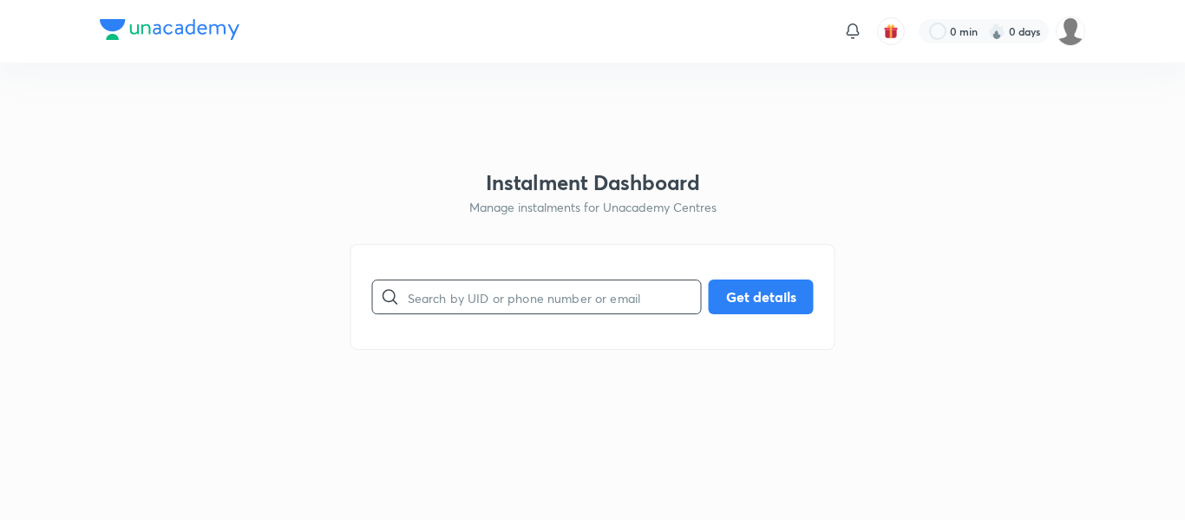
click at [403, 289] on div at bounding box center [390, 296] width 35 height 35
click at [411, 295] on input "text" at bounding box center [554, 297] width 293 height 44
paste input "[EMAIL_ADDRESS][DOMAIN_NAME]"
type input "[EMAIL_ADDRESS][DOMAIN_NAME]"
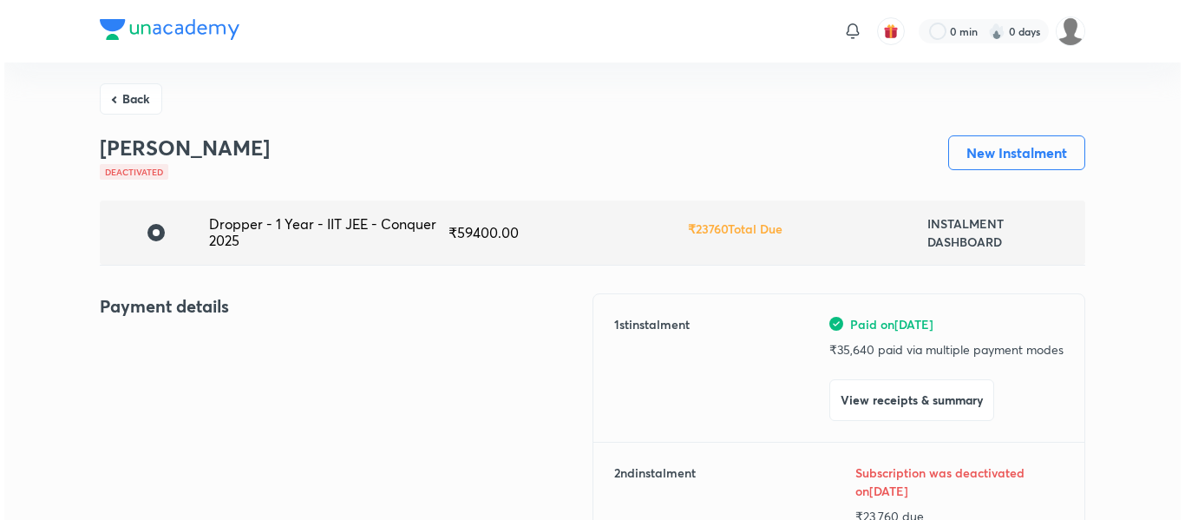
scroll to position [148, 0]
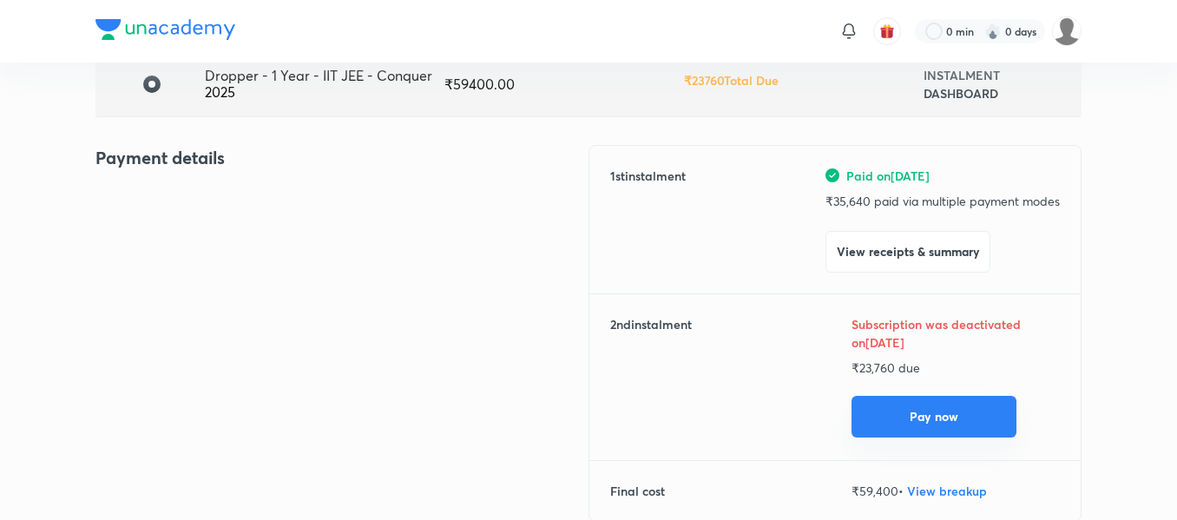
click at [893, 406] on button "Pay now" at bounding box center [933, 417] width 165 height 42
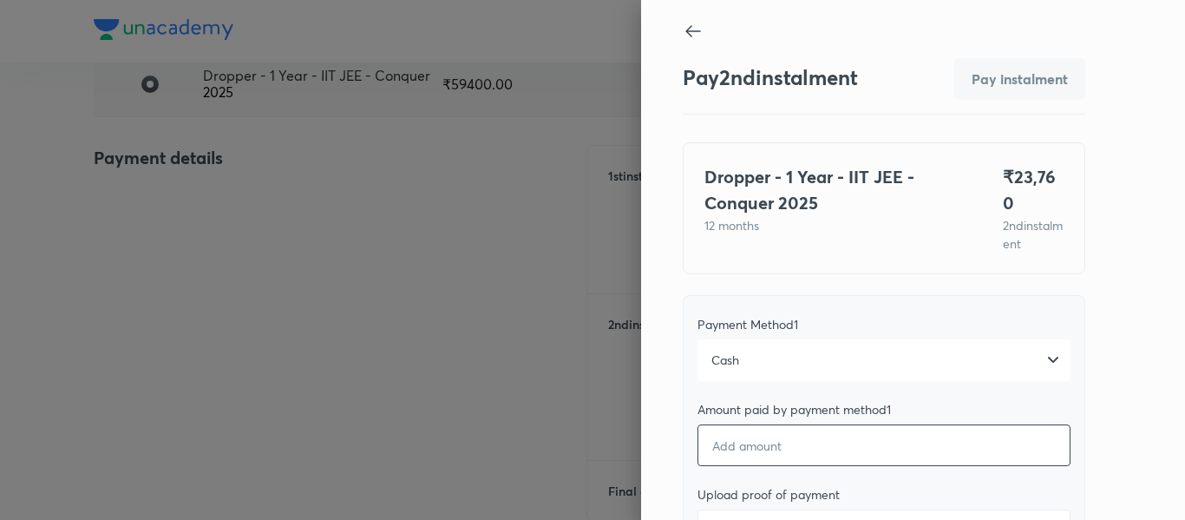
click at [779, 430] on input "number" at bounding box center [884, 445] width 373 height 42
type textarea "x"
type input "2"
type textarea "x"
type input "23"
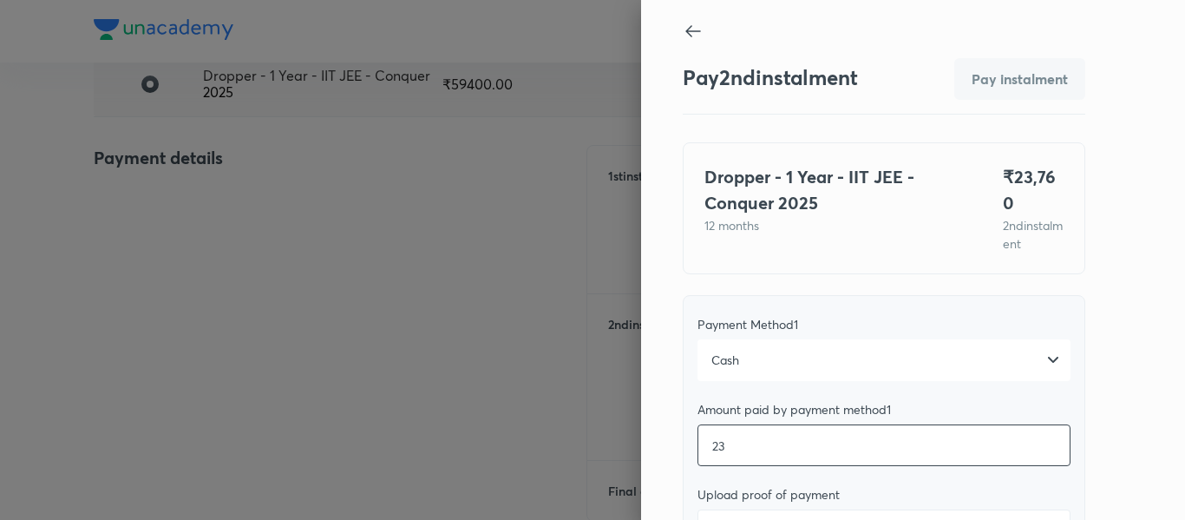
type textarea "x"
type input "237"
type textarea "x"
type input "2376"
type textarea "x"
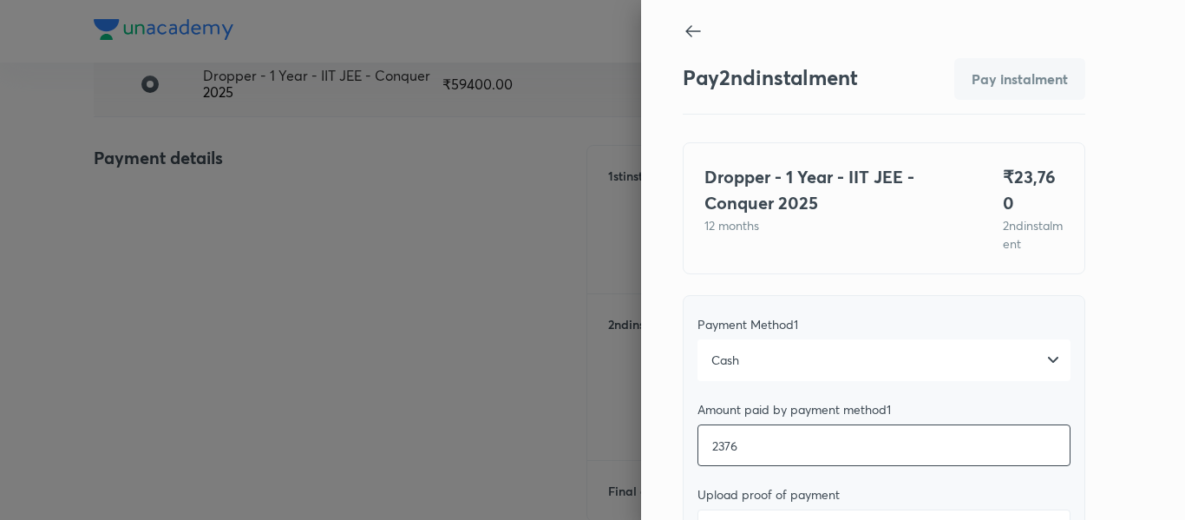
type input "23760"
type textarea "x"
type input "23760"
click at [759, 509] on label "Upload from device" at bounding box center [884, 530] width 373 height 42
click at [0, 0] on input "Upload from device" at bounding box center [0, 0] width 0 height 0
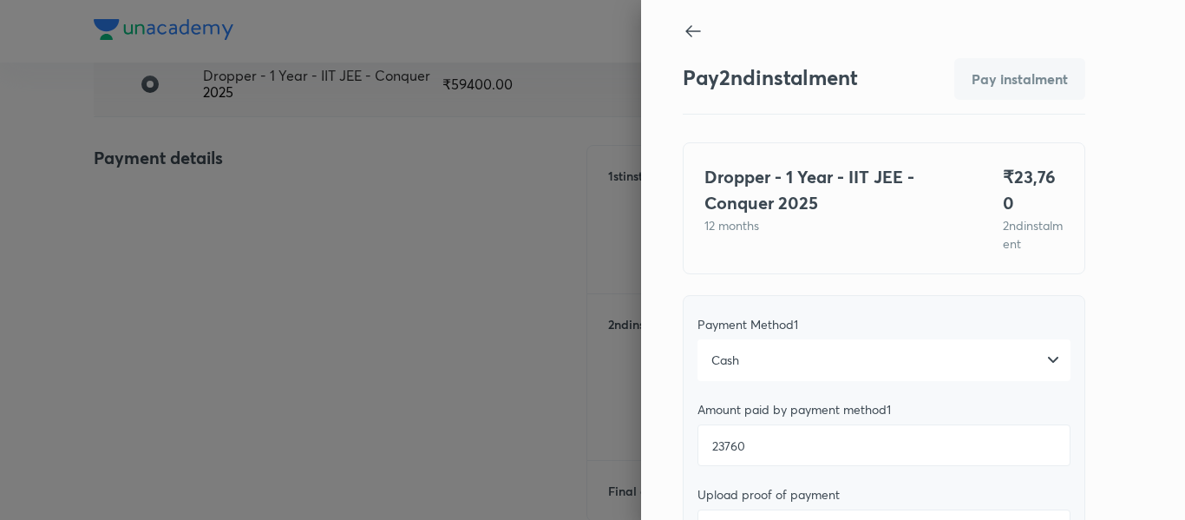
type textarea "x"
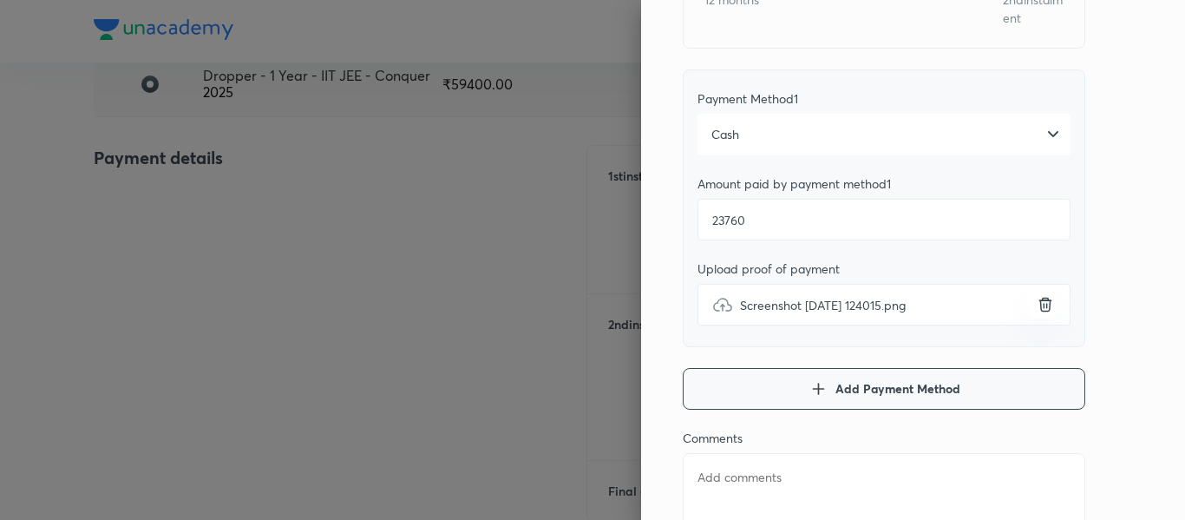
scroll to position [227, 0]
click at [764, 451] on textarea at bounding box center [884, 503] width 403 height 104
type textarea "2"
type textarea "x"
type textarea "2n"
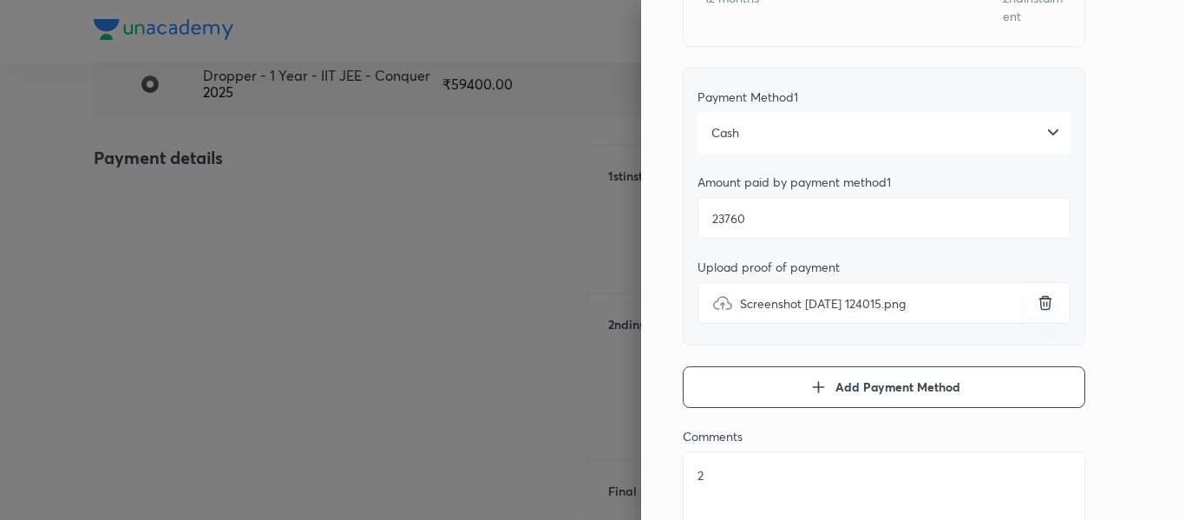
type textarea "x"
type textarea "2nd"
type textarea "x"
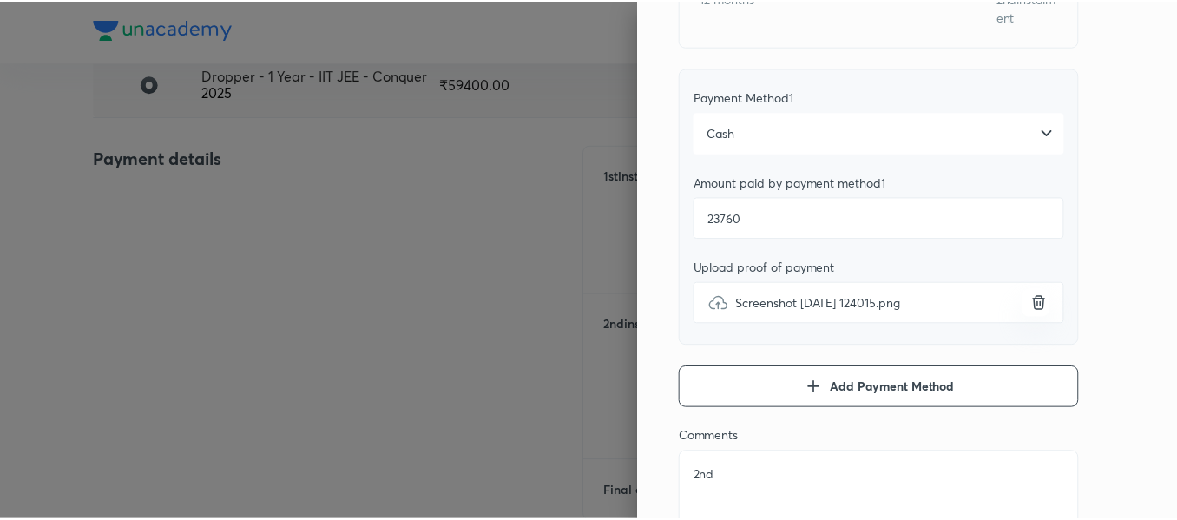
scroll to position [0, 0]
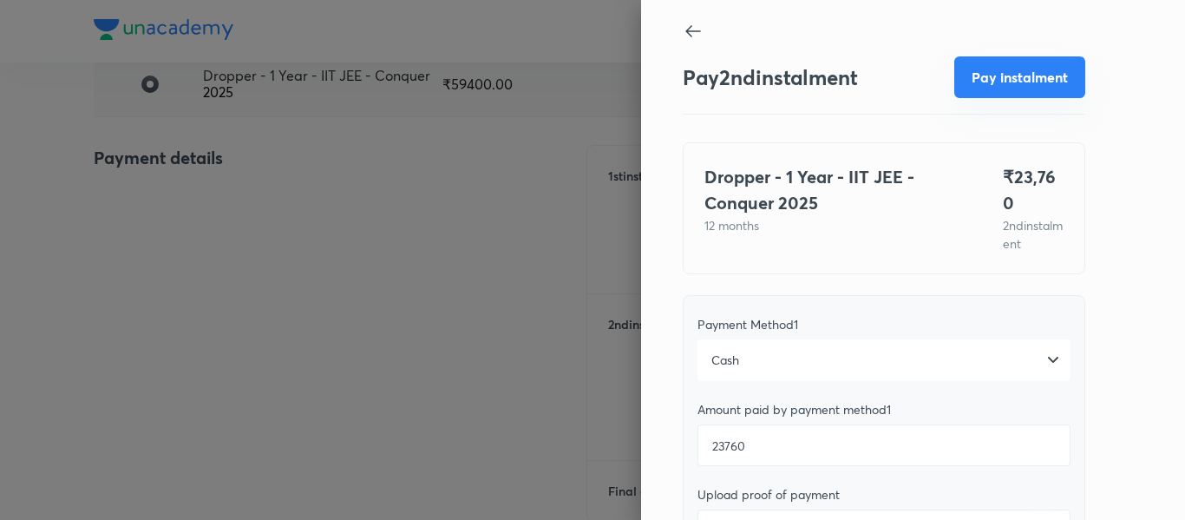
type textarea "2nd"
click at [973, 59] on button "Pay instalment" at bounding box center [1019, 77] width 131 height 42
type textarea "x"
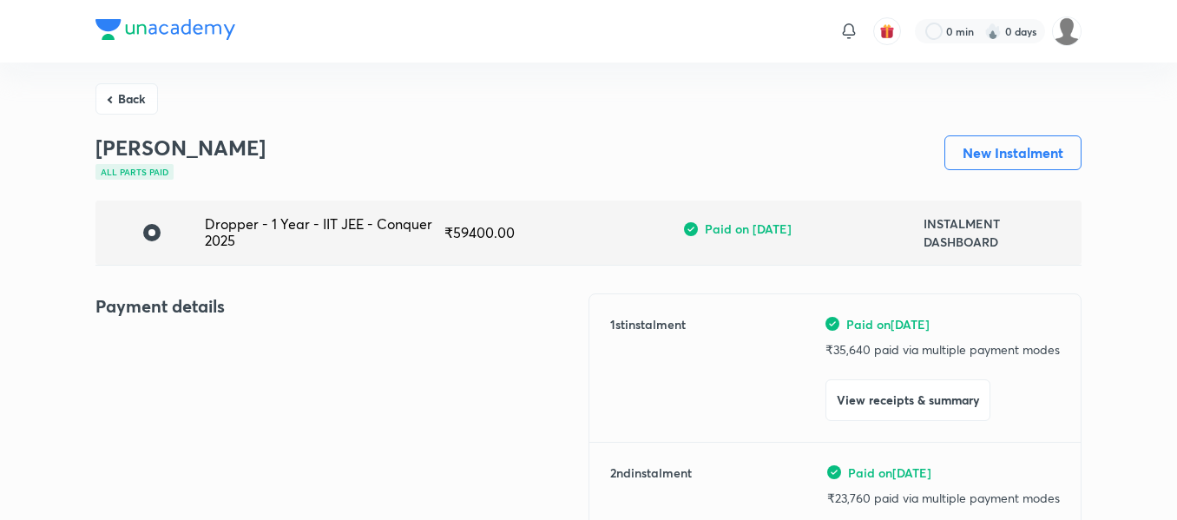
drag, startPoint x: 135, startPoint y: 104, endPoint x: 321, endPoint y: 201, distance: 209.6
click at [136, 105] on button "Back" at bounding box center [126, 97] width 62 height 31
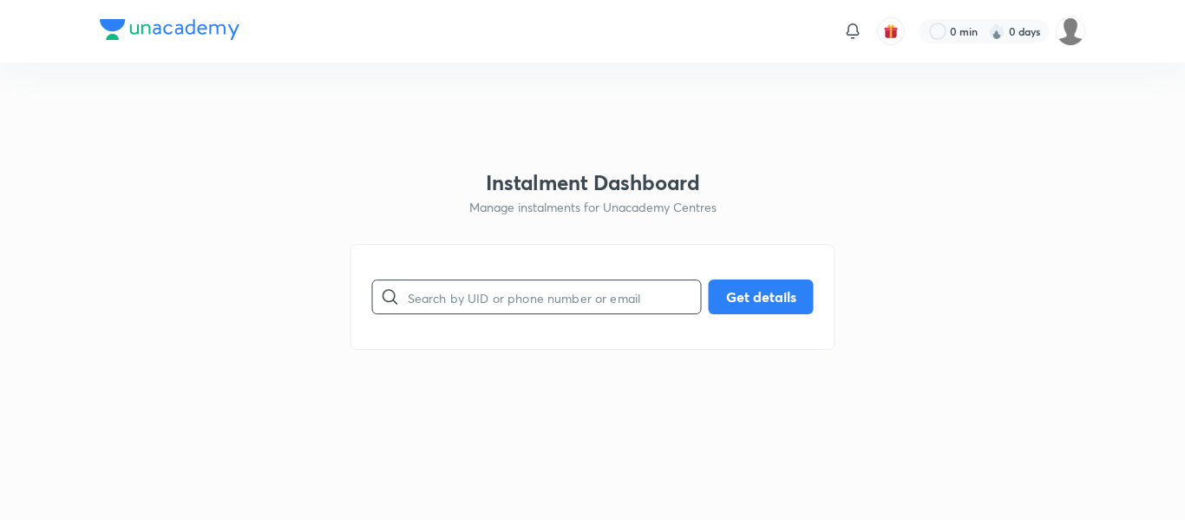
click at [520, 307] on input "text" at bounding box center [554, 297] width 293 height 44
paste input "7387025396"
type input "7387025396"
